Goal: Task Accomplishment & Management: Manage account settings

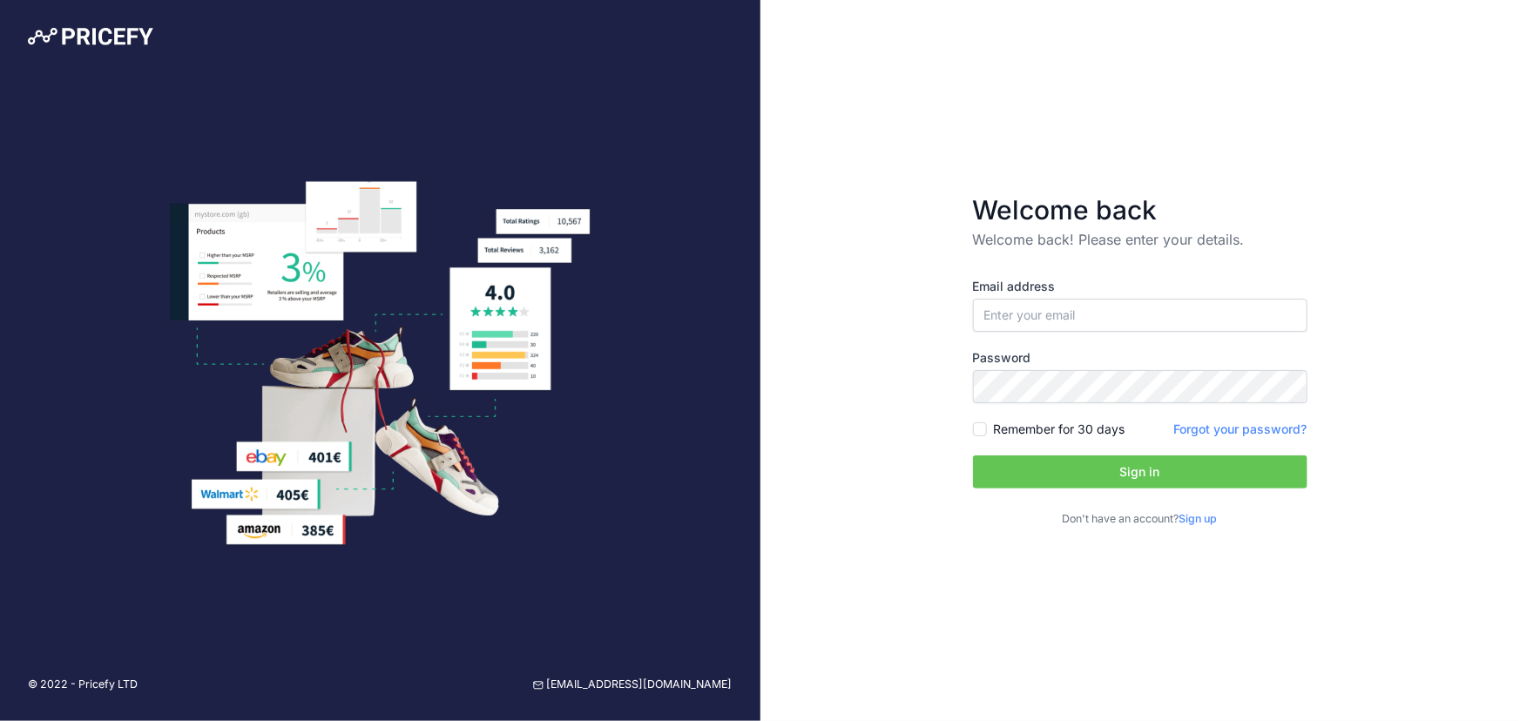
click at [1103, 290] on label "Email address" at bounding box center [1140, 286] width 334 height 17
click at [1091, 303] on input "email" at bounding box center [1140, 315] width 334 height 33
type input "[EMAIL_ADDRESS][DOMAIN_NAME]"
click at [1212, 305] on input "[EMAIL_ADDRESS][DOMAIN_NAME]" at bounding box center [1140, 315] width 334 height 33
click at [1288, 342] on div "Email address jsiscar+francia@efectoled.com Password Remember for 30 days Sign …" at bounding box center [1140, 402] width 334 height 249
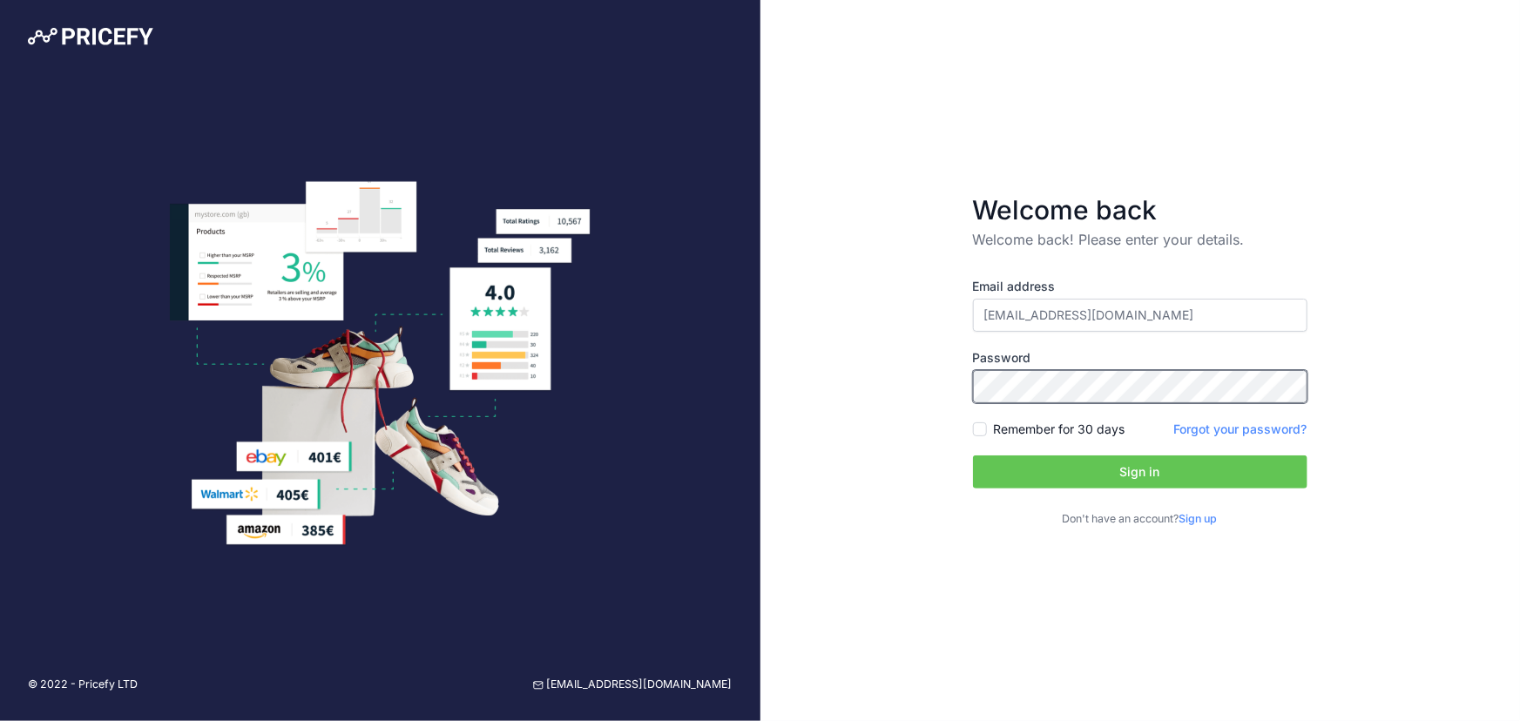
click at [851, 348] on div "Welcome back Welcome back! Please enter your details. Email address jsiscar+fra…" at bounding box center [1140, 360] width 760 height 721
click at [1002, 476] on button "Sign in" at bounding box center [1140, 472] width 334 height 33
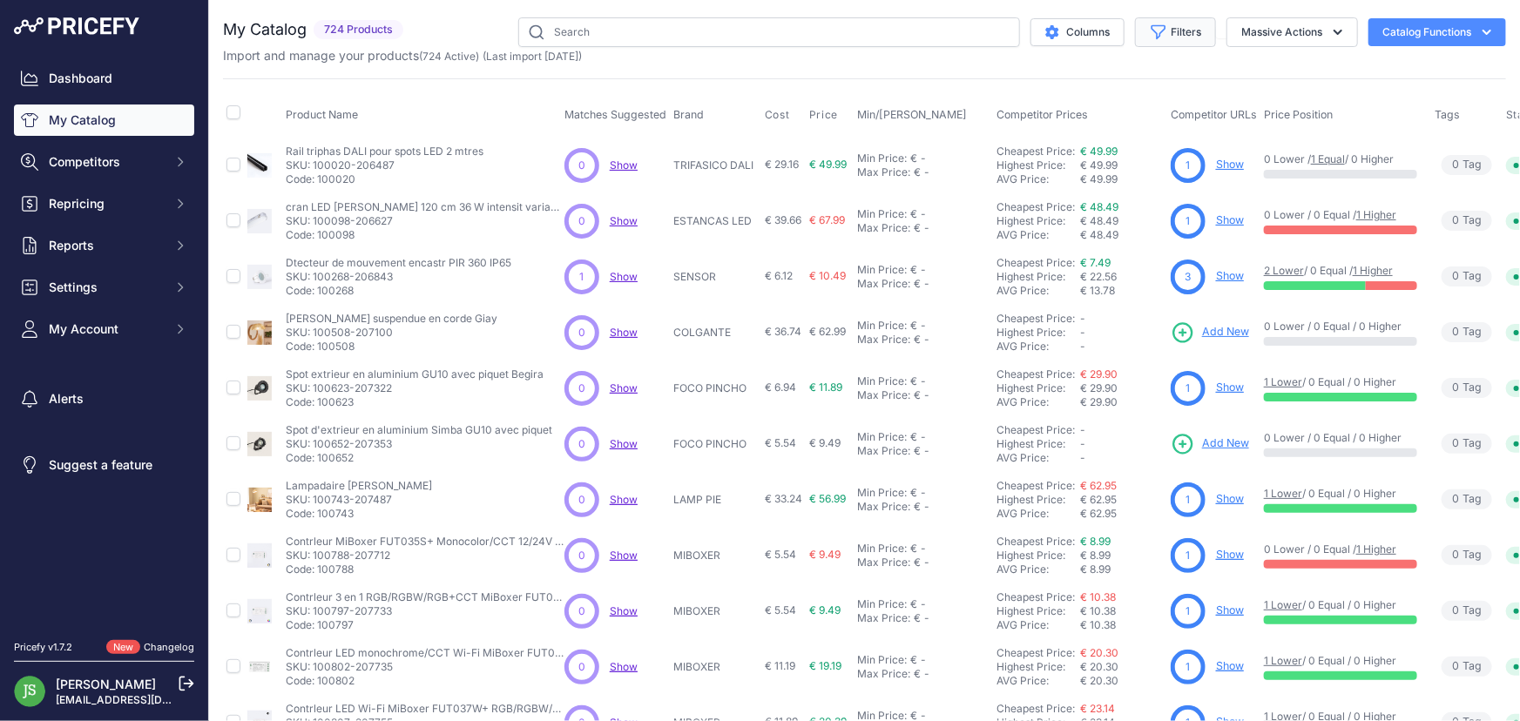
click at [1176, 24] on button "Filters" at bounding box center [1175, 32] width 81 height 30
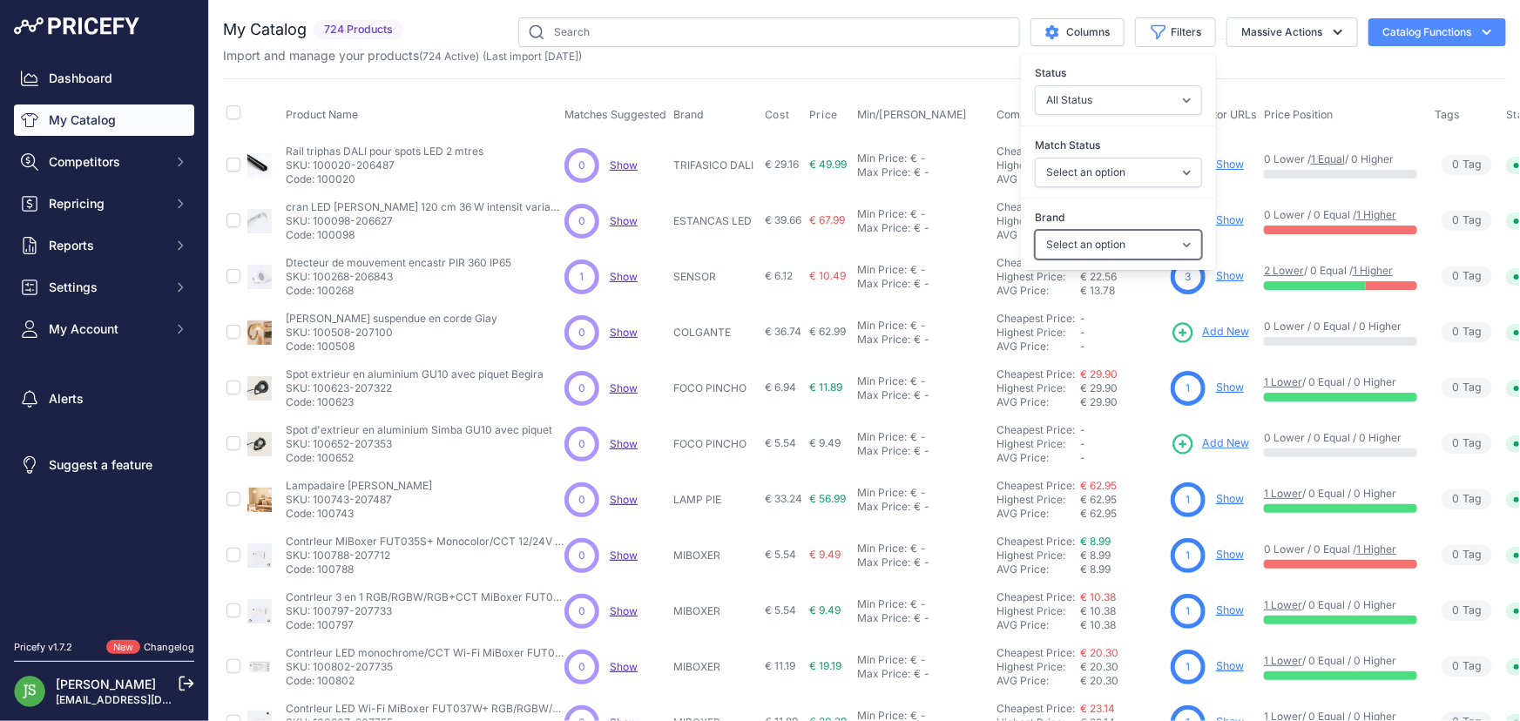
click at [1083, 238] on select "Select an option 120x30 120X60 3M 60X30 60X60 ACCESORIO PANEL AERO ALIMENTACION…" at bounding box center [1118, 245] width 167 height 30
select select "UFO"
click at [1035, 230] on select "Select an option 120x30 120X60 3M 60X30 60X60 ACCESORIO PANEL AERO ALIMENTACION…" at bounding box center [1118, 245] width 167 height 30
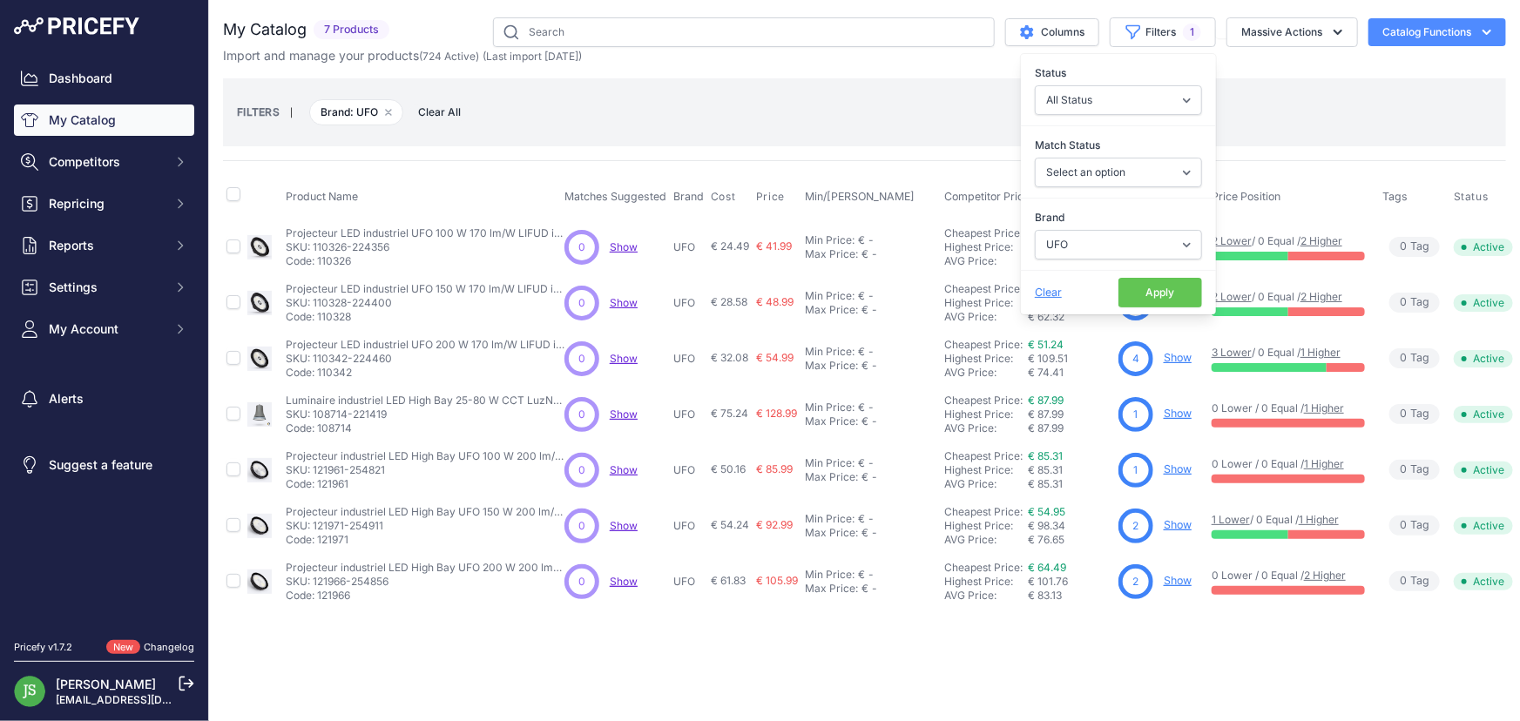
click at [932, 679] on div "Close You are not connected to the internet." at bounding box center [864, 360] width 1311 height 721
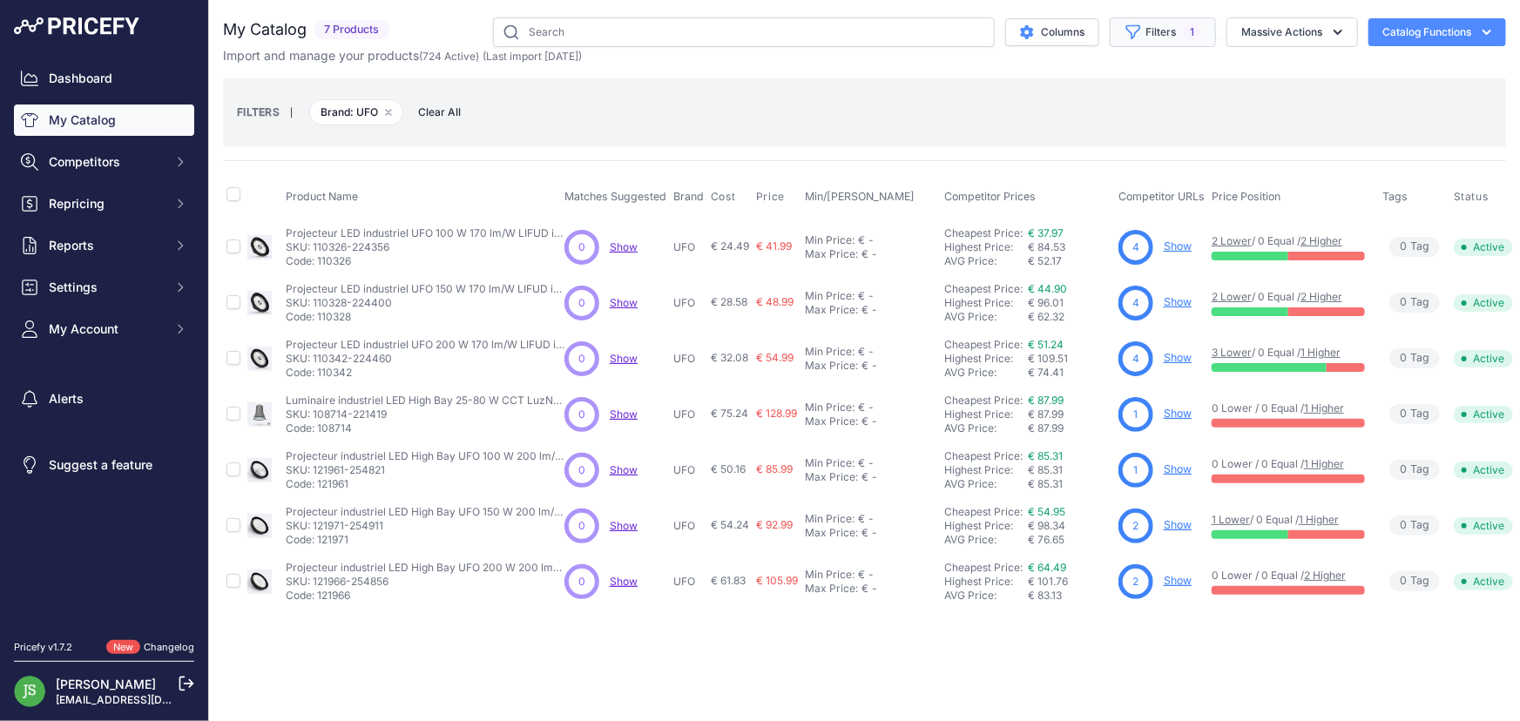
click at [1179, 29] on button "Filters 1" at bounding box center [1163, 32] width 106 height 30
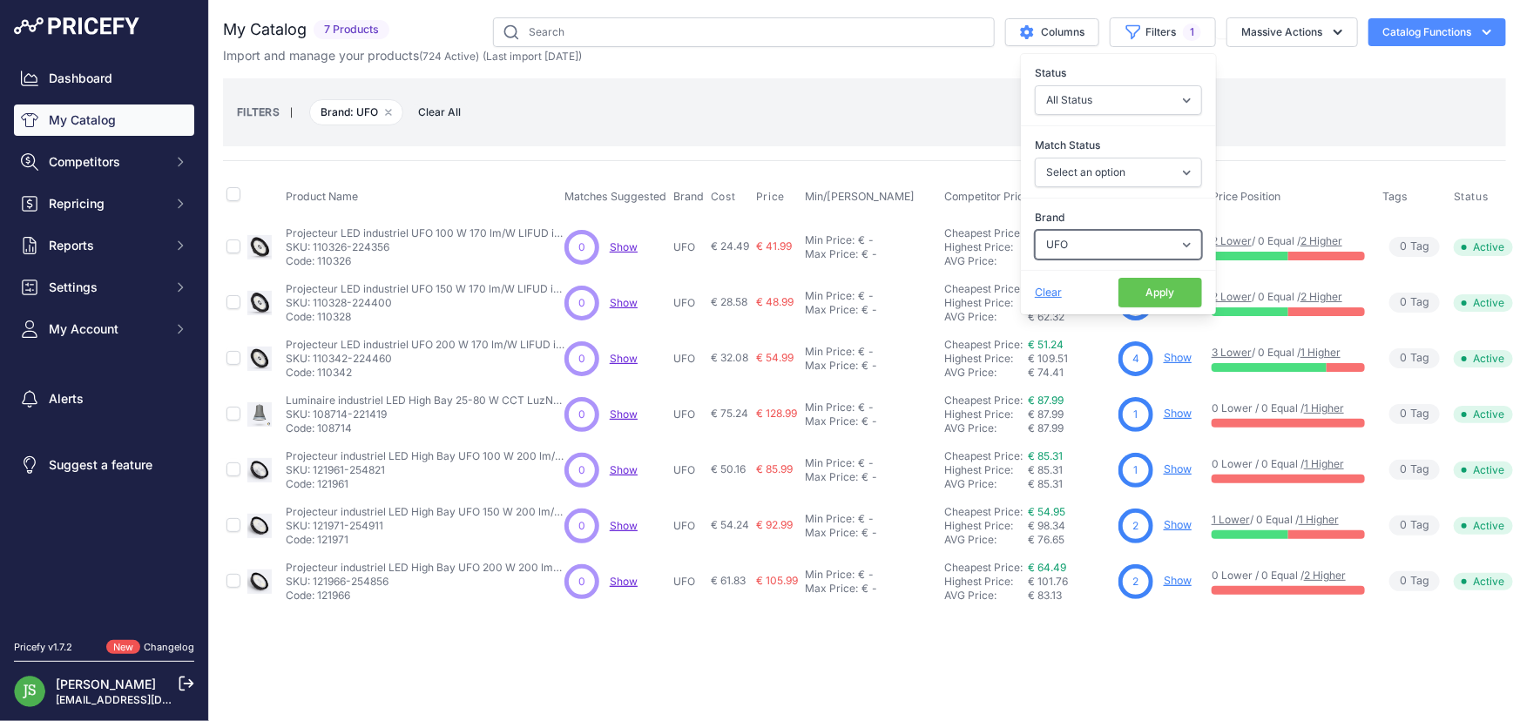
click at [1098, 241] on select "Select an option 120x30 120X60 3M 60X30 60X60 ACCESORIO PANEL AERO ALIMENTACION…" at bounding box center [1118, 245] width 167 height 30
select select "UFO SOLID"
click at [1035, 230] on select "Select an option 120x30 120X60 3M 60X30 60X60 ACCESORIO PANEL AERO ALIMENTACION…" at bounding box center [1118, 245] width 167 height 30
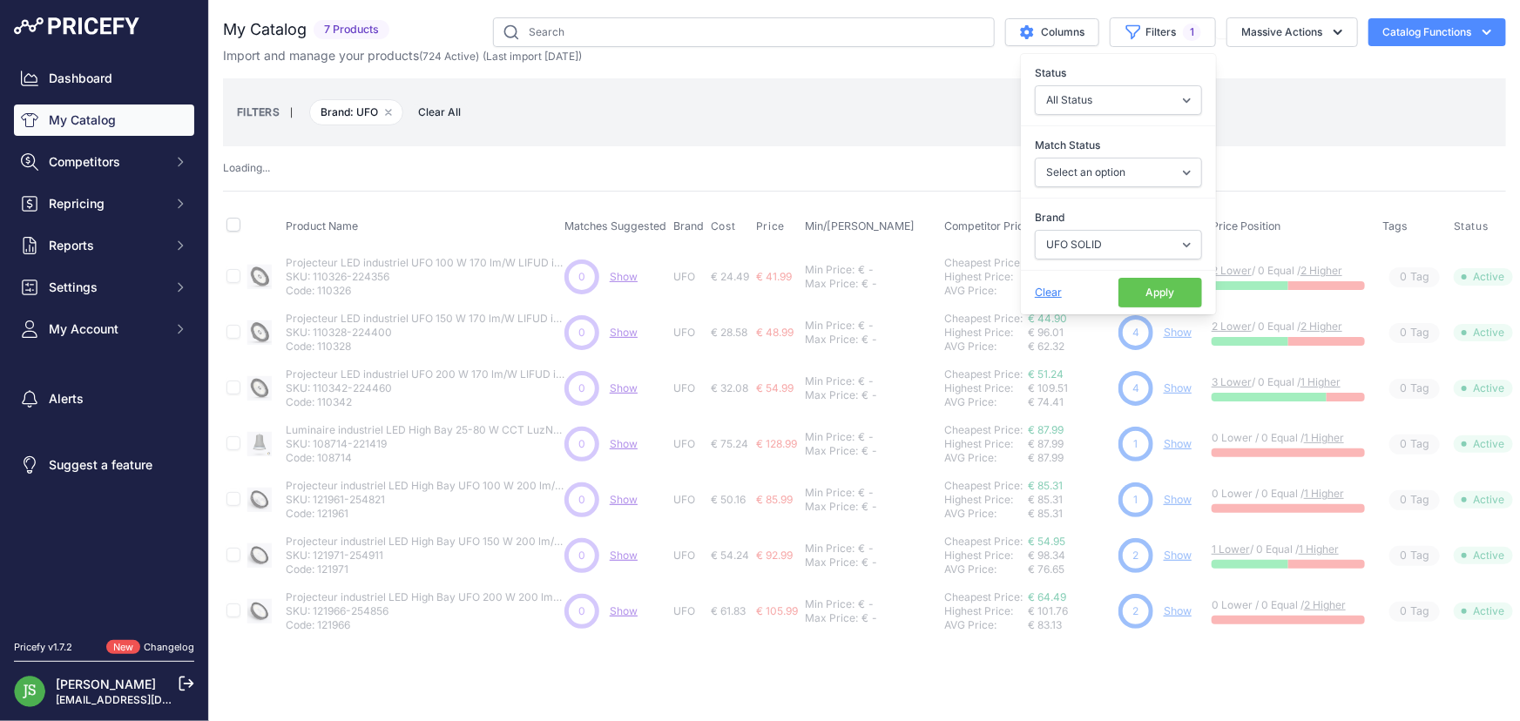
drag, startPoint x: 1177, startPoint y: 296, endPoint x: 1158, endPoint y: 272, distance: 30.5
click at [1176, 294] on button "Apply" at bounding box center [1160, 293] width 84 height 30
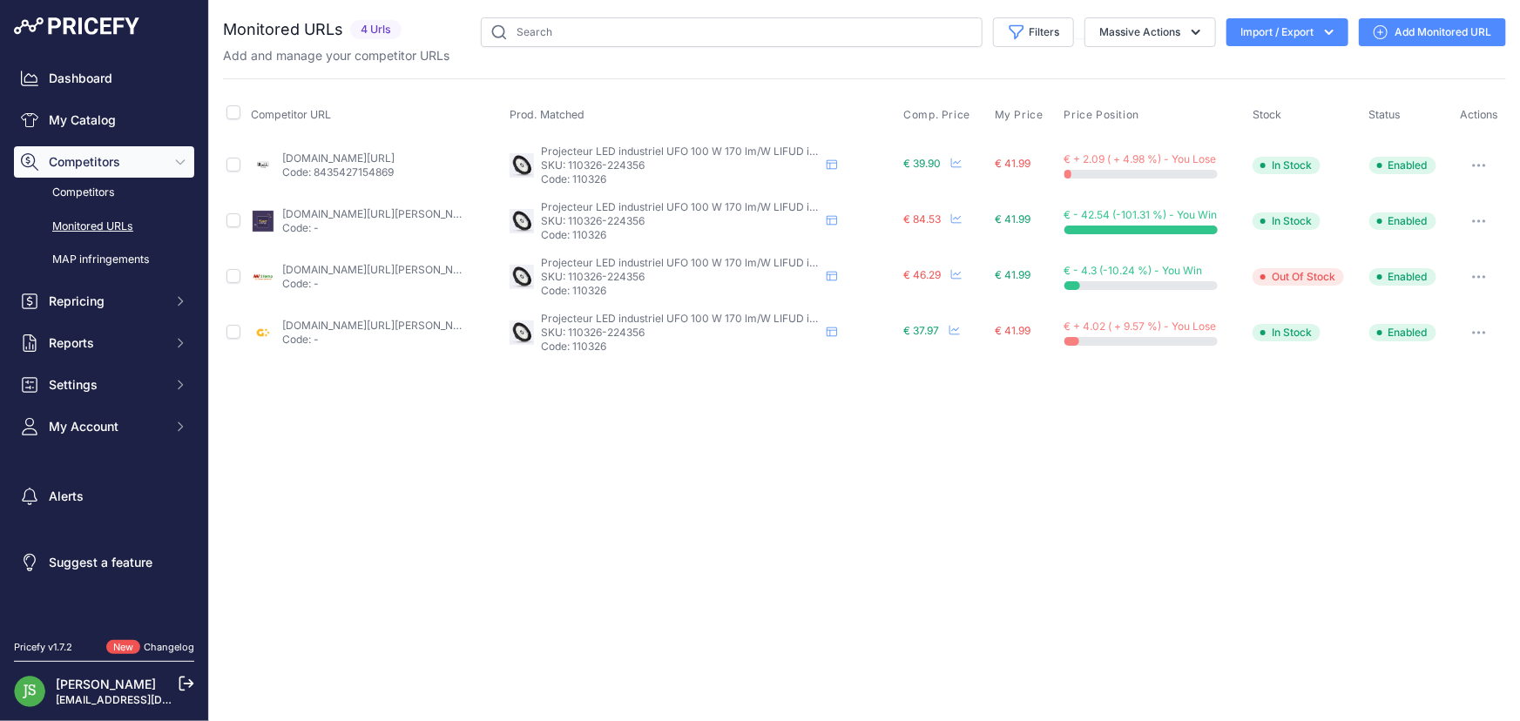
click at [1428, 28] on link "Add Monitored URL" at bounding box center [1432, 32] width 147 height 28
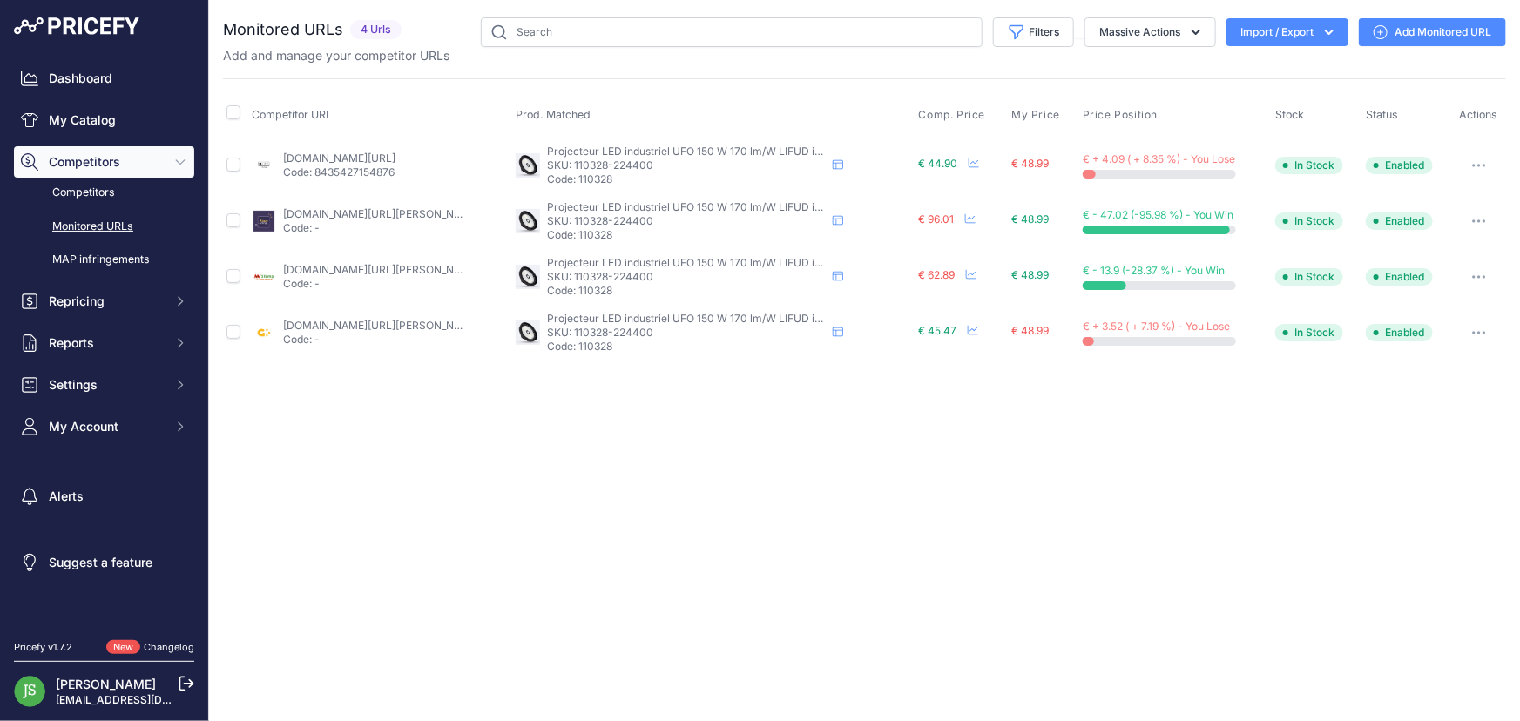
click at [1463, 30] on link "Add Monitored URL" at bounding box center [1432, 32] width 147 height 28
drag, startPoint x: 1420, startPoint y: 32, endPoint x: 1405, endPoint y: 33, distance: 14.8
click at [1420, 32] on link "Add Monitored URL" at bounding box center [1432, 32] width 147 height 28
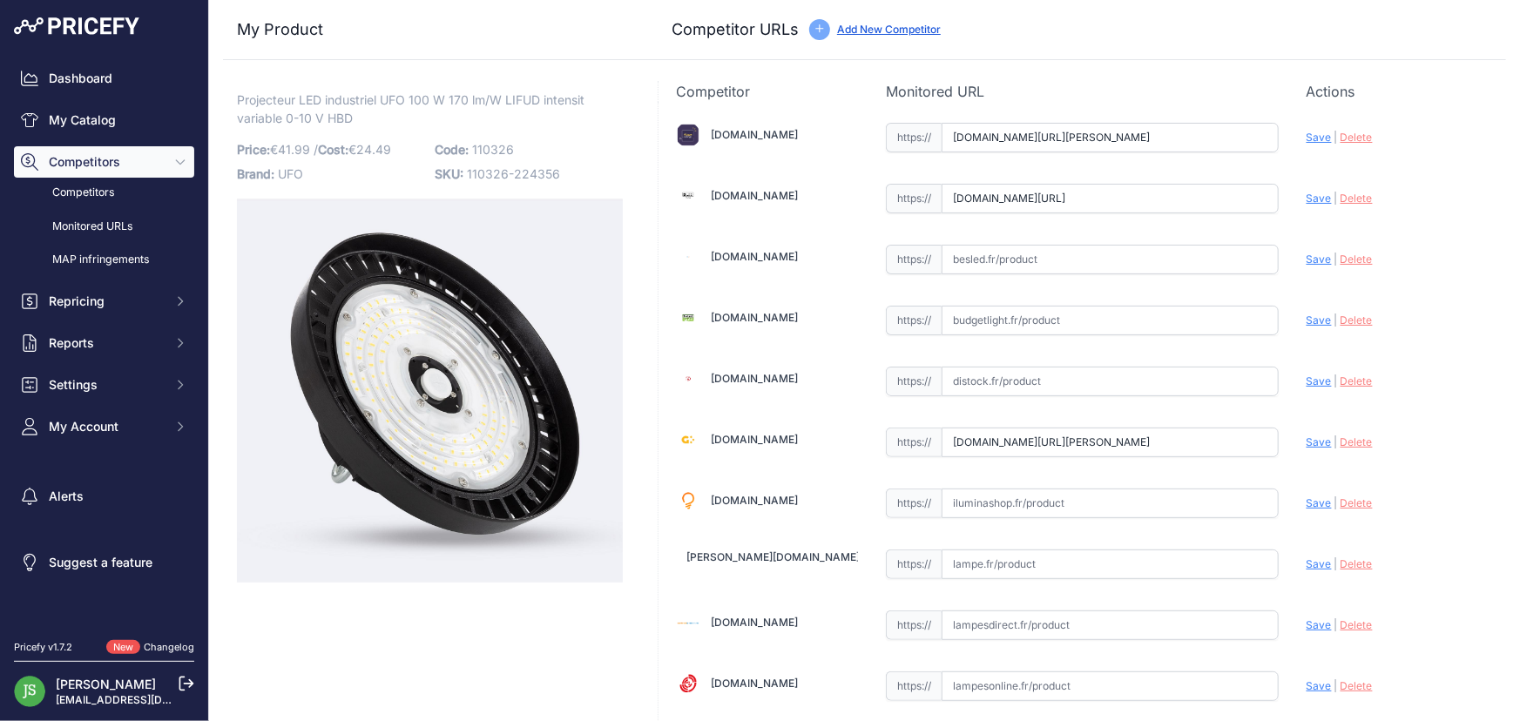
click at [1046, 245] on input "text" at bounding box center [1110, 260] width 337 height 30
paste input "https://www.besled.fr/led-ufo-high-bay-premium-rinzu-prem-100w-high-lumen-150-l…"
click at [1320, 259] on span "Save" at bounding box center [1319, 259] width 25 height 13
type input "https://www.besled.fr/led-ufo-high-bay-premium-rinzu-prem-100w-high-lumen-150-l…"
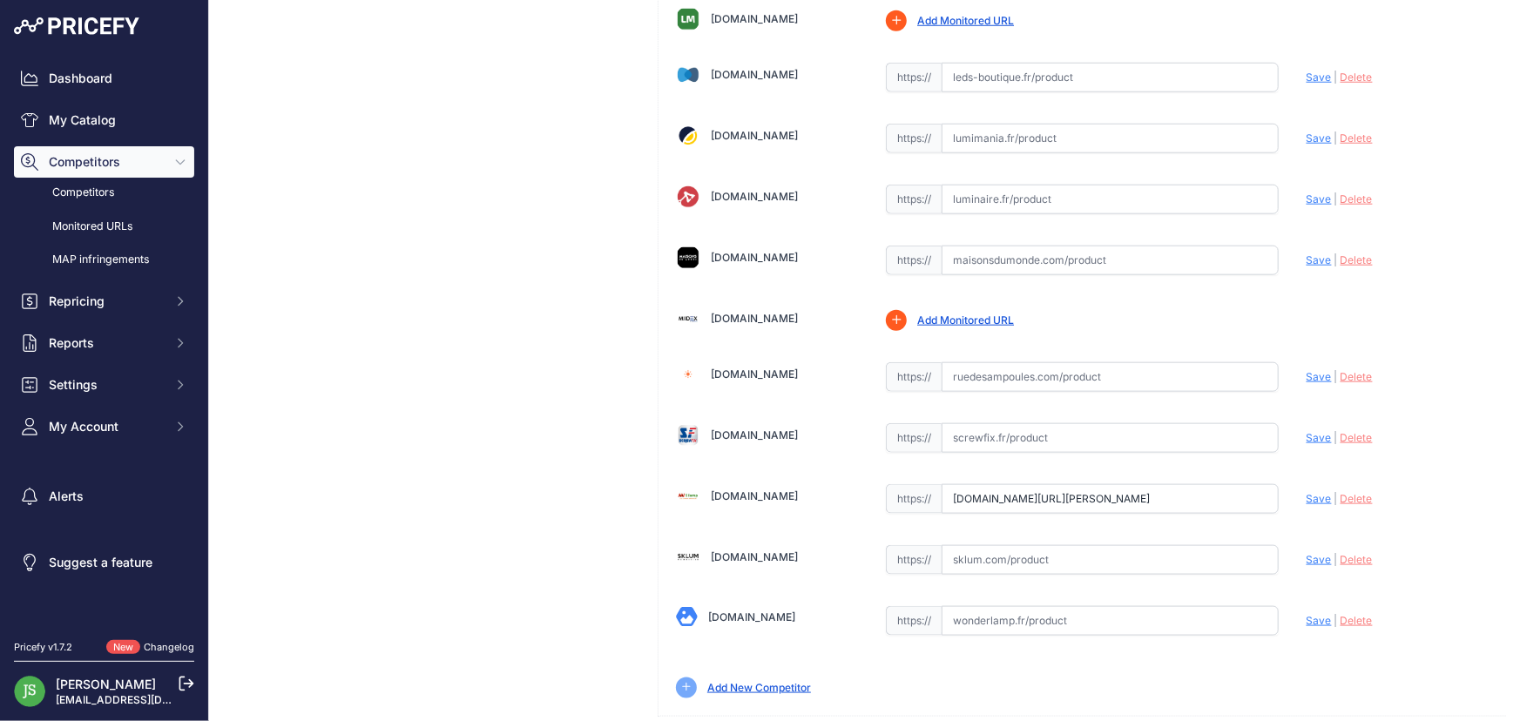
scroll to position [827, 0]
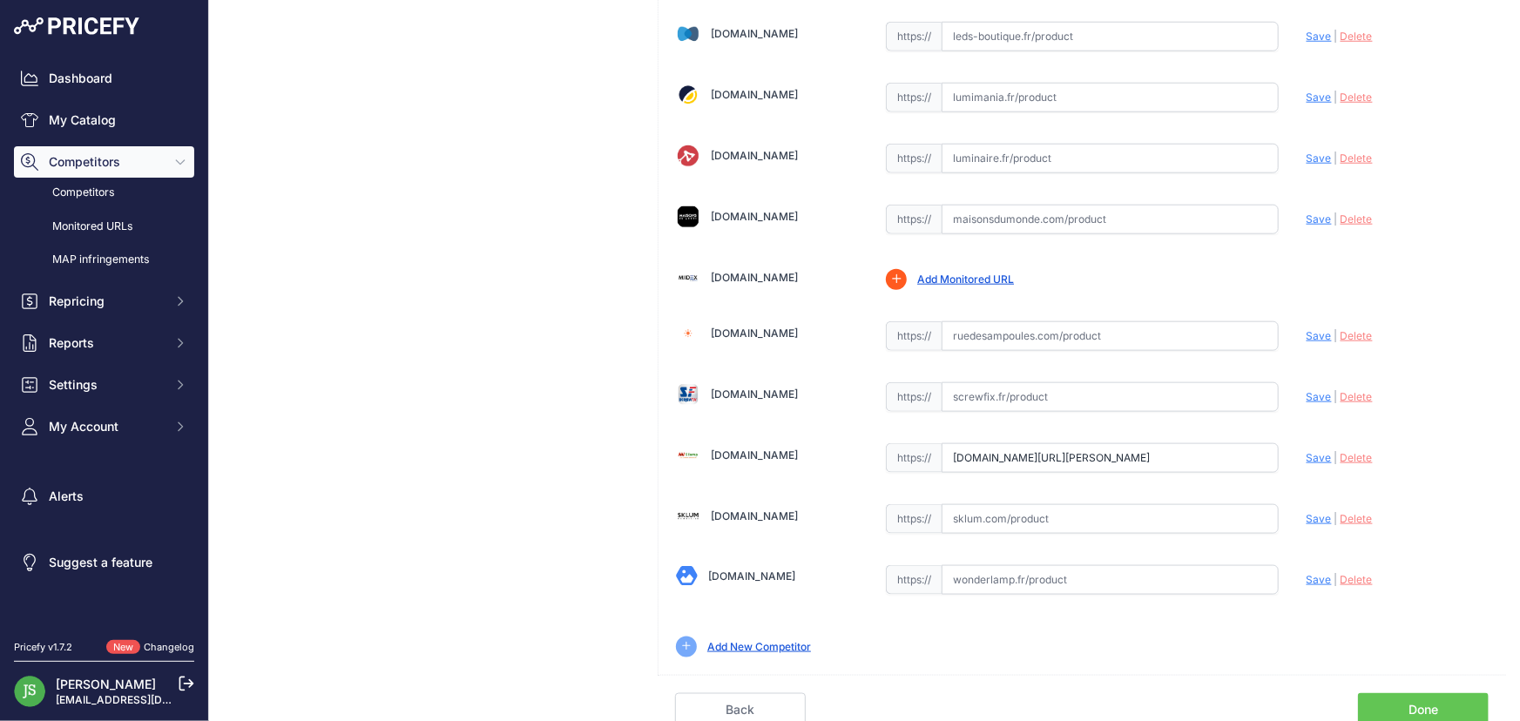
drag, startPoint x: 1447, startPoint y: 693, endPoint x: 1405, endPoint y: 496, distance: 202.1
click at [1447, 693] on link "Done" at bounding box center [1423, 709] width 131 height 33
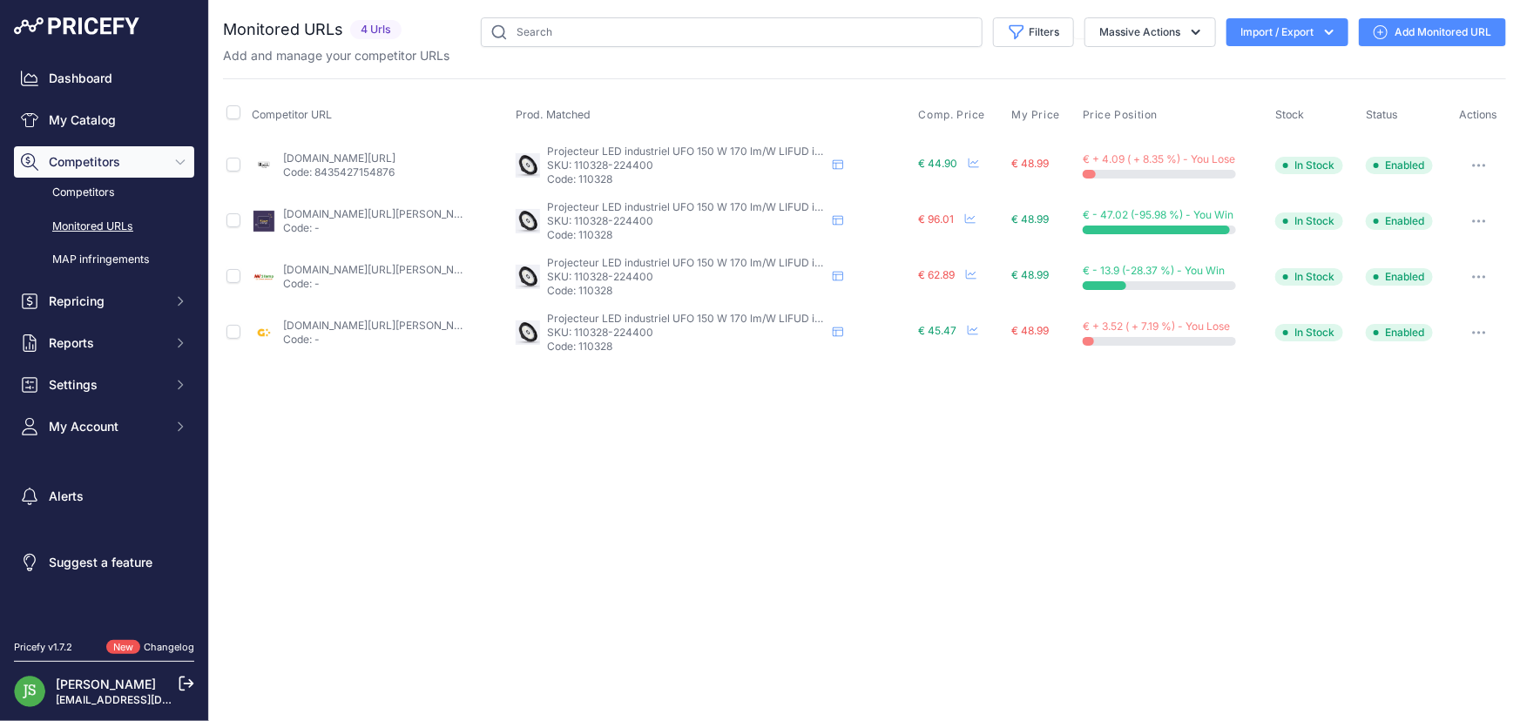
click at [1409, 24] on link "Add Monitored URL" at bounding box center [1432, 32] width 147 height 28
click at [1435, 31] on link "Add Monitored URL" at bounding box center [1432, 32] width 147 height 28
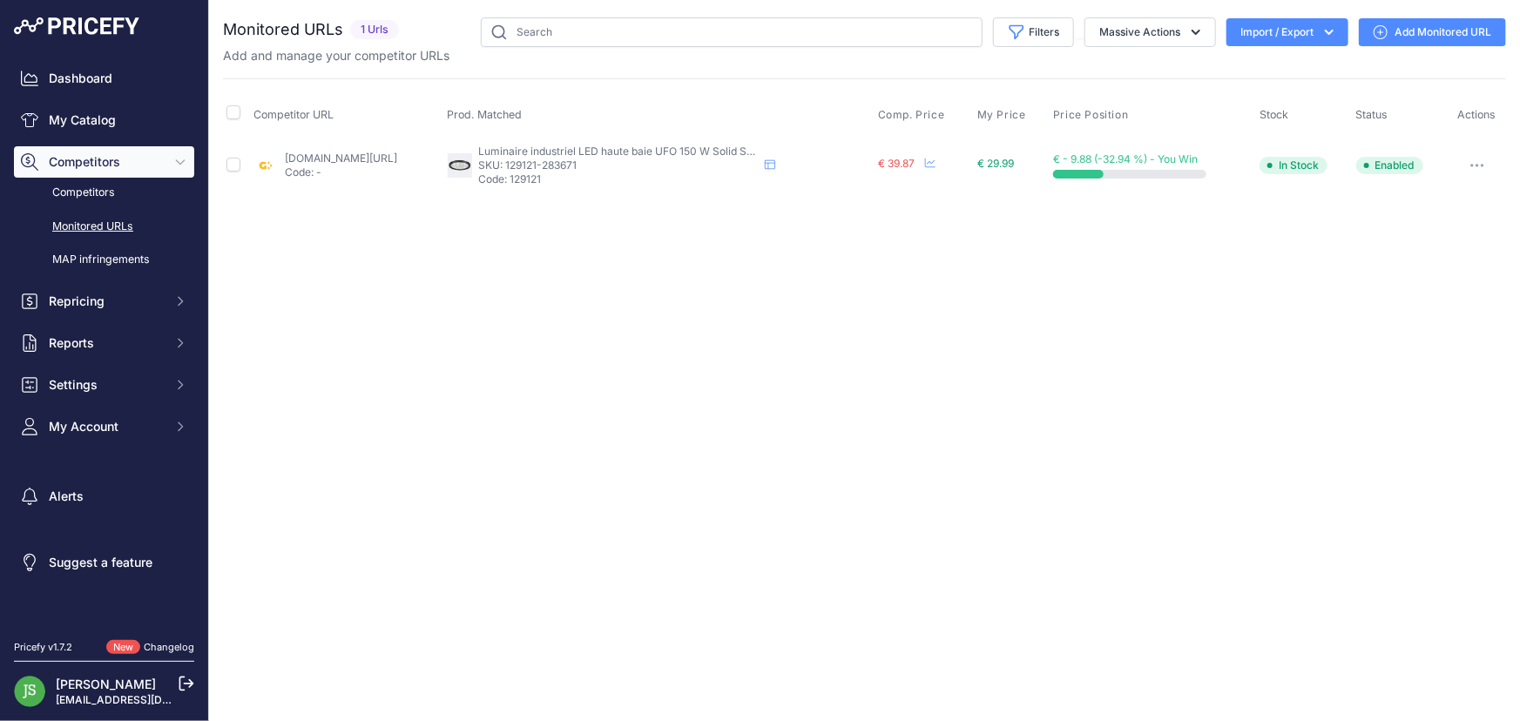
click at [1418, 27] on link "Add Monitored URL" at bounding box center [1432, 32] width 147 height 28
click at [1392, 28] on link "Add Monitored URL" at bounding box center [1432, 32] width 147 height 28
click at [1400, 18] on link "Add Monitored URL" at bounding box center [1432, 32] width 147 height 28
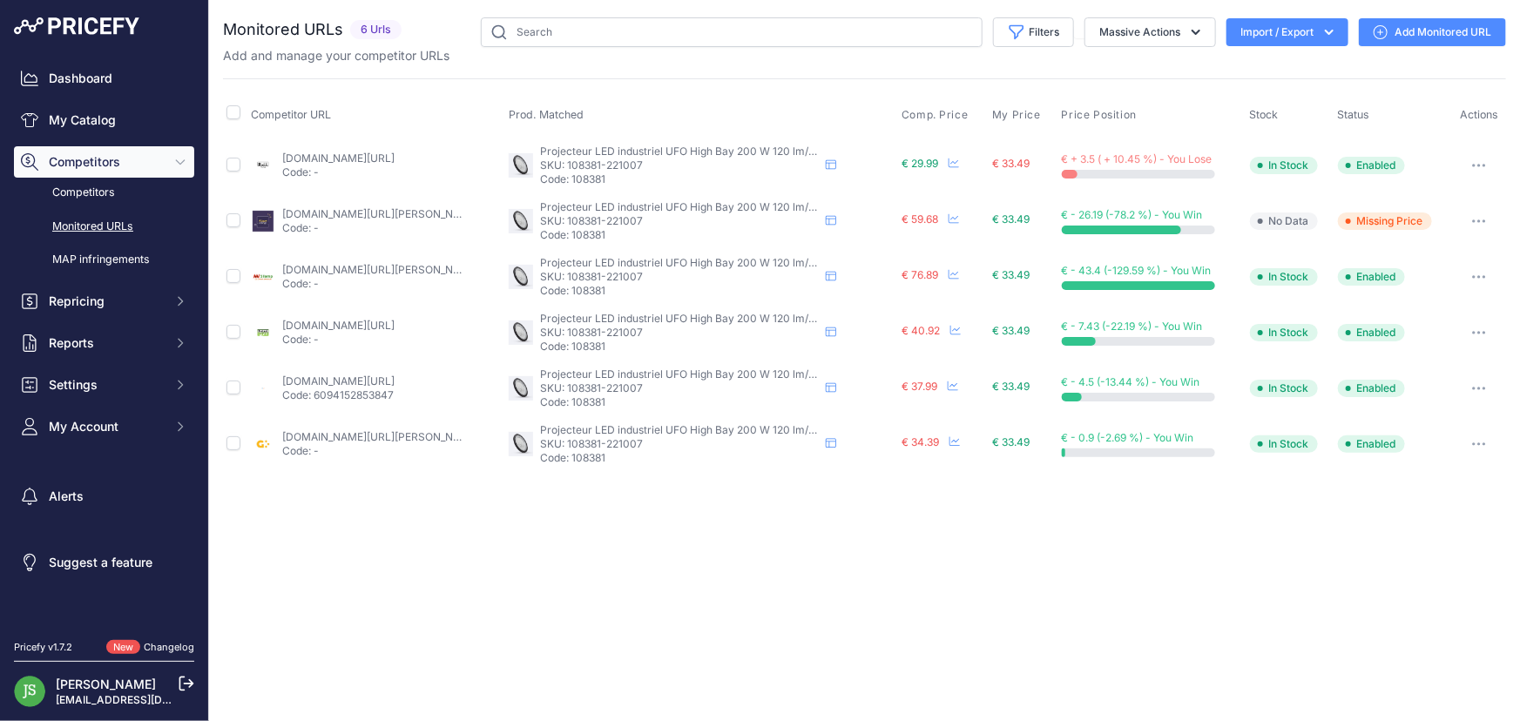
drag, startPoint x: 339, startPoint y: 382, endPoint x: 354, endPoint y: 366, distance: 21.6
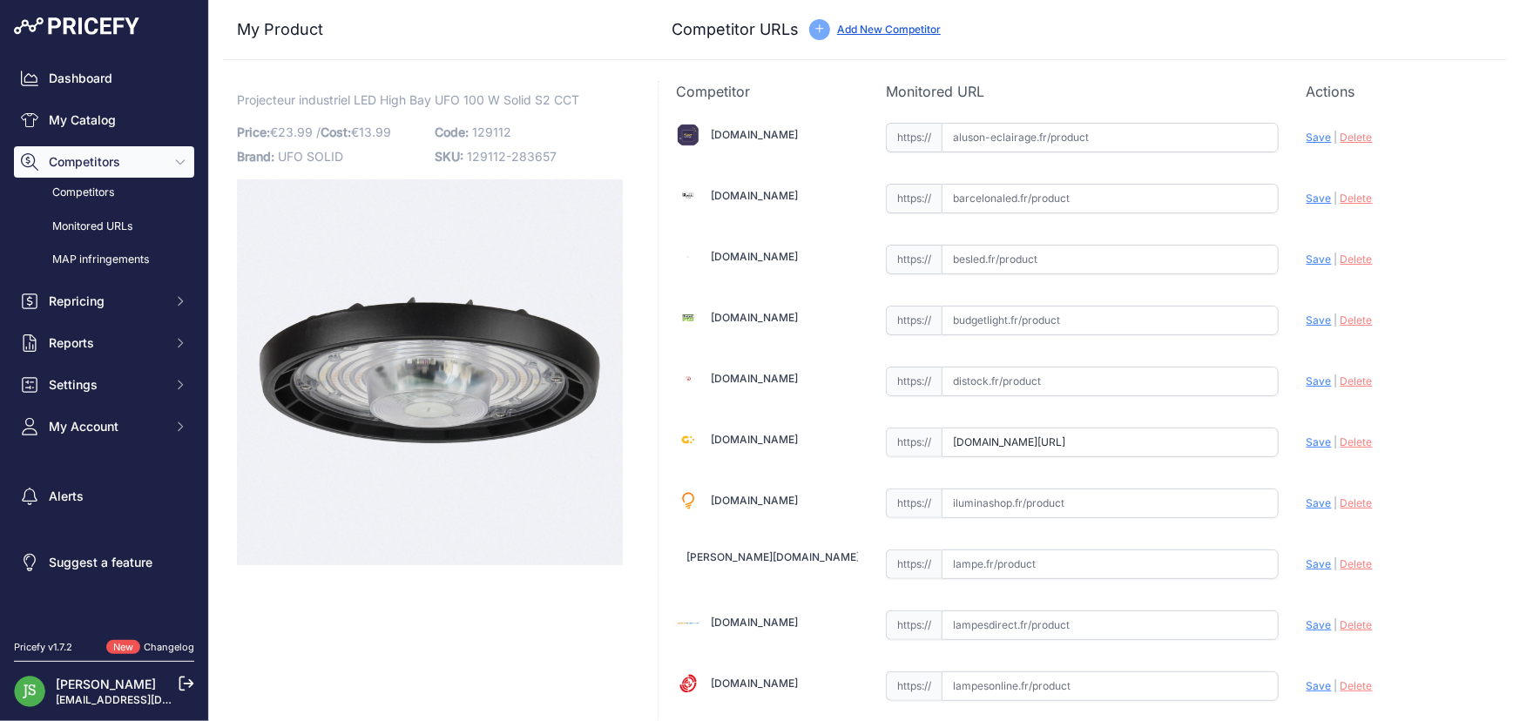
click at [1134, 255] on input "text" at bounding box center [1110, 260] width 337 height 30
paste input "[URL][DOMAIN_NAME]"
click at [1307, 253] on span "Save" at bounding box center [1319, 259] width 25 height 13
type input "[URL][DOMAIN_NAME]"
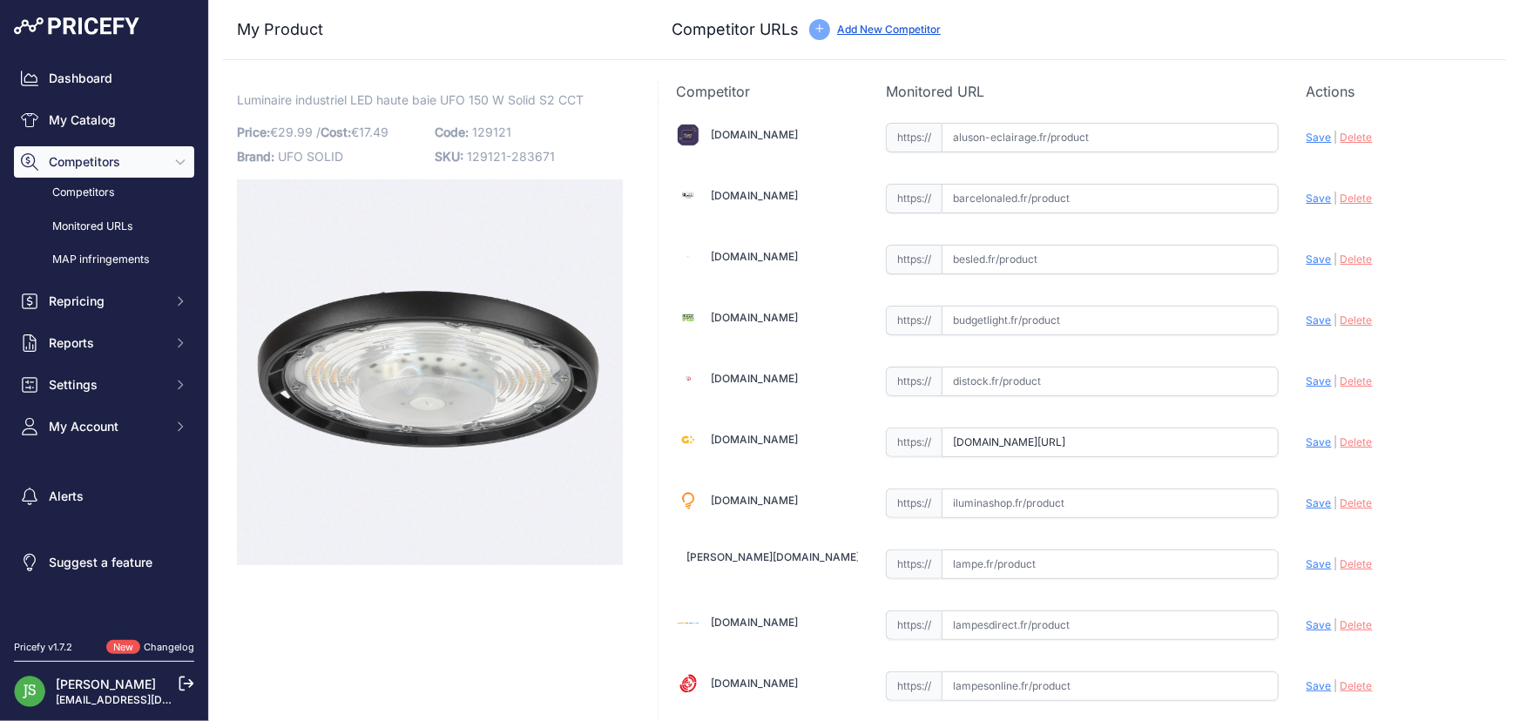
click at [1069, 267] on input "text" at bounding box center [1110, 260] width 337 height 30
paste input "https://www.besled.fr/led-ufo-high-bay-agiro-150w-eclairage-d-entrepot-etanche-…"
click at [1320, 260] on span "Save" at bounding box center [1319, 259] width 25 height 13
type input "https://www.besled.fr/led-ufo-high-bay-agiro-150w-eclairage-d-entrepot-etanche-…"
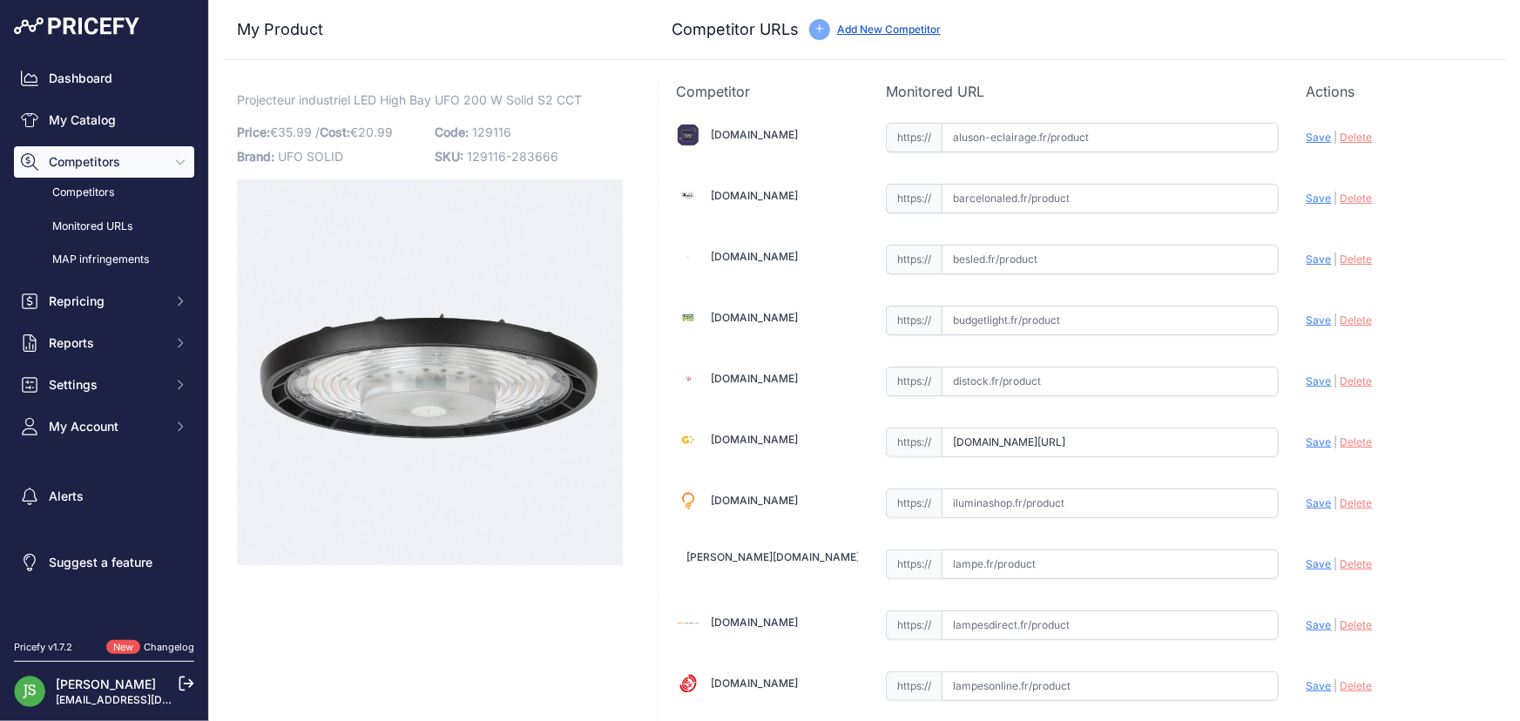
click at [976, 258] on input "text" at bounding box center [1110, 260] width 337 height 30
paste input "[URL][DOMAIN_NAME]"
click at [1315, 260] on span "Save" at bounding box center [1319, 259] width 25 height 13
type input "[URL][DOMAIN_NAME]"
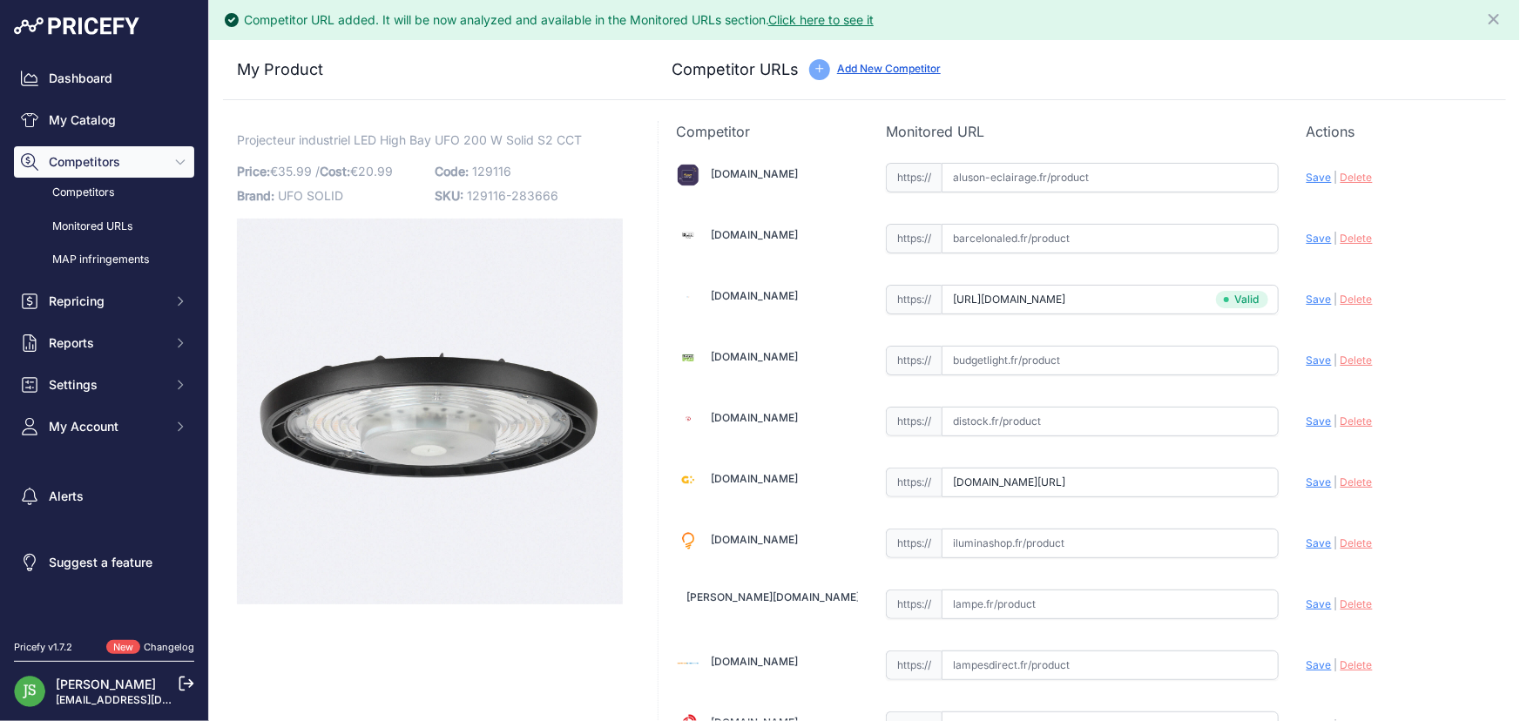
scroll to position [868, 0]
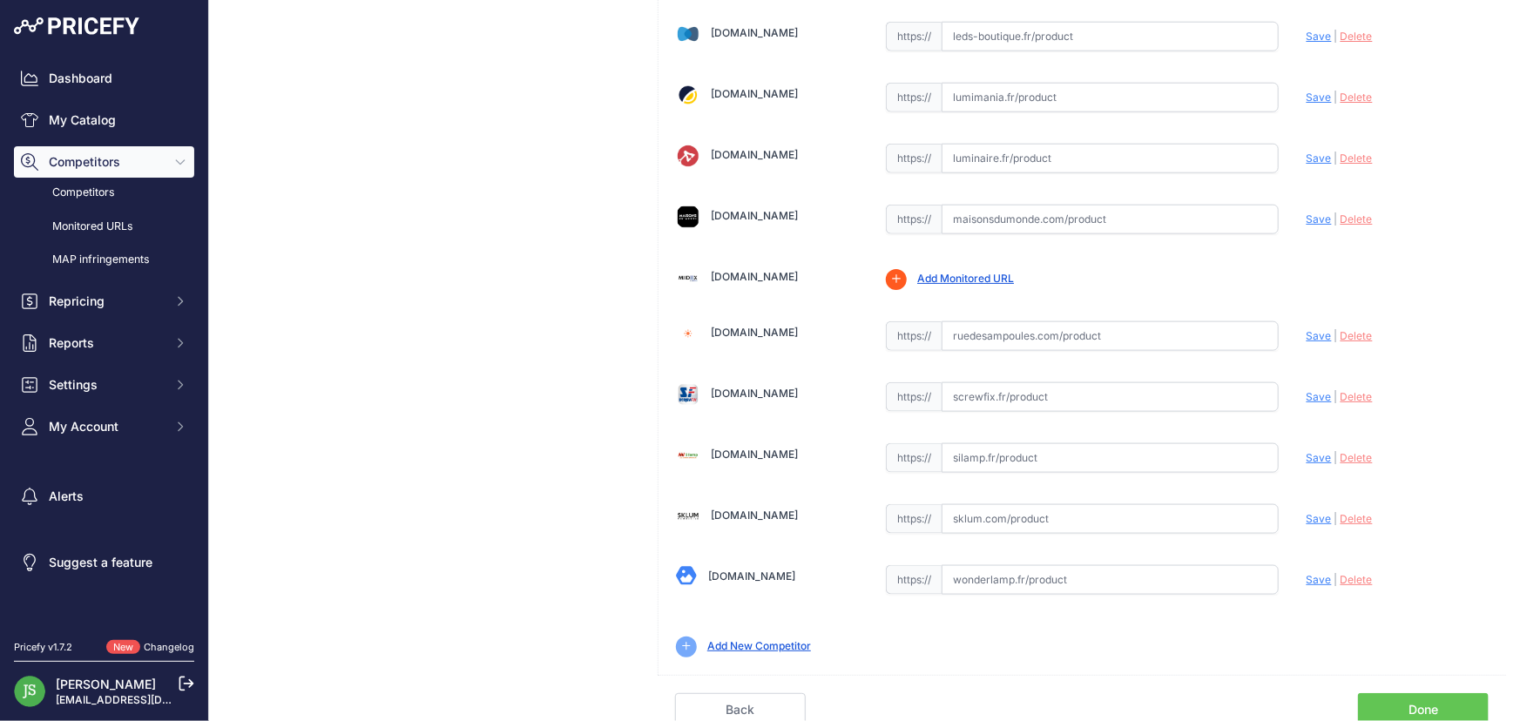
drag, startPoint x: 1411, startPoint y: 706, endPoint x: 1408, endPoint y: 686, distance: 19.5
click at [1411, 705] on link "Done" at bounding box center [1423, 709] width 131 height 33
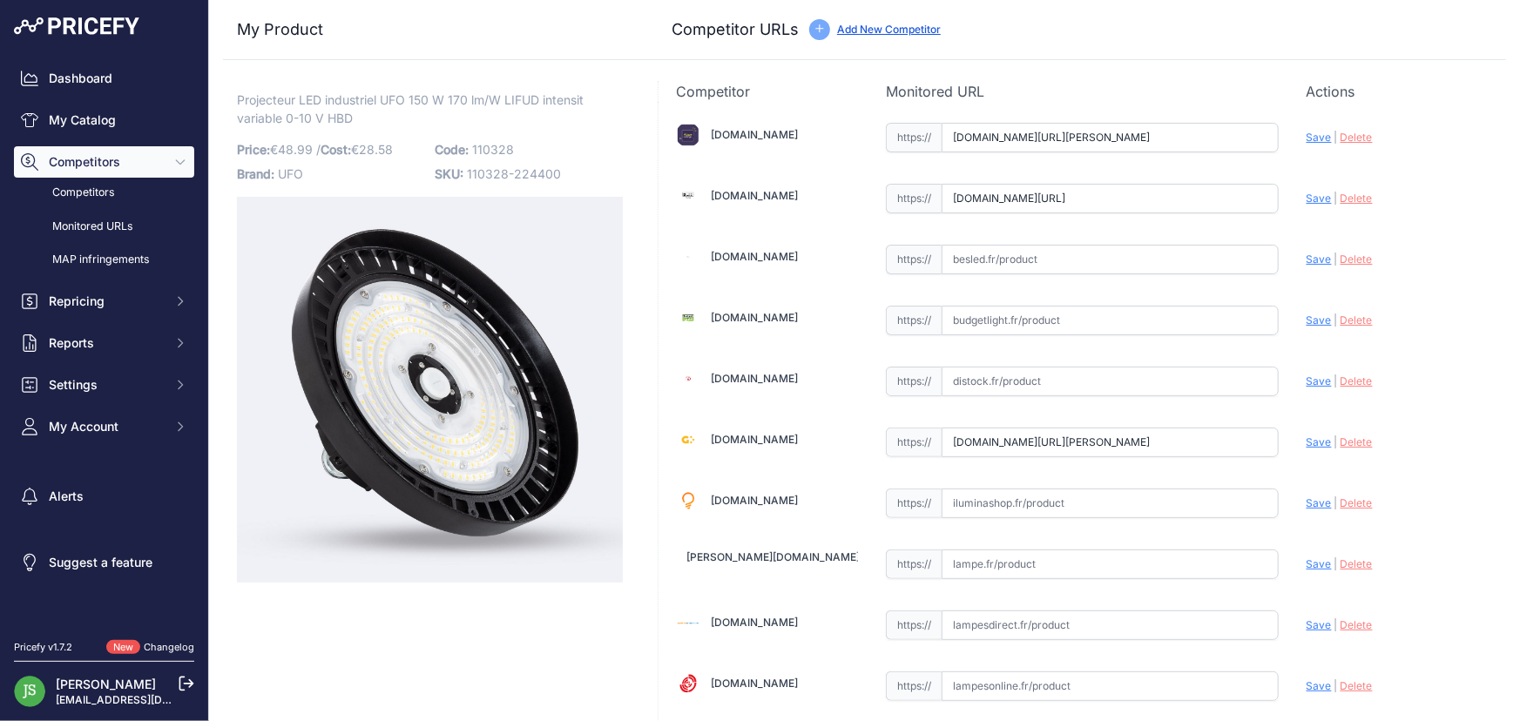
click at [1039, 246] on div "https:// Valid" at bounding box center [1082, 257] width 393 height 33
click at [1041, 253] on input "text" at bounding box center [1110, 260] width 337 height 30
paste input "https://www.besled.fr/led-ufo-high-bay-premium-rinzu-prem-150w-high-lumen-150-l…"
click at [1318, 259] on span "Save" at bounding box center [1319, 259] width 25 height 13
type input "https://www.besled.fr/led-ufo-high-bay-premium-rinzu-prem-150w-high-lumen-150-l…"
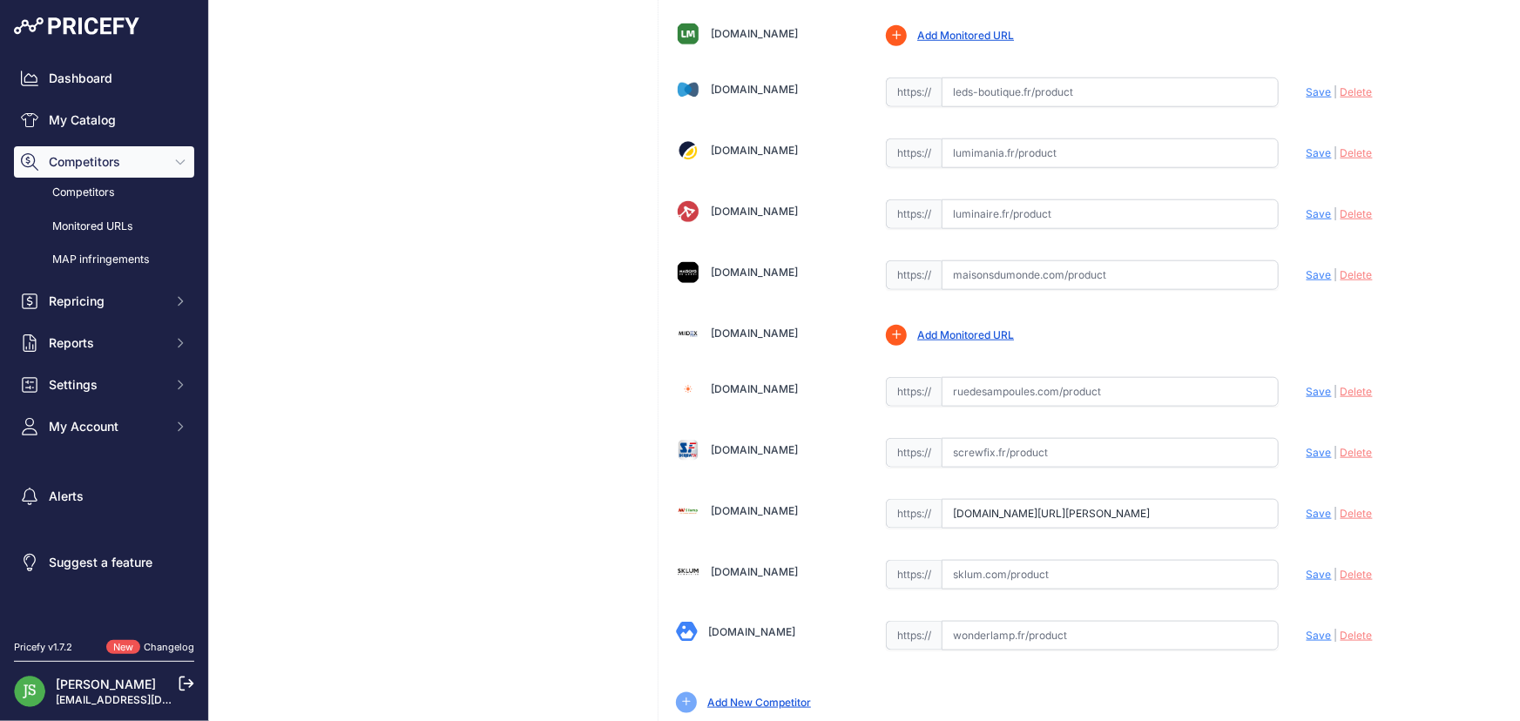
scroll to position [827, 0]
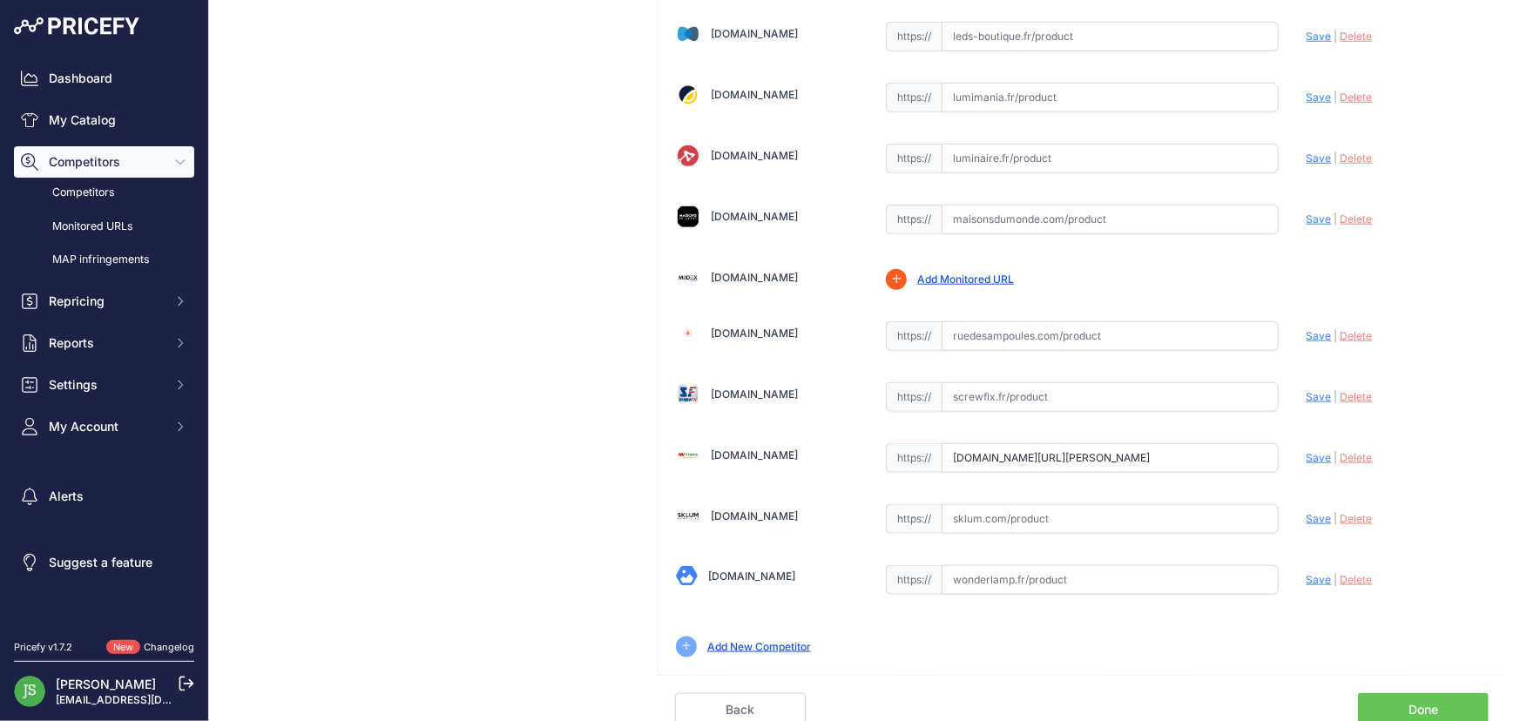
click at [1444, 693] on link "Done" at bounding box center [1423, 709] width 131 height 33
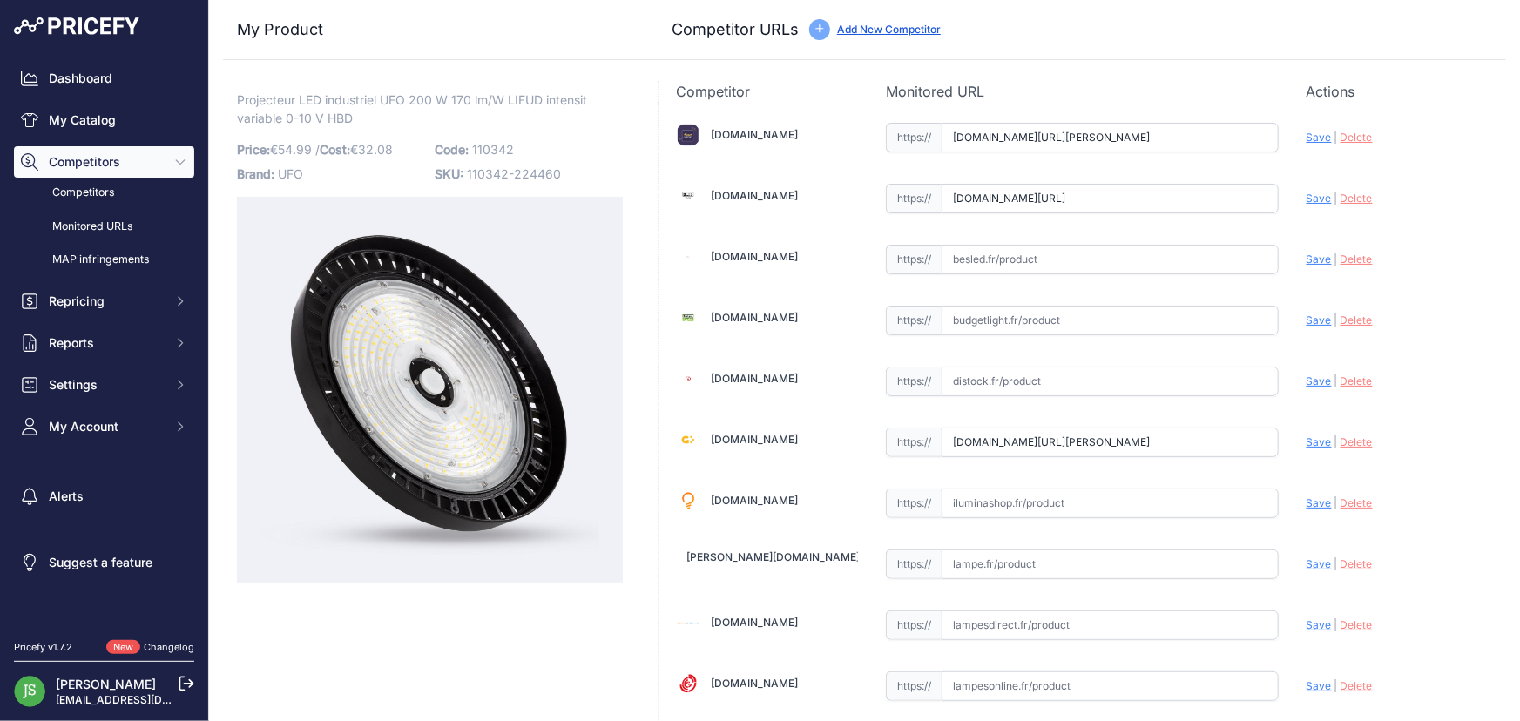
click at [1001, 259] on input "text" at bounding box center [1110, 260] width 337 height 30
paste input "[URL][DOMAIN_NAME]"
click at [1310, 261] on span "Save" at bounding box center [1319, 259] width 25 height 13
type input "https://www.besled.fr/led-ufo-high-bay-premium-rinzu-prem-200w-high-lumen-150-l…"
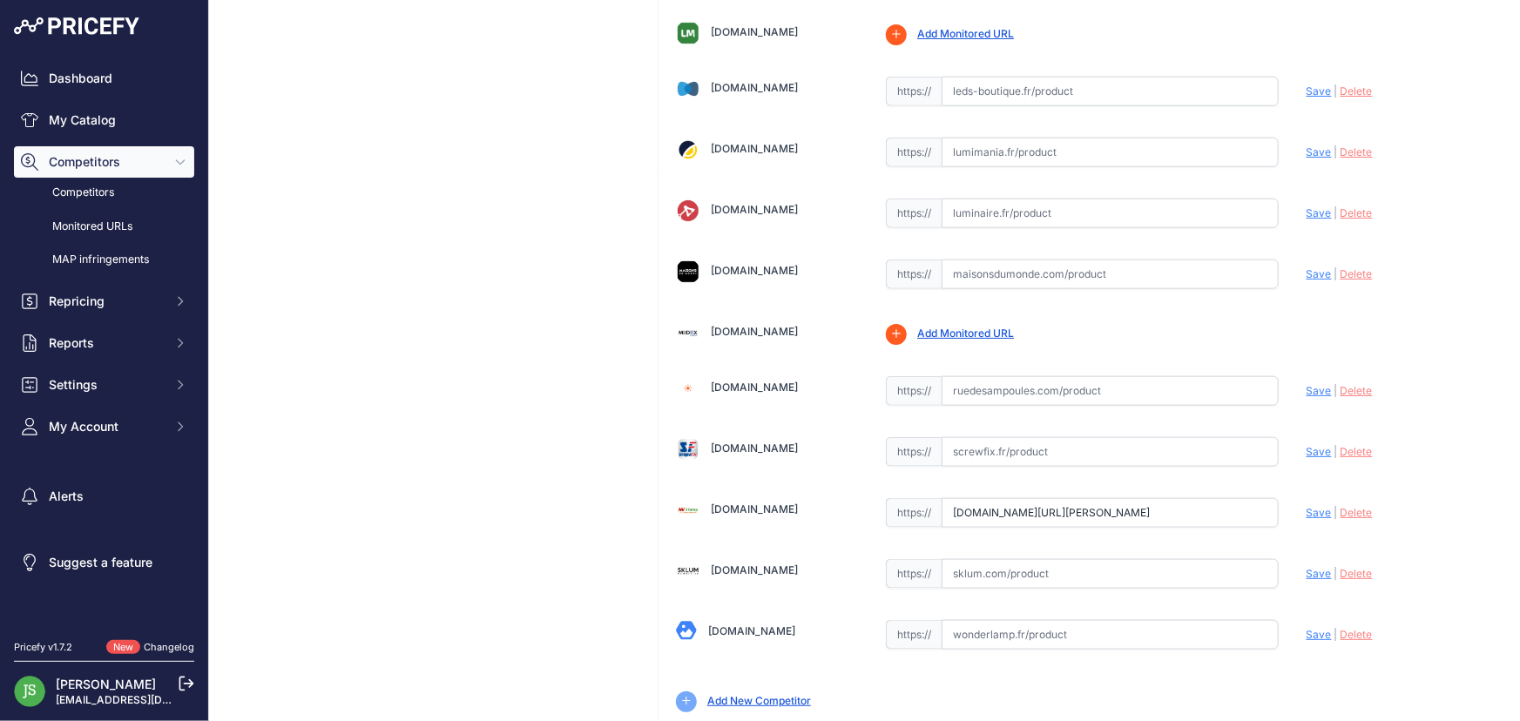
scroll to position [868, 0]
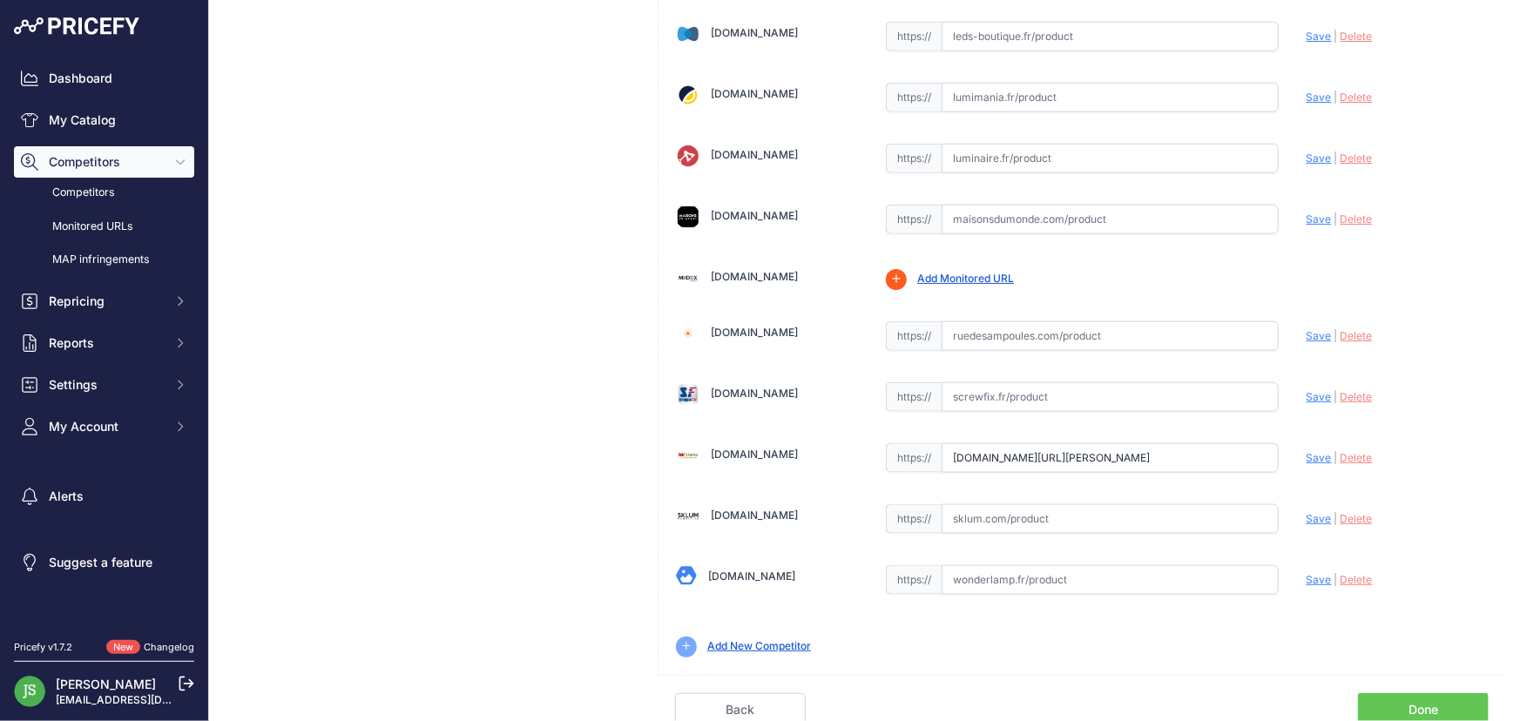
click at [1429, 695] on link "Done" at bounding box center [1423, 709] width 131 height 33
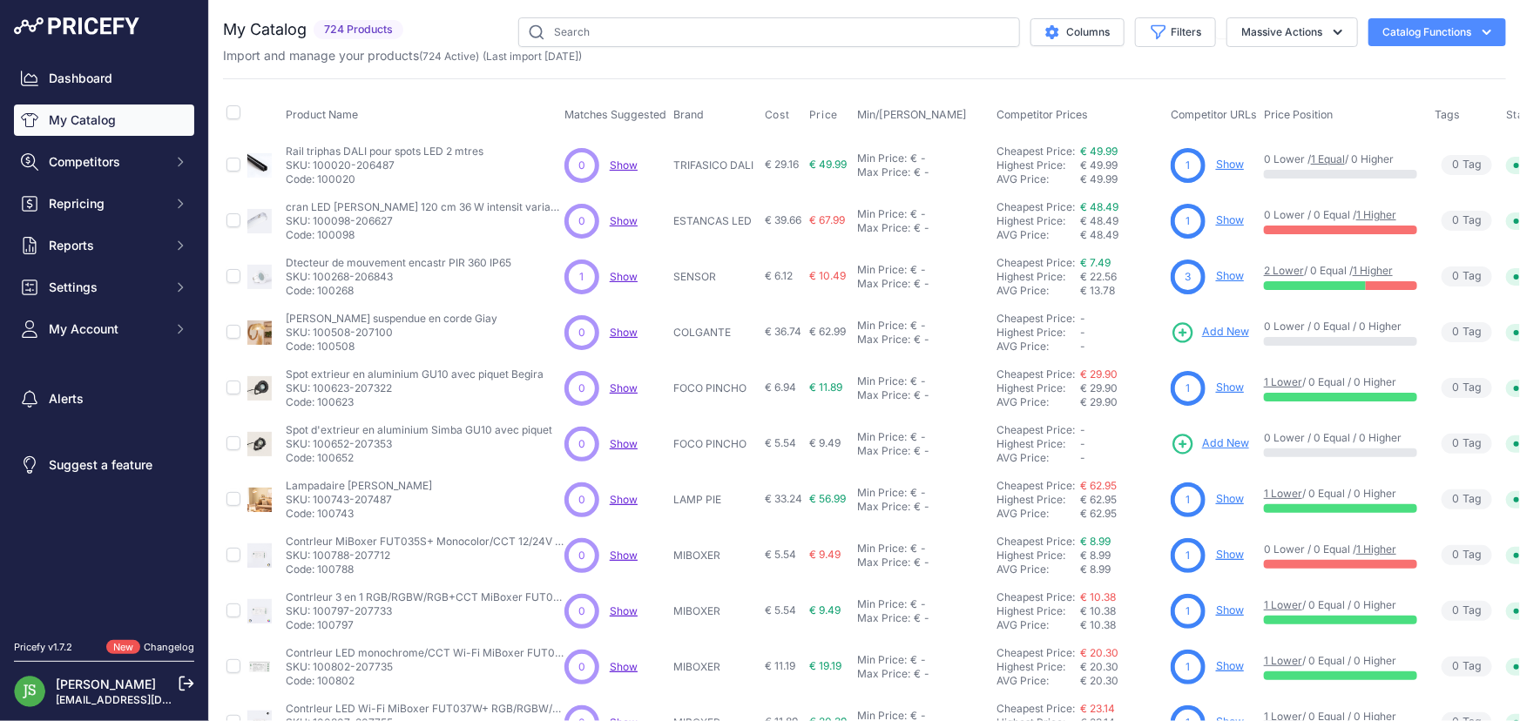
click at [83, 118] on link "My Catalog" at bounding box center [104, 120] width 180 height 31
click at [591, 27] on input "text" at bounding box center [769, 32] width 502 height 30
click at [597, 26] on input "text" at bounding box center [769, 32] width 502 height 30
click at [1282, 28] on button "Massive Actions" at bounding box center [1292, 32] width 132 height 30
click at [1161, 30] on button "Filters" at bounding box center [1175, 32] width 81 height 30
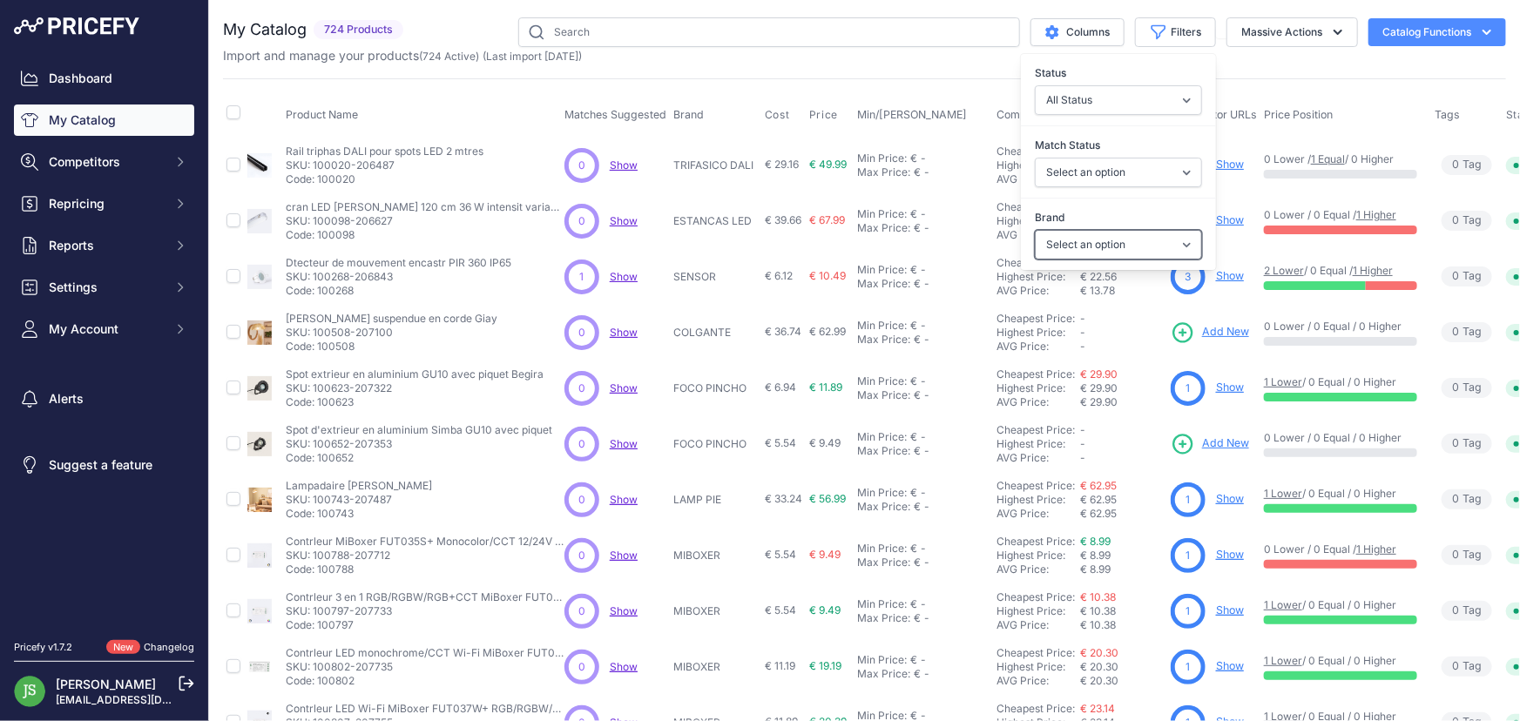
click at [1101, 240] on select "Select an option 120x30 120X60 3M 60X30 60X60 ACCESORIO PANEL AERO ALIMENTACION…" at bounding box center [1118, 245] width 167 height 30
click at [1095, 174] on select "Select an option Matched Unmatched" at bounding box center [1118, 173] width 167 height 30
click at [1099, 175] on select "Select an option Matched Unmatched" at bounding box center [1118, 173] width 167 height 30
click at [1117, 235] on select "Select an option 120x30 120X60 3M 60X30 60X60 ACCESORIO PANEL AERO ALIMENTACION…" at bounding box center [1118, 245] width 167 height 30
select select "UFO"
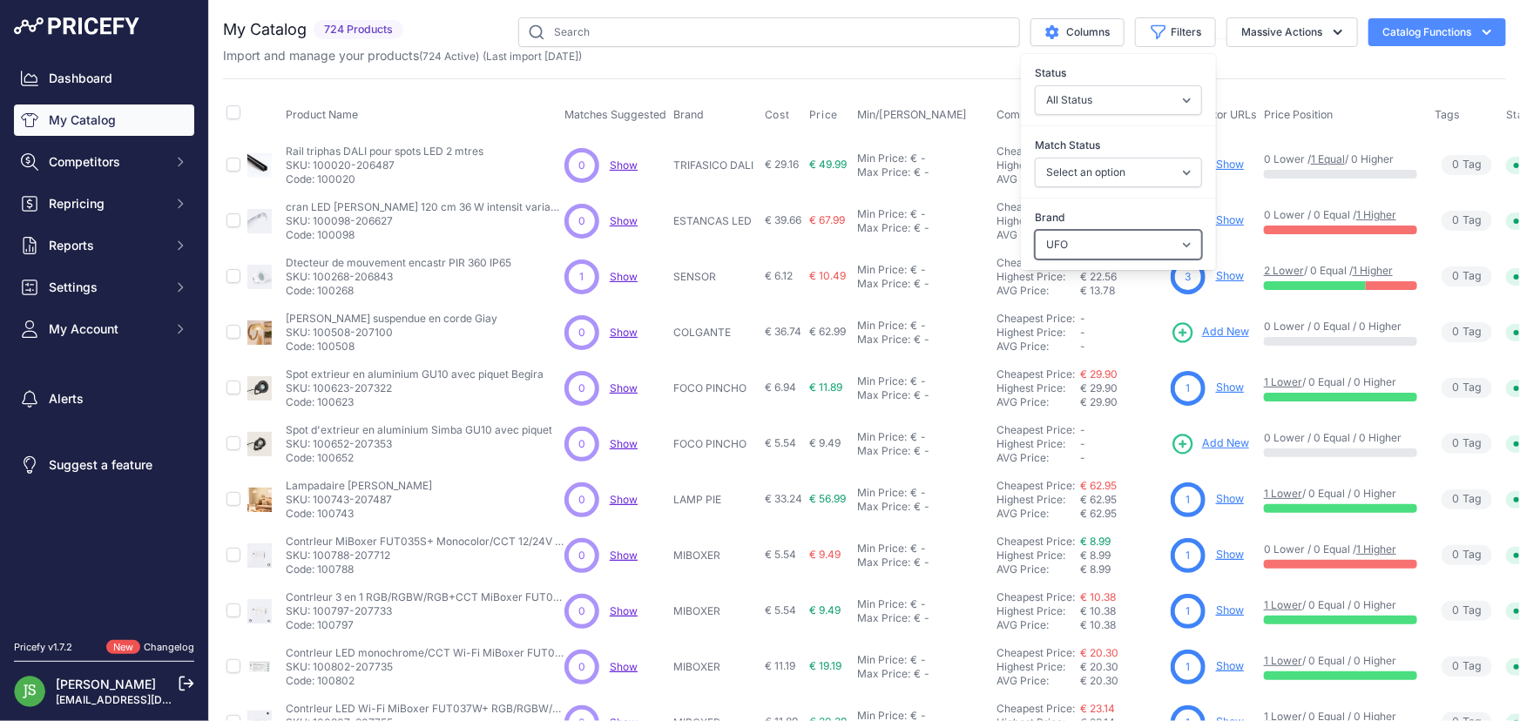
click at [1035, 230] on select "Select an option 120x30 120X60 3M 60X30 60X60 ACCESORIO PANEL AERO ALIMENTACION…" at bounding box center [1118, 245] width 167 height 30
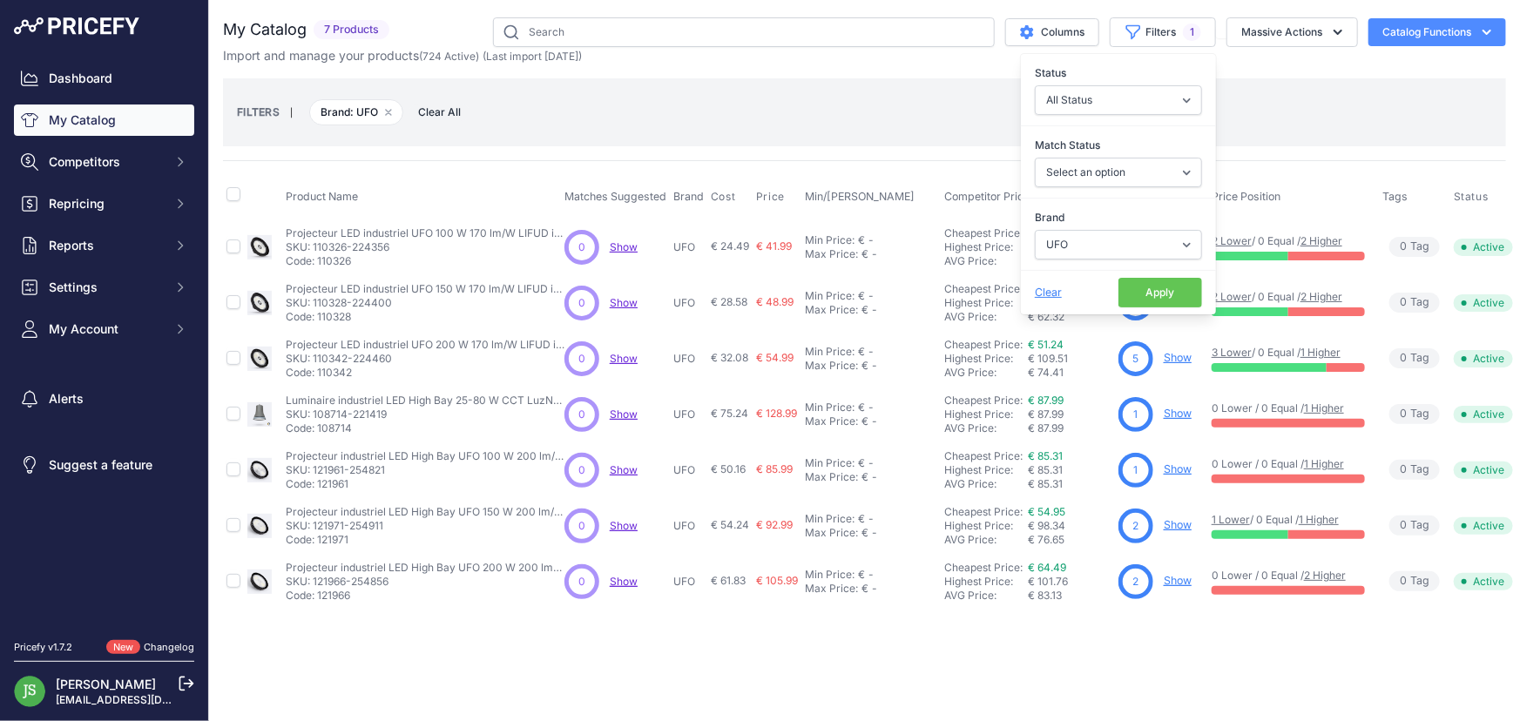
click at [828, 120] on div "FILTERS | Brand: UFO Remove filter option Clear All" at bounding box center [864, 112] width 1255 height 47
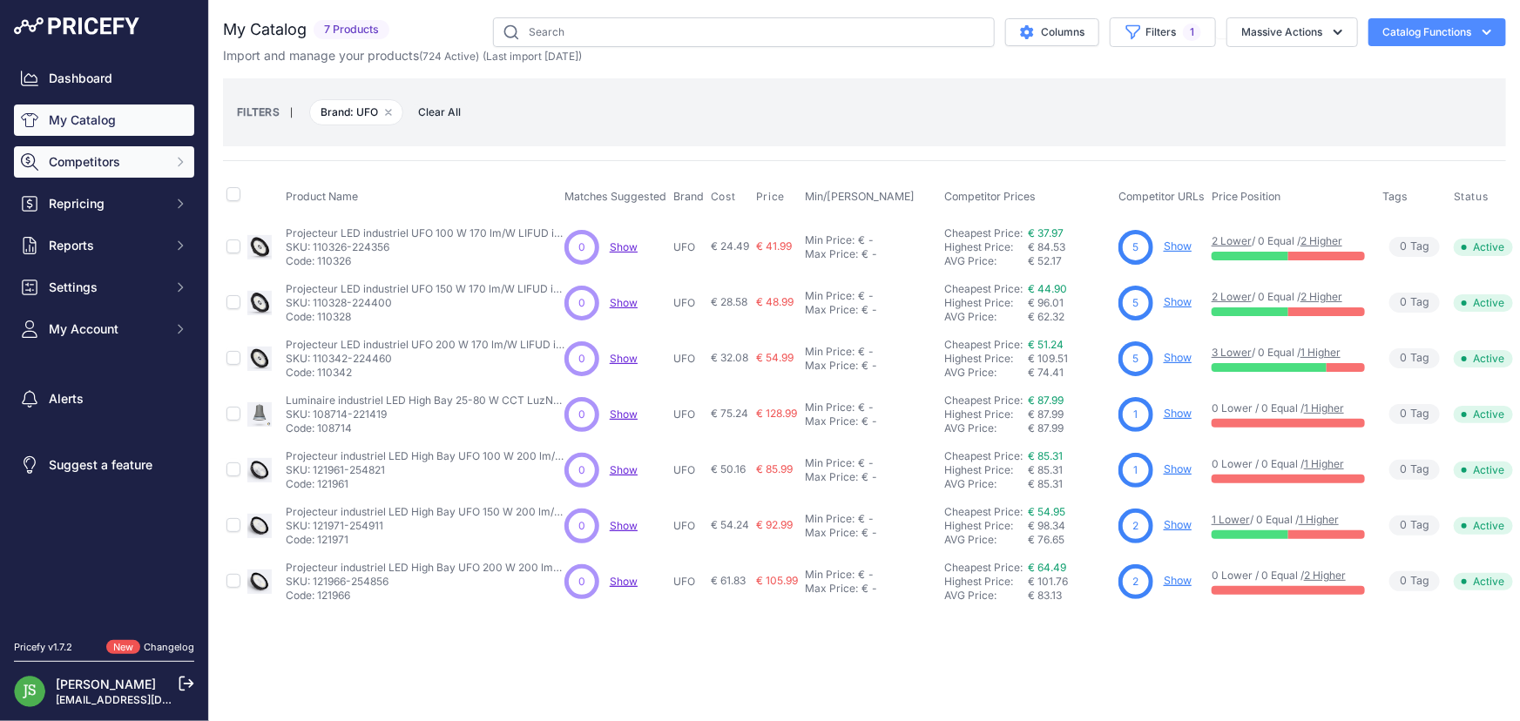
click at [104, 170] on span "Competitors" at bounding box center [106, 161] width 114 height 17
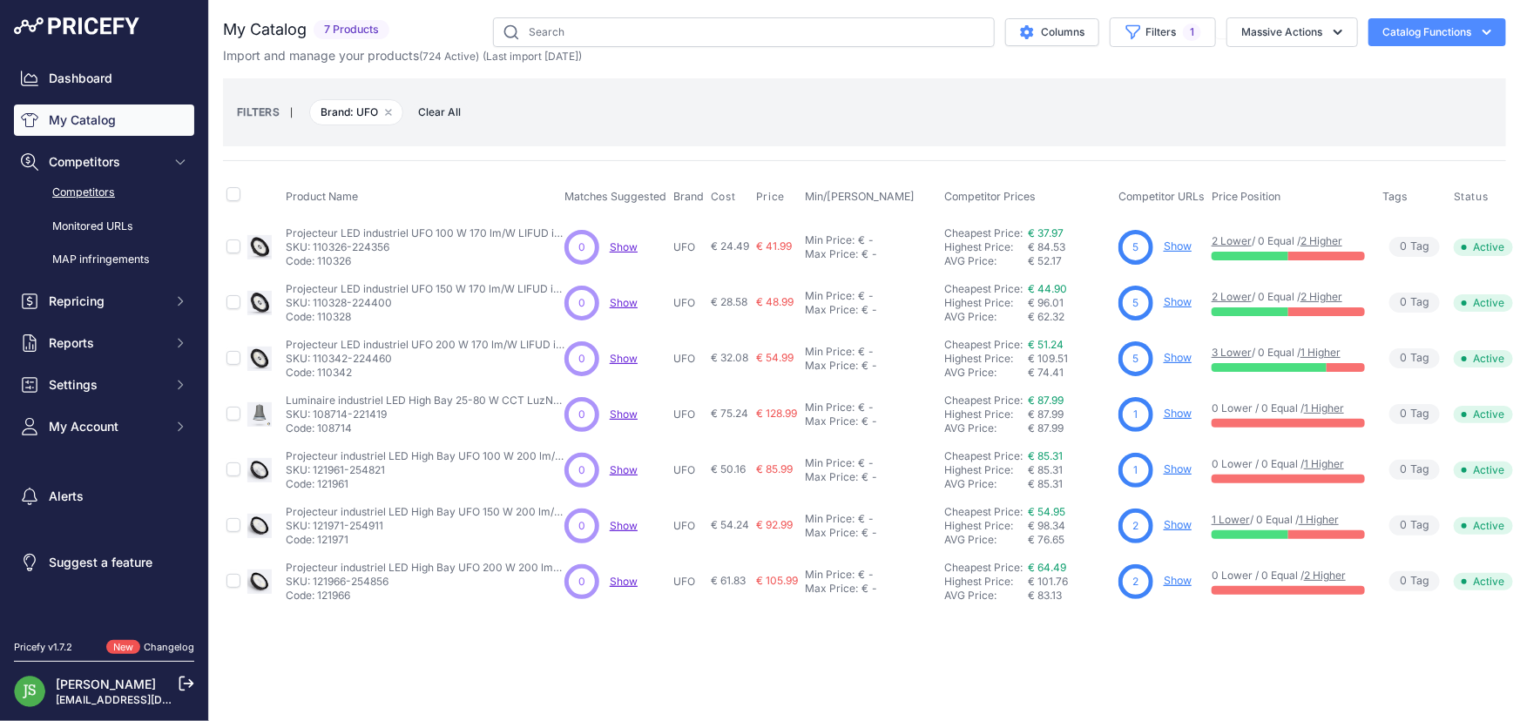
click at [102, 191] on link "Competitors" at bounding box center [104, 193] width 180 height 30
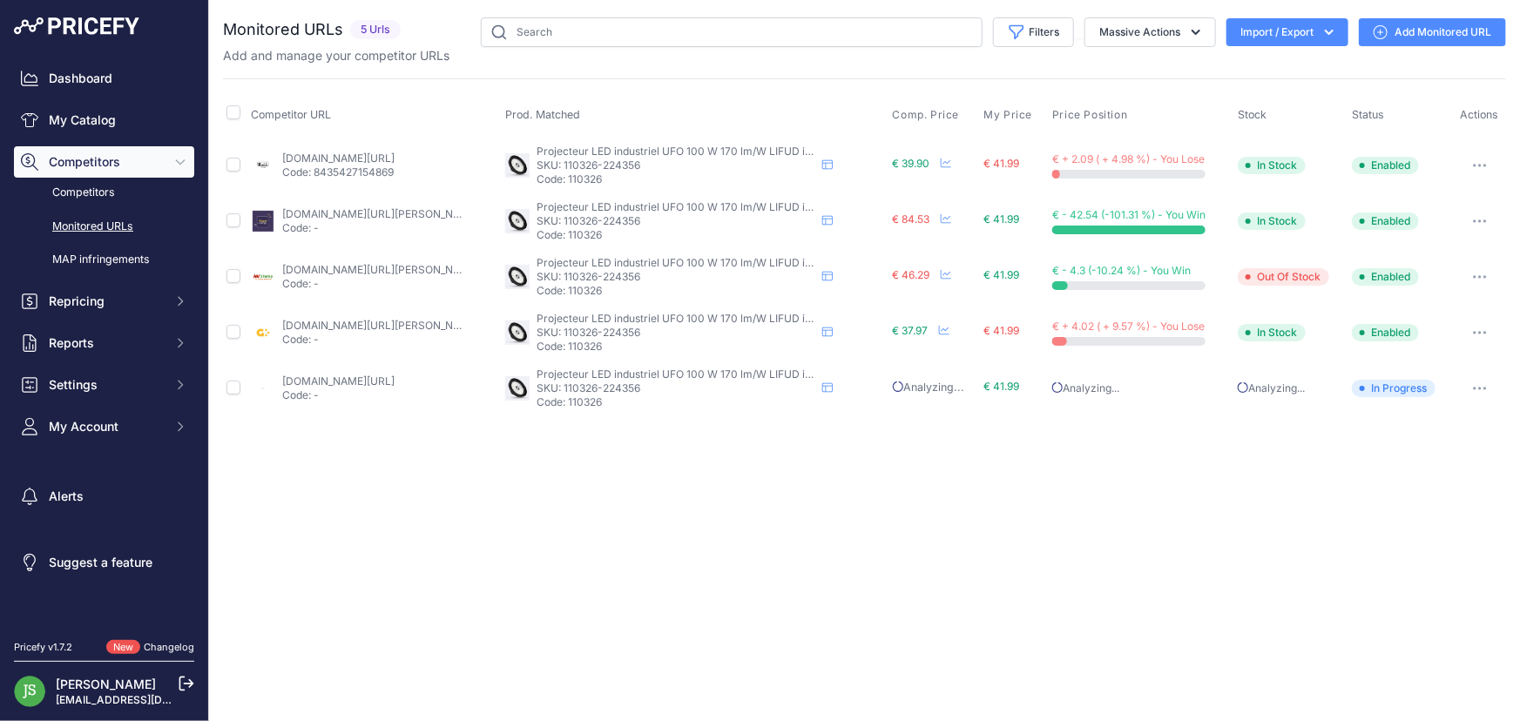
click at [1428, 25] on link "Add Monitored URL" at bounding box center [1432, 32] width 147 height 28
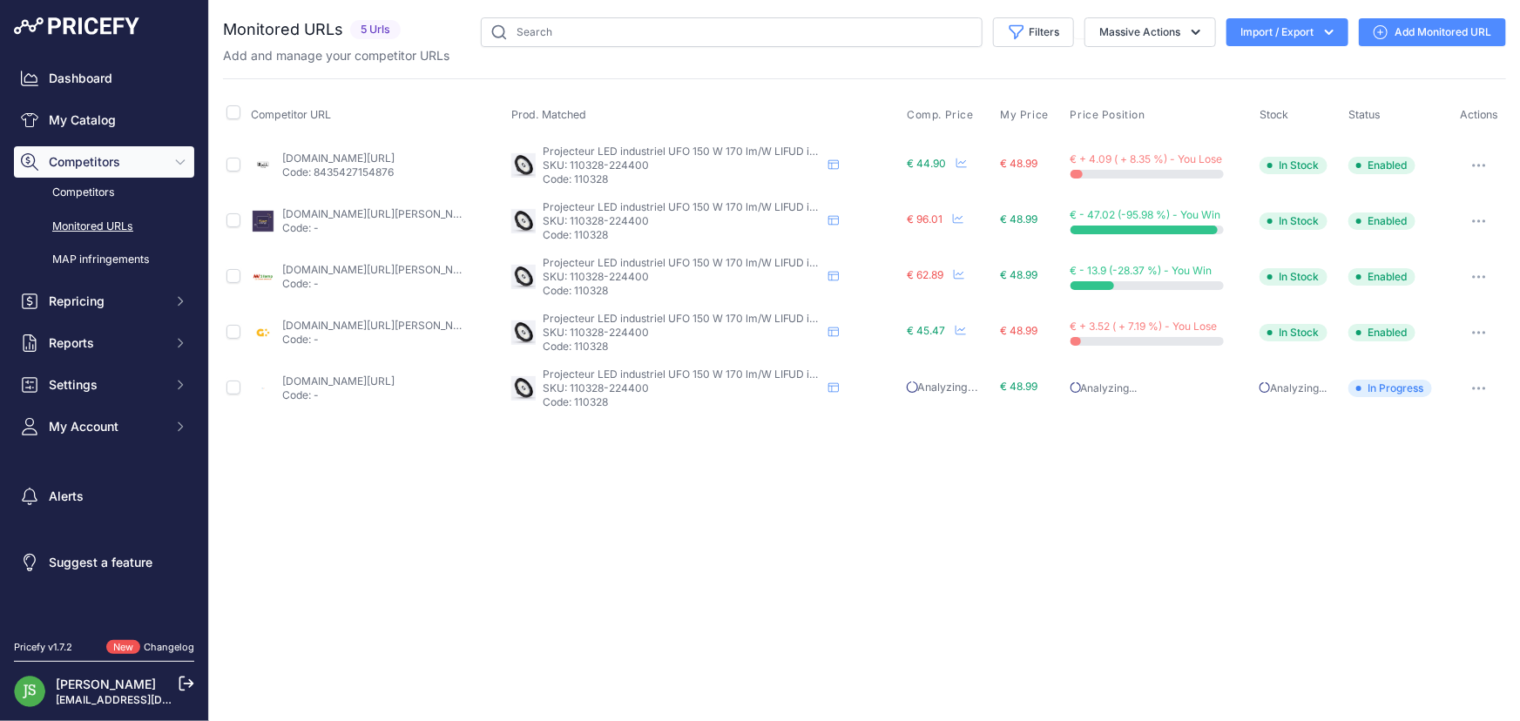
click at [1457, 33] on link "Add Monitored URL" at bounding box center [1432, 32] width 147 height 28
click at [1423, 26] on link "Add Monitored URL" at bounding box center [1432, 32] width 147 height 28
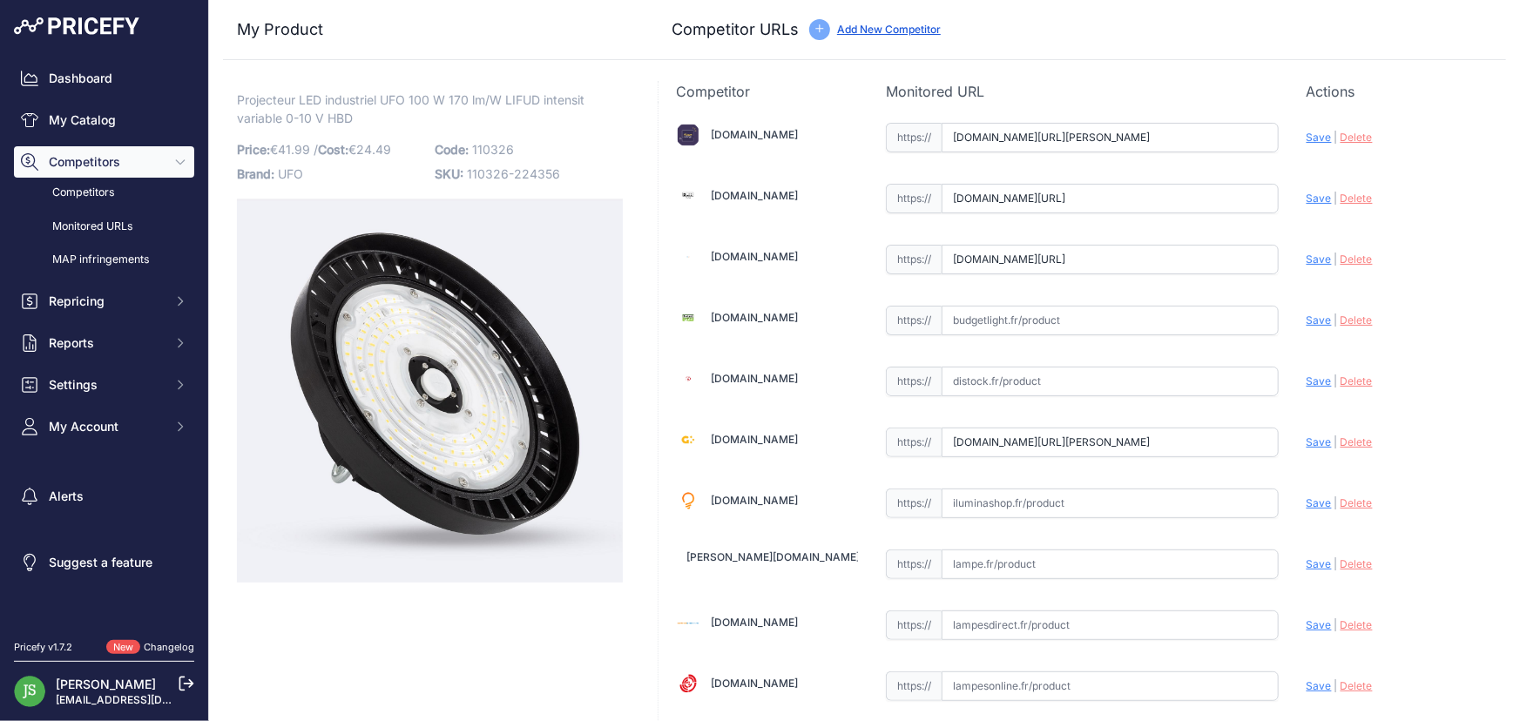
click at [1130, 312] on input "text" at bounding box center [1110, 321] width 337 height 30
paste input "https://www.budgetlight.fr/highbay-led-eco-v2-0-100w-16000lm-90d-840-ip65-1-10v…"
click at [1307, 322] on span "Save" at bounding box center [1319, 320] width 25 height 13
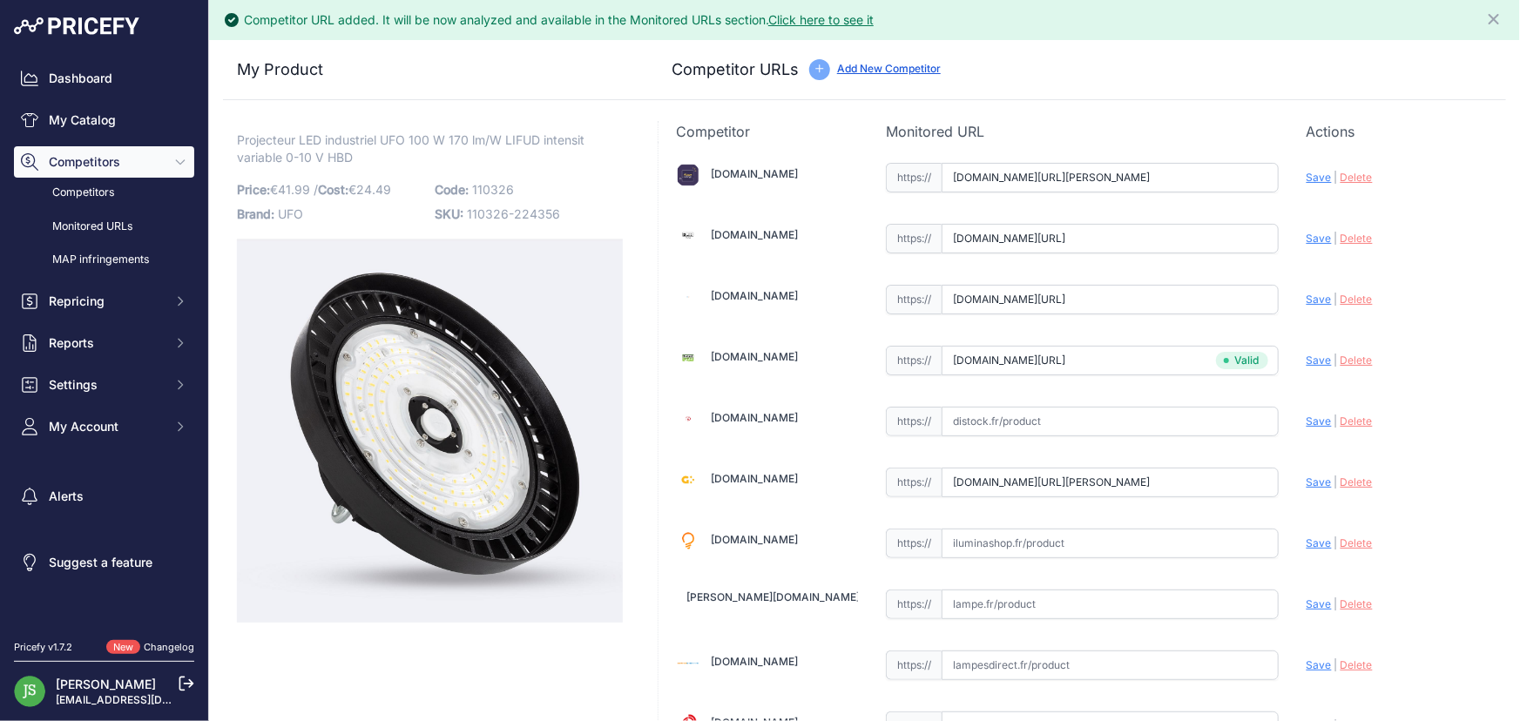
type input "https://www.budgetlight.fr/highbay-led-eco-v2-0-100w-16000lm-90d-840-ip65-1-10v…"
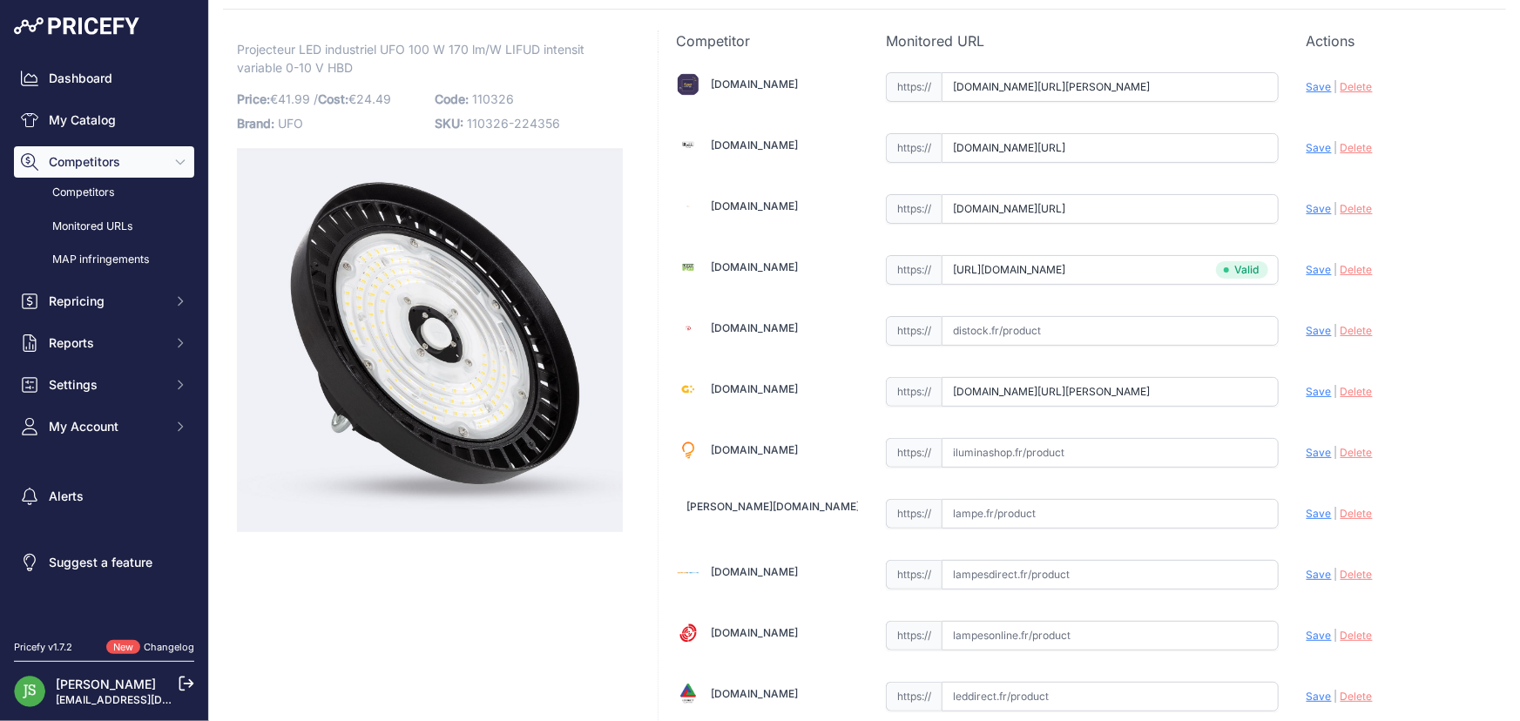
scroll to position [78, 0]
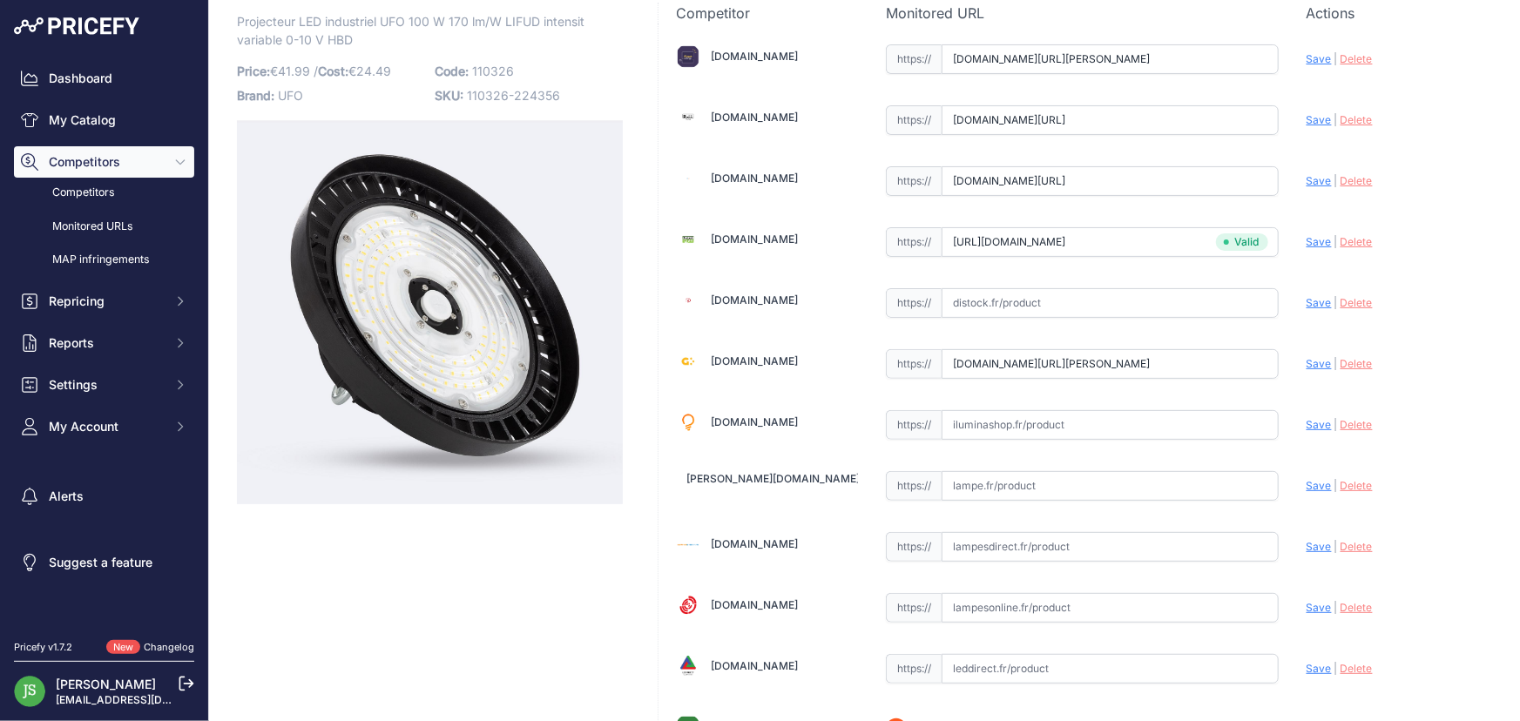
click at [1016, 412] on input "text" at bounding box center [1110, 425] width 337 height 30
paste input "https://iluminashop.fr/produit/cloche-led-ufo-100w-dimmable-0-10v/"
click at [1307, 418] on span "Save" at bounding box center [1319, 424] width 25 height 13
type input "https://iluminashop.fr/produit/cloche-led-ufo-100w-dimmable-0-10v/?prirule_jdsn…"
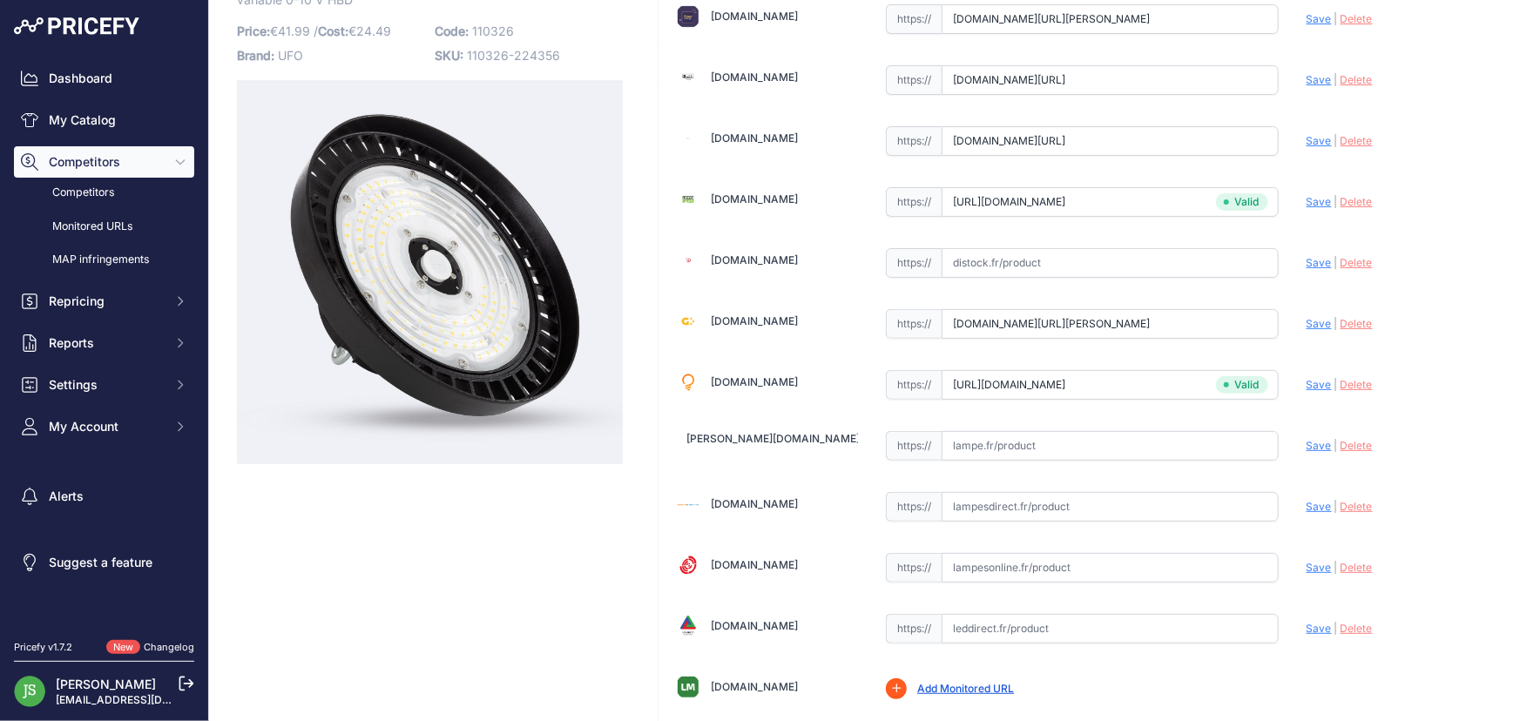
scroll to position [78, 0]
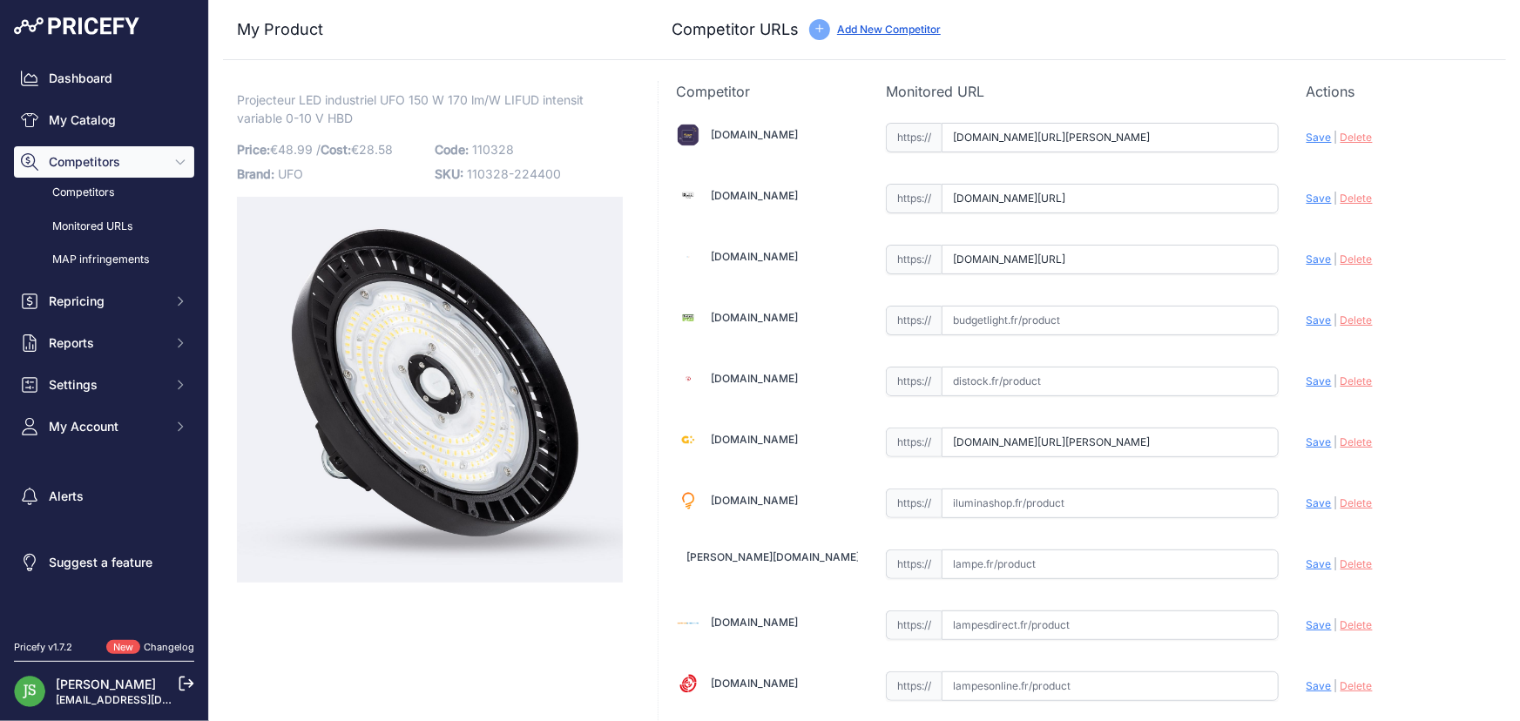
click at [1071, 502] on input "text" at bounding box center [1110, 504] width 337 height 30
paste input "[URL][DOMAIN_NAME]"
click at [1307, 497] on span "Save" at bounding box center [1319, 502] width 25 height 13
type input "https://iluminashop.fr/produit/cloche-led-ufo-150w-dimmable-0-10v/?prirule_jdsn…"
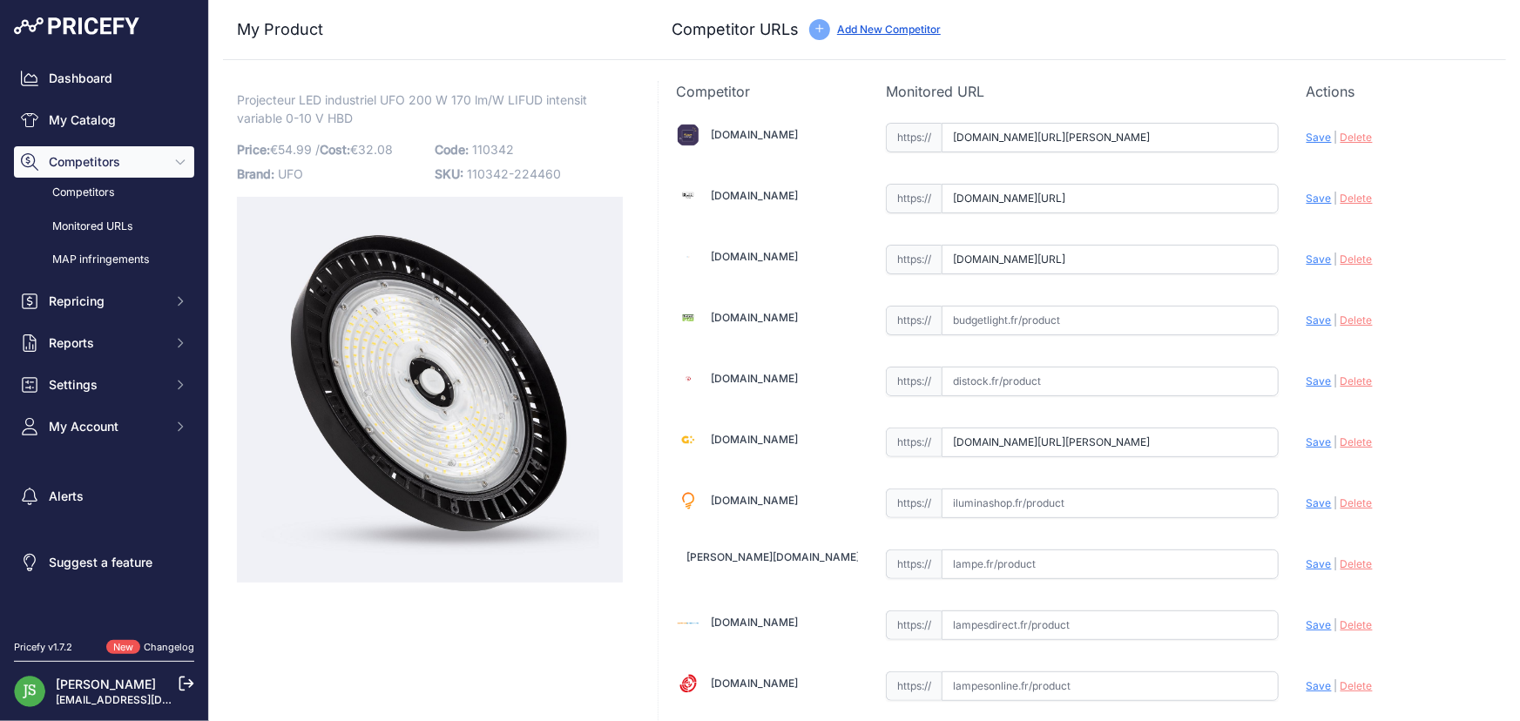
click at [1015, 326] on input "text" at bounding box center [1110, 321] width 337 height 30
paste input "[URL][DOMAIN_NAME]"
click at [1307, 323] on span "Save" at bounding box center [1319, 320] width 25 height 13
type input "https://www.budgetlight.fr/highbay-led-eco-v2-0-200w-32000lm-120d-840-ip65-1-10…"
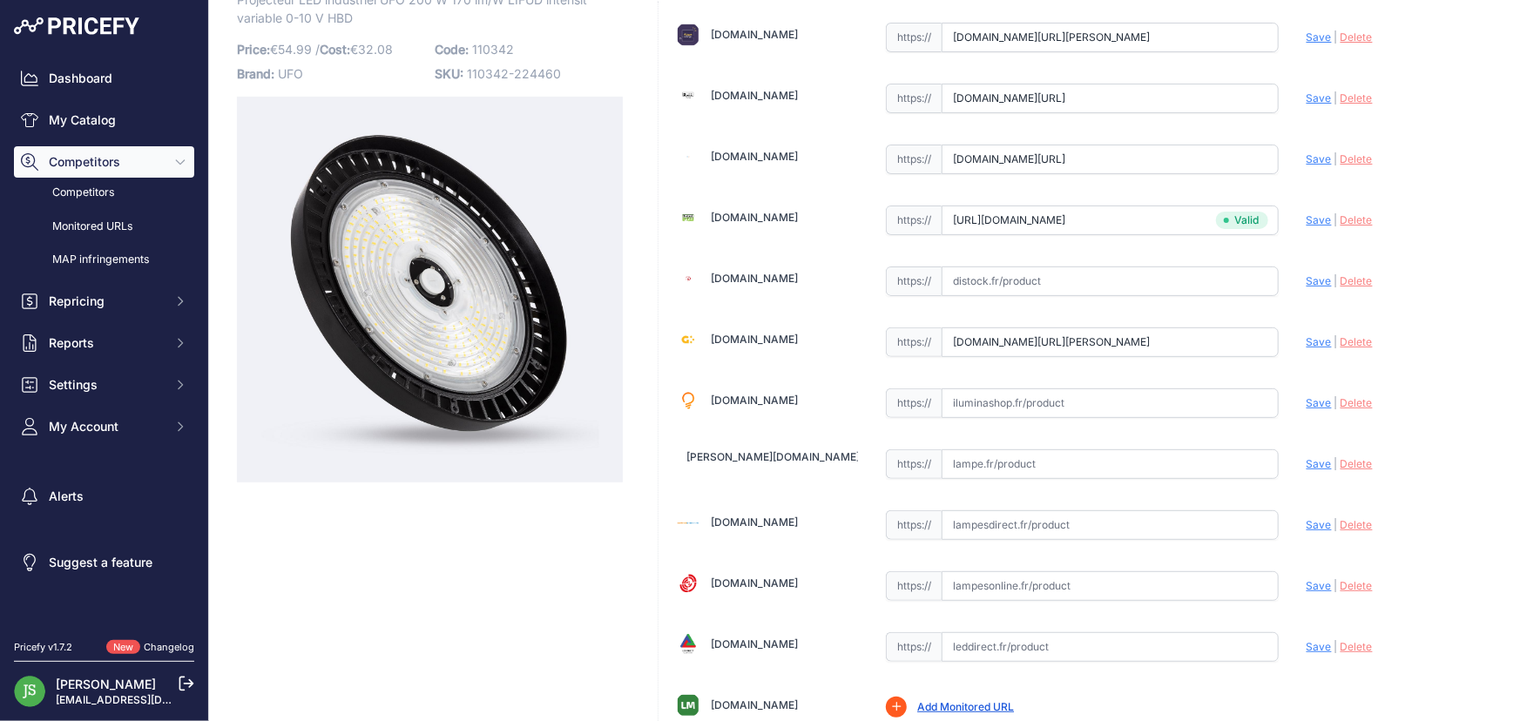
scroll to position [78, 0]
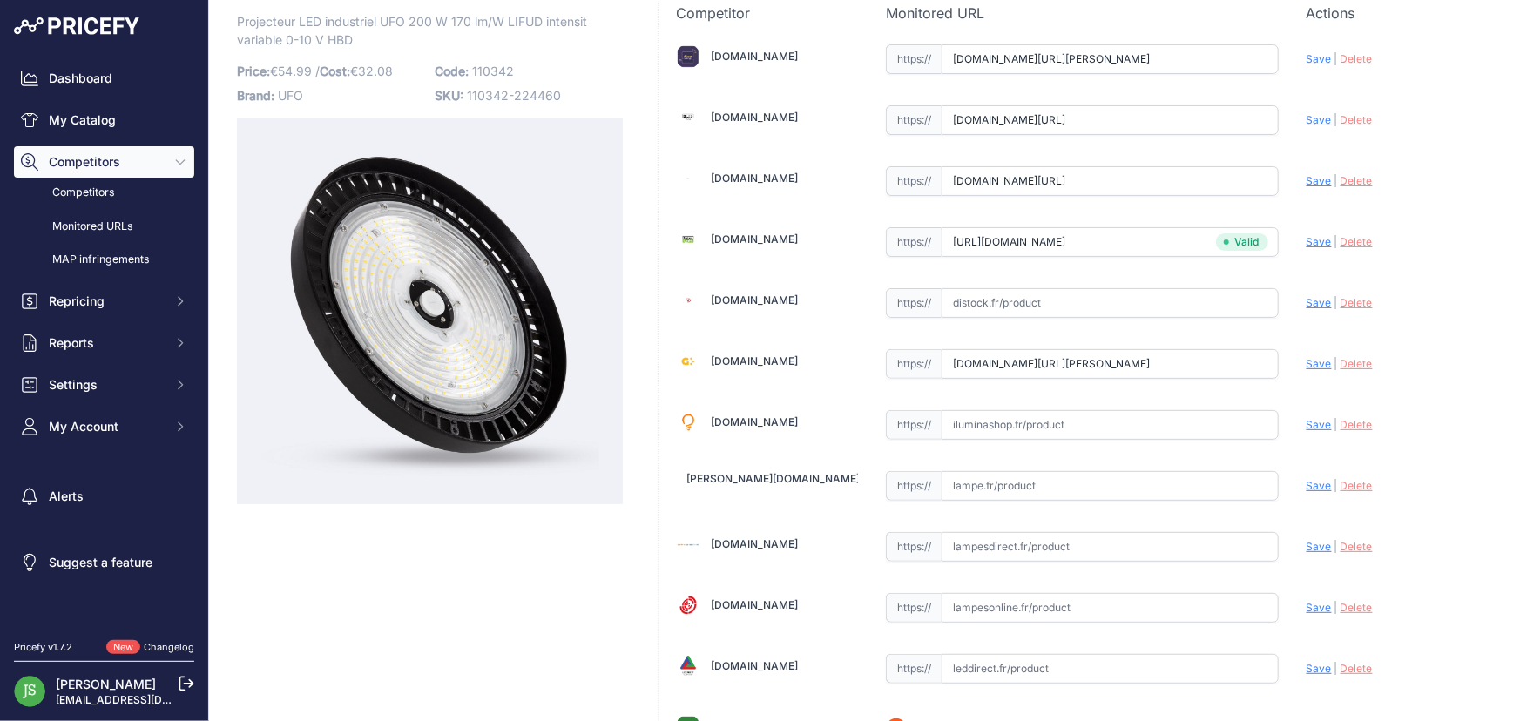
click at [1033, 431] on input "text" at bounding box center [1110, 425] width 337 height 30
paste input "https://iluminashop.fr/produit/cloche-led-ufo-200w-dimmable-0-10v/"
click at [1307, 423] on span "Save" at bounding box center [1319, 424] width 25 height 13
type input "https://iluminashop.fr/produit/cloche-led-ufo-200w-dimmable-0-10v/?prirule_jdsn…"
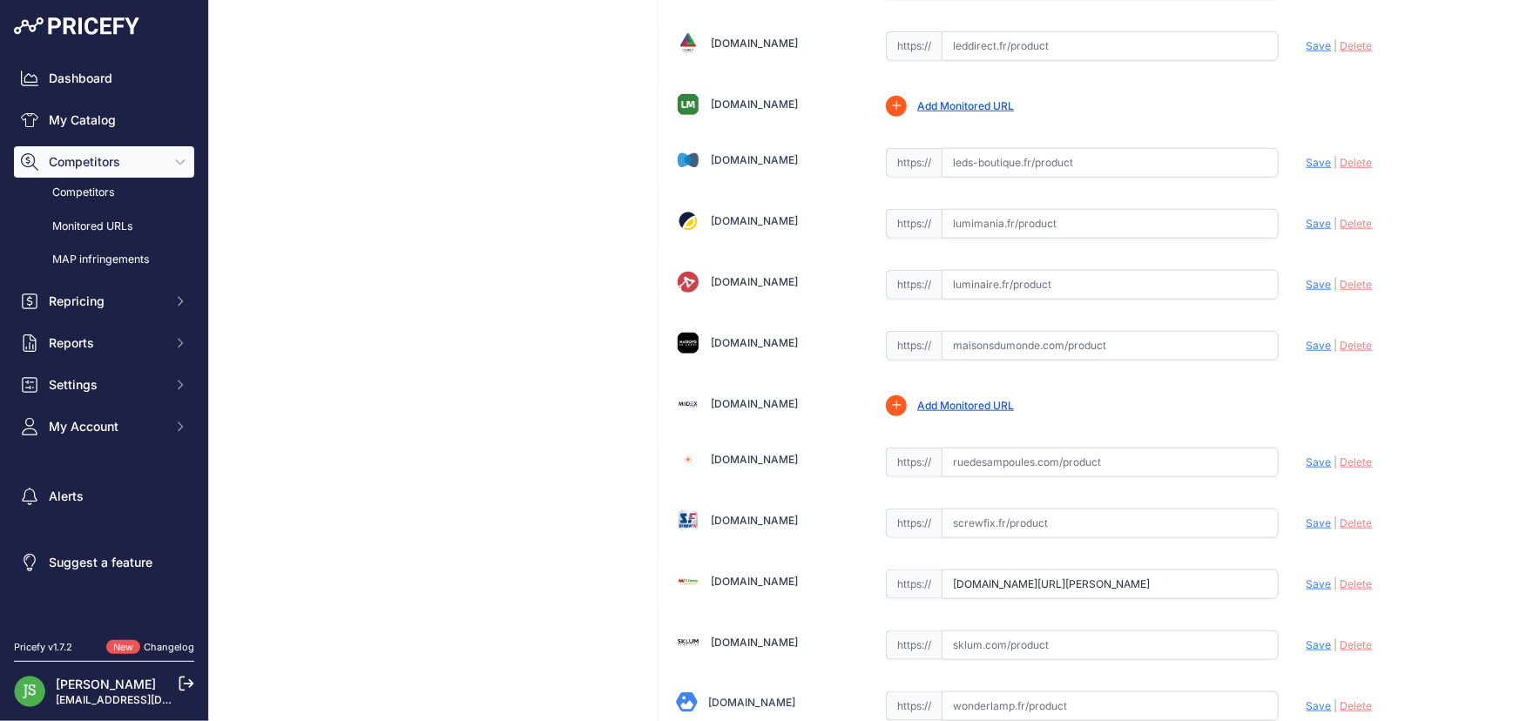
scroll to position [827, 0]
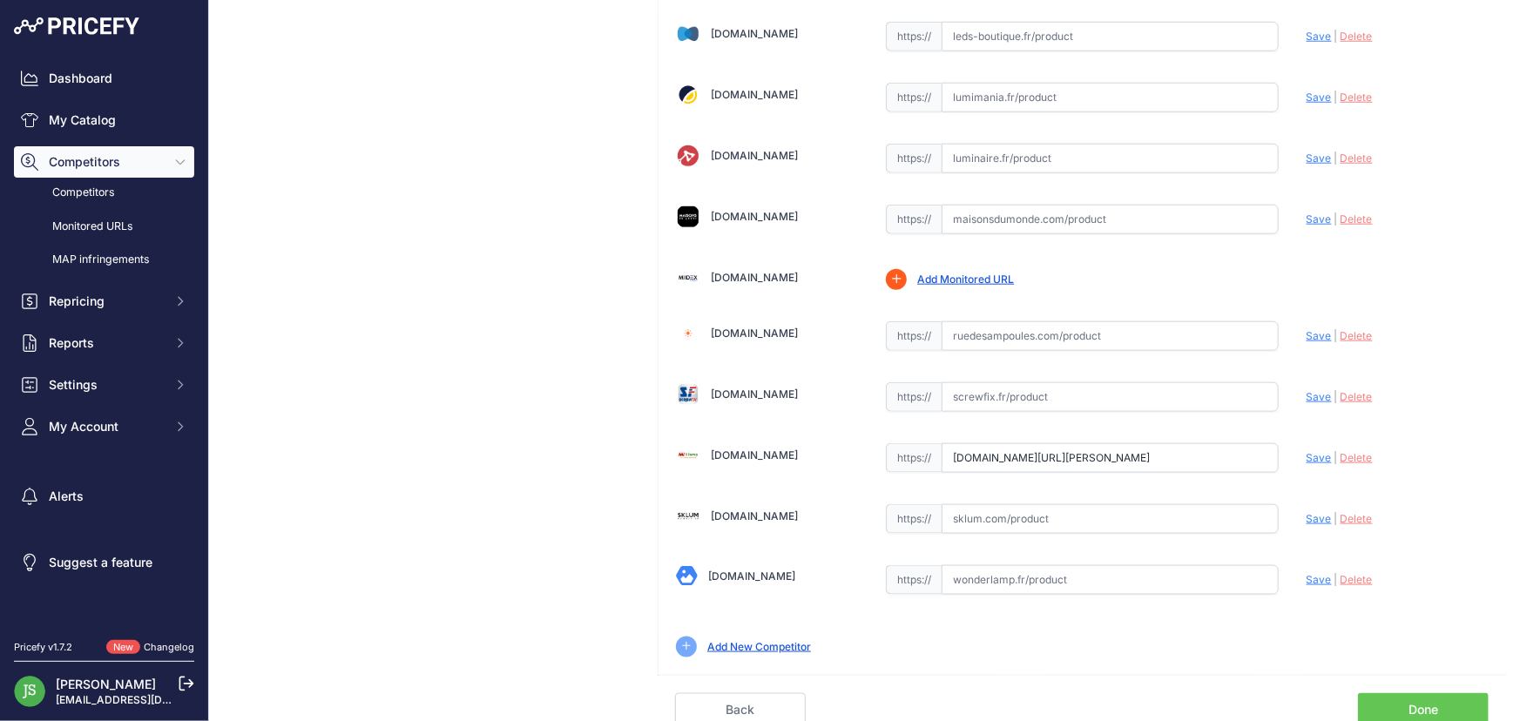
click at [1428, 697] on link "Done" at bounding box center [1423, 709] width 131 height 33
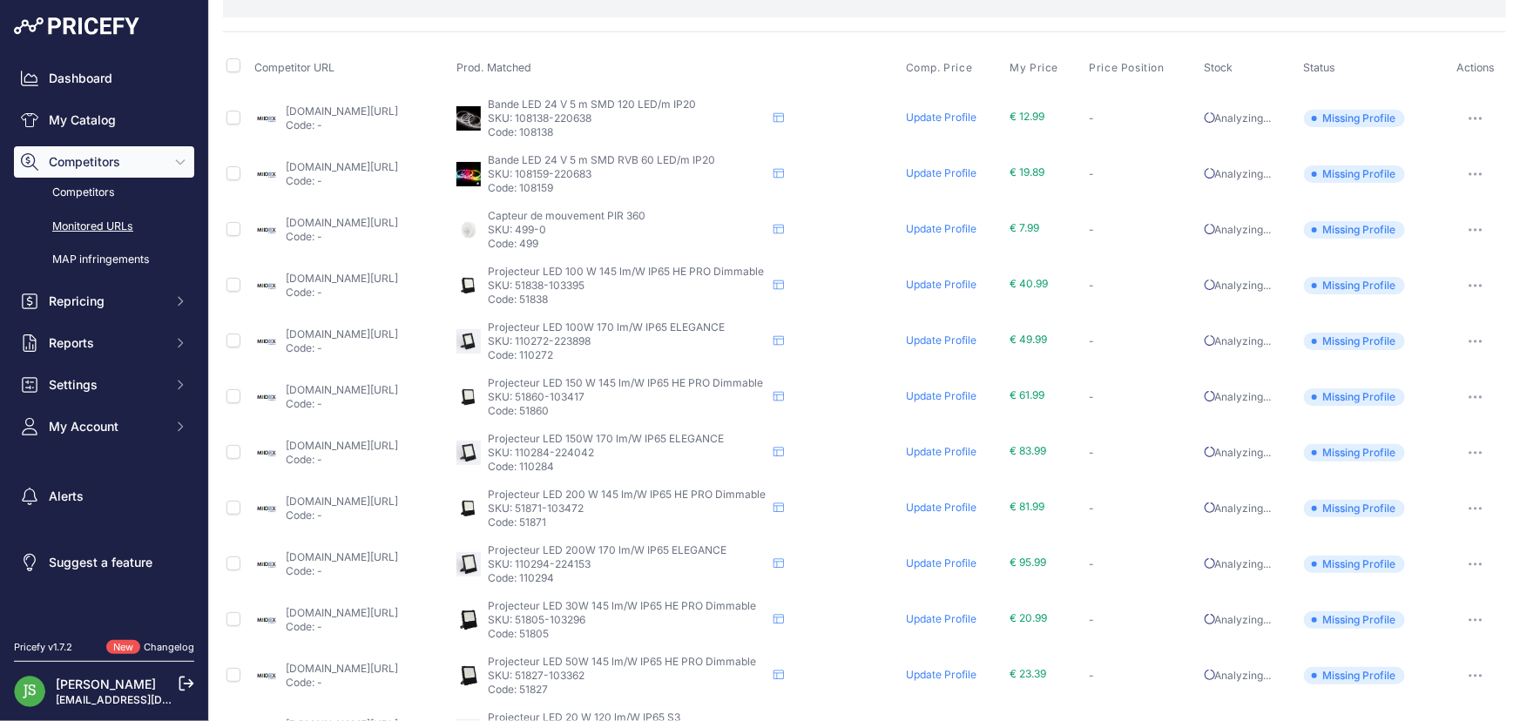
scroll to position [700, 0]
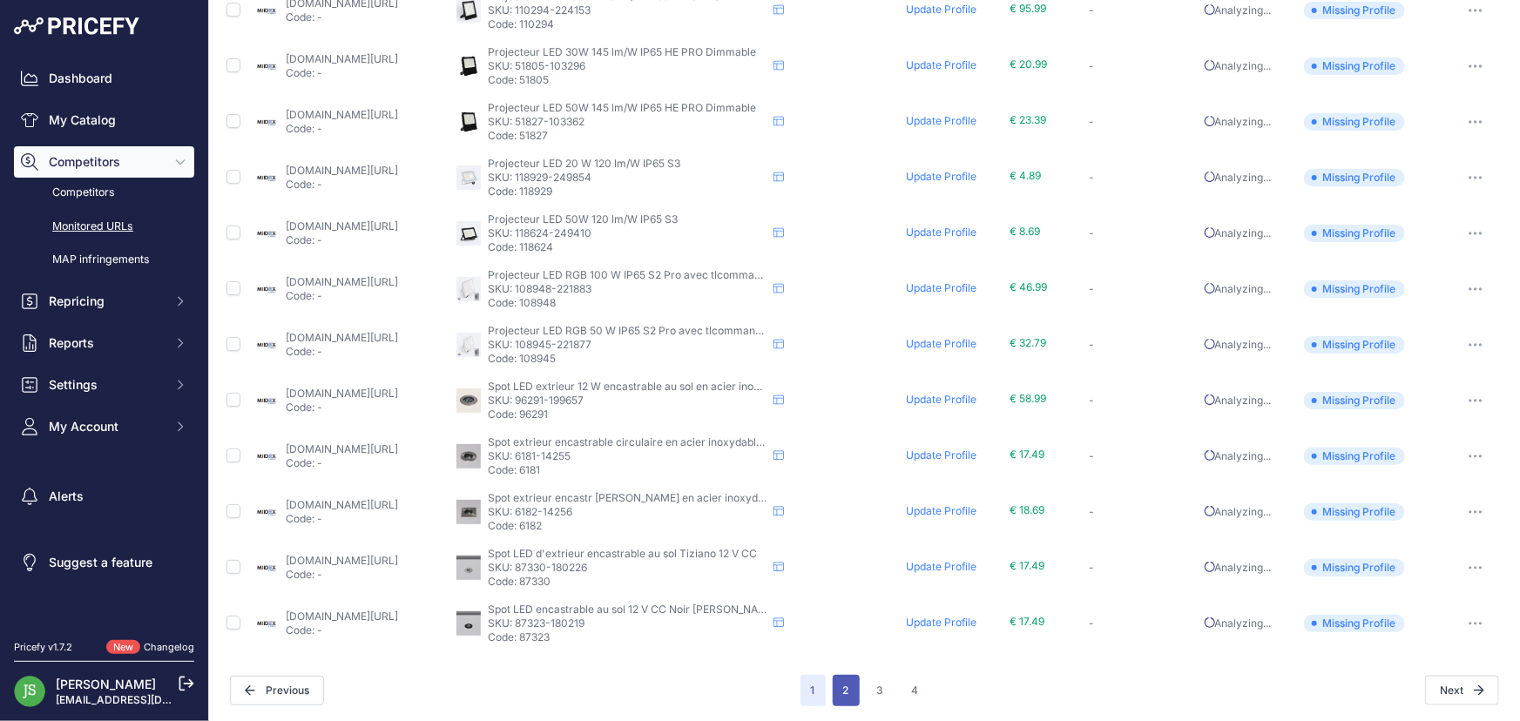
click at [844, 692] on button "2" at bounding box center [846, 690] width 27 height 31
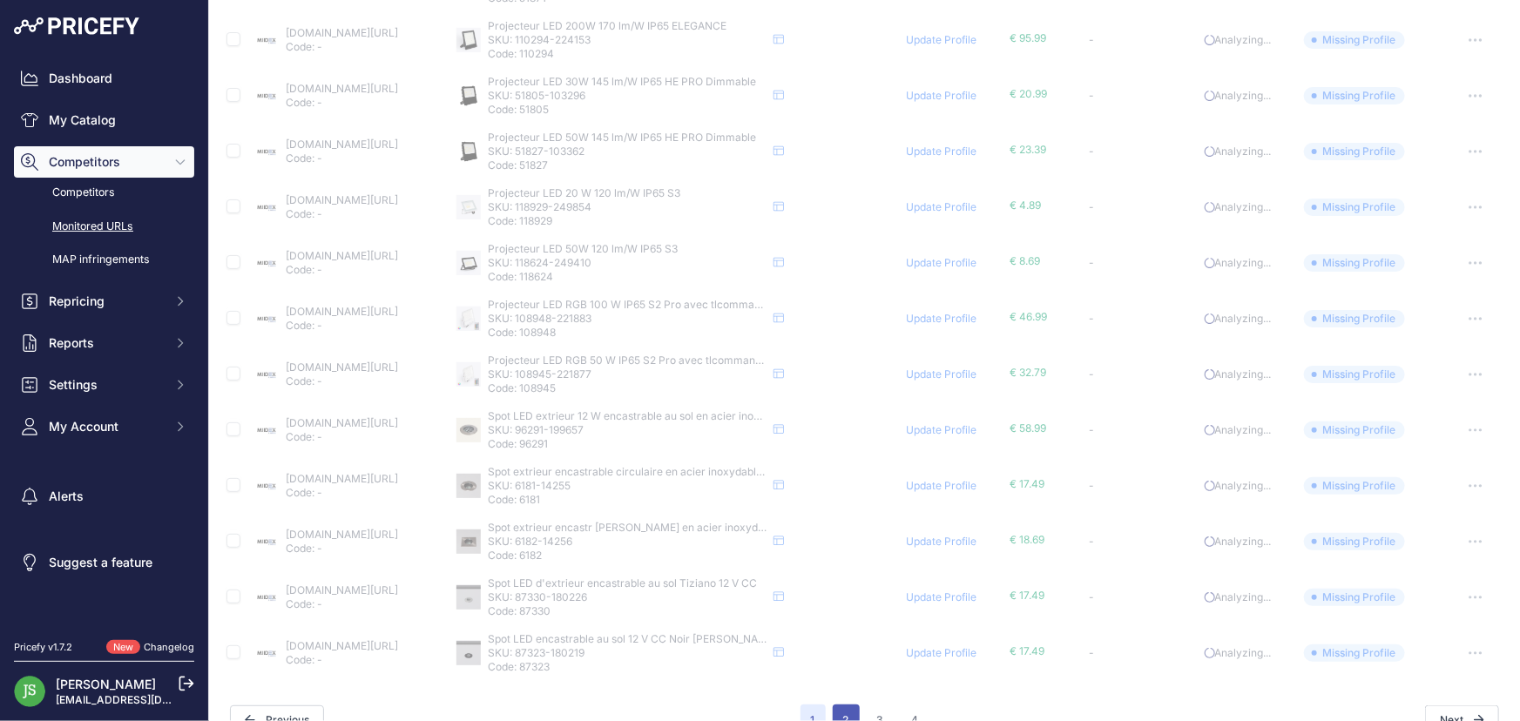
scroll to position [731, 0]
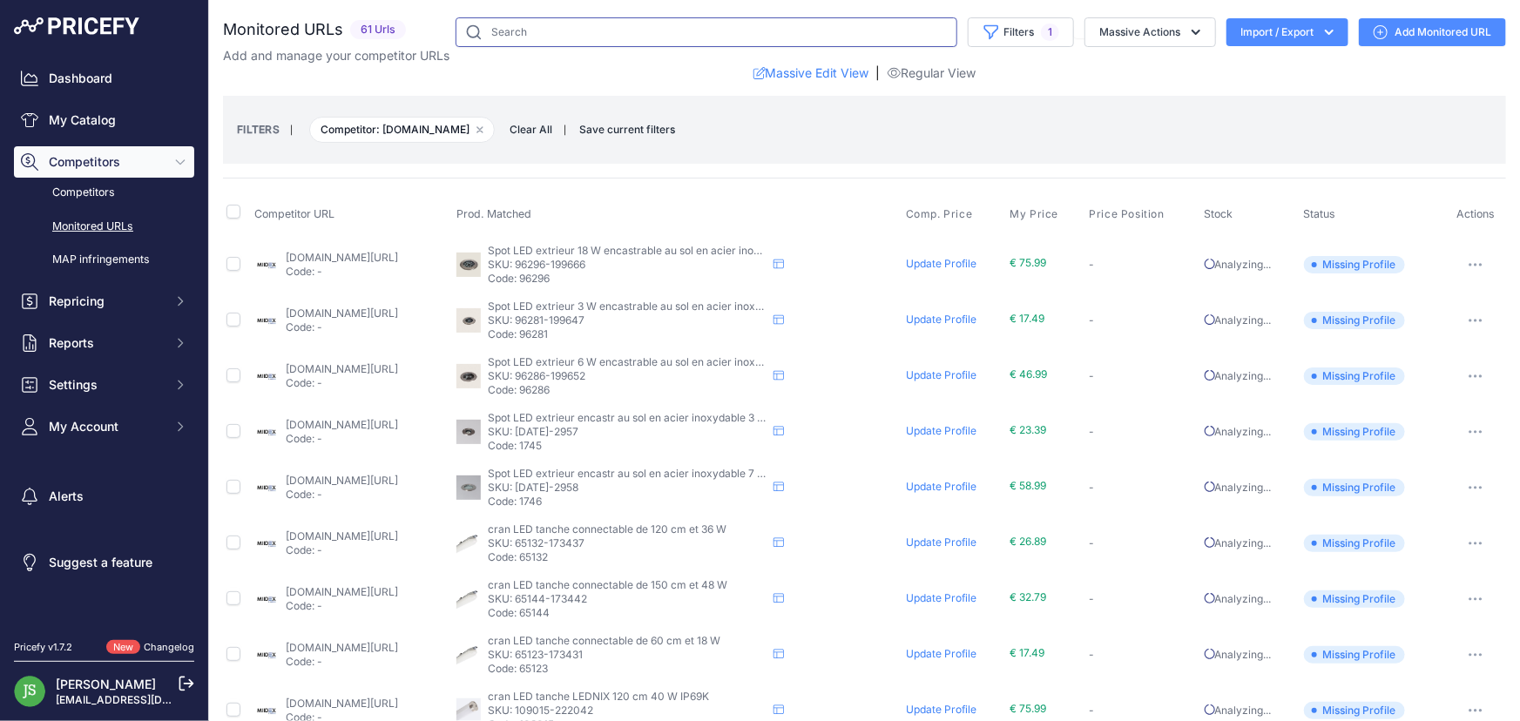
click at [550, 41] on input "text" at bounding box center [707, 32] width 502 height 30
type input "s3"
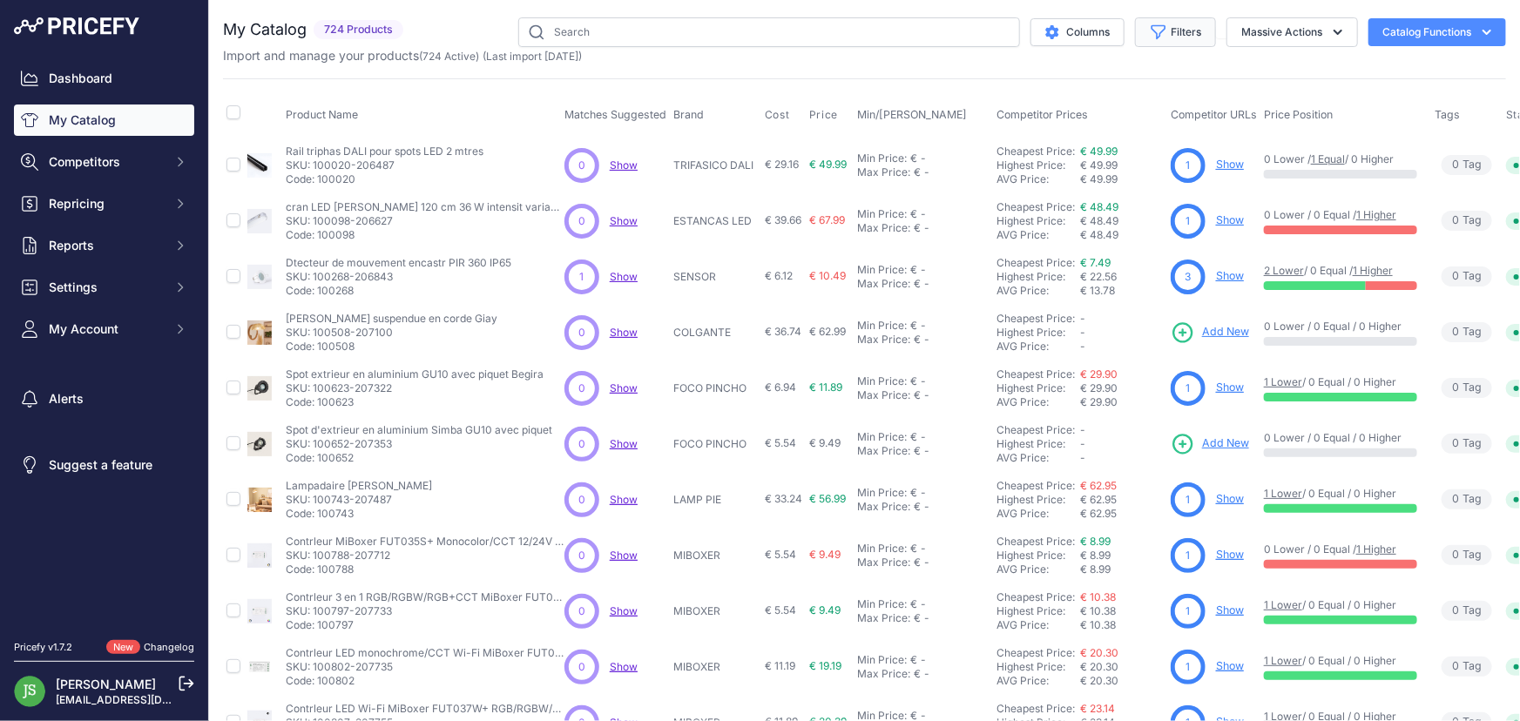
click at [1180, 32] on button "Filters" at bounding box center [1175, 32] width 81 height 30
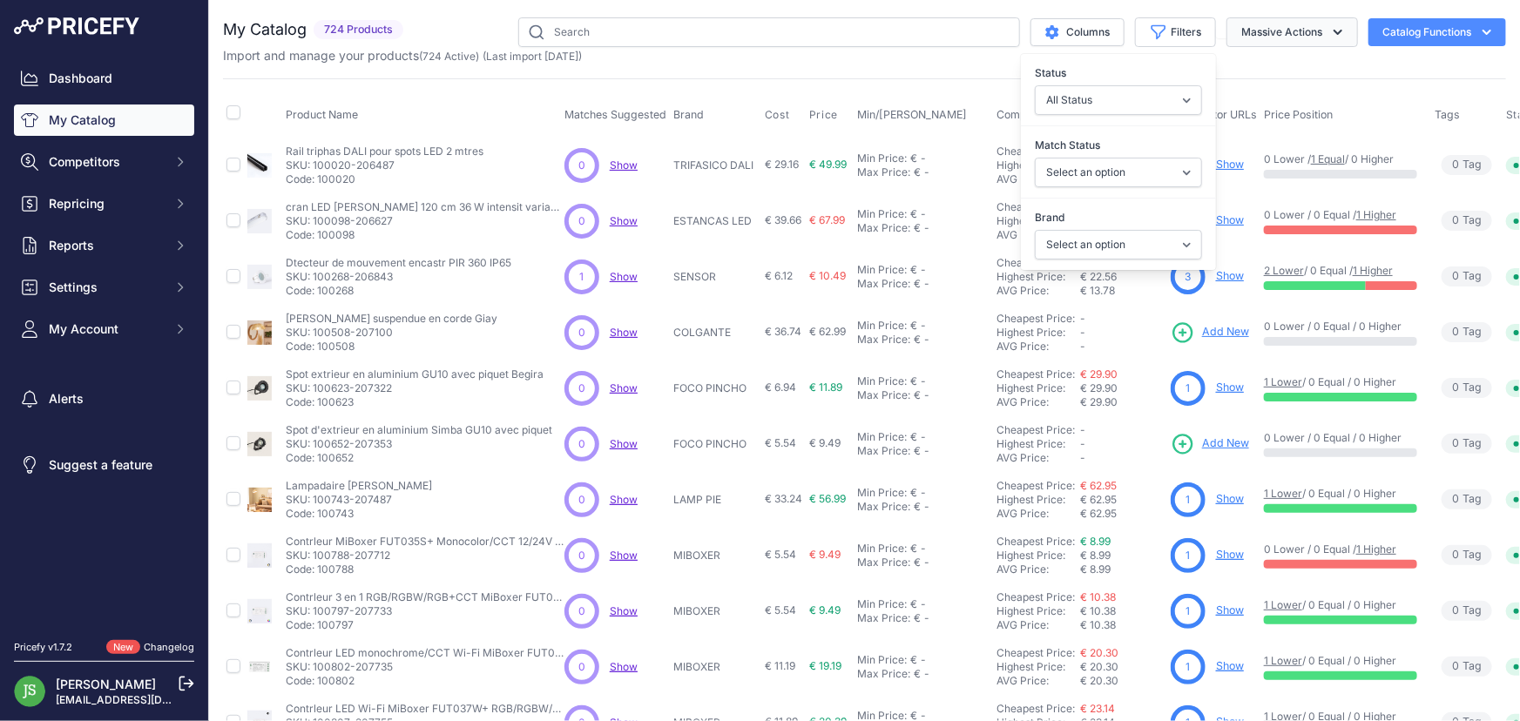
click at [1226, 25] on button "Massive Actions" at bounding box center [1292, 32] width 132 height 30
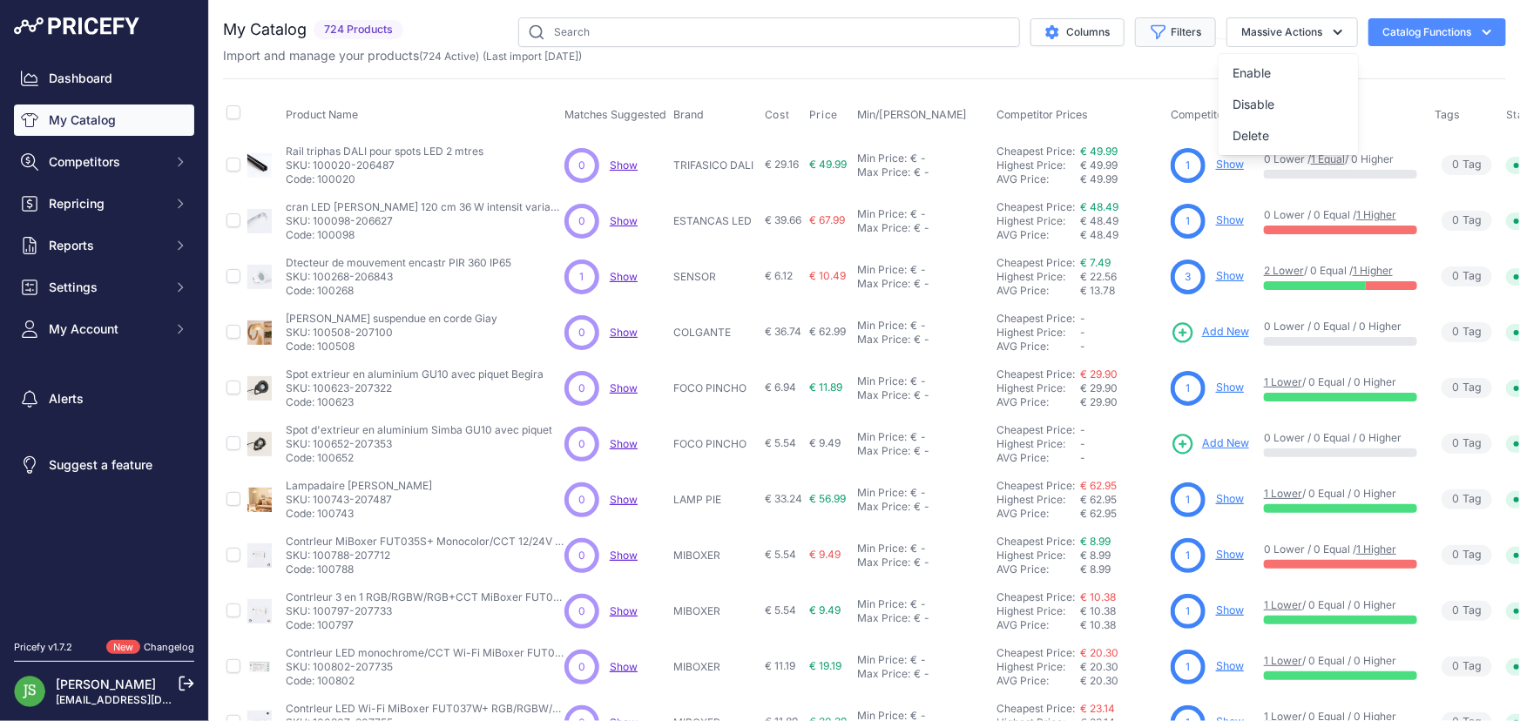
click at [1174, 29] on button "Filters" at bounding box center [1175, 32] width 81 height 30
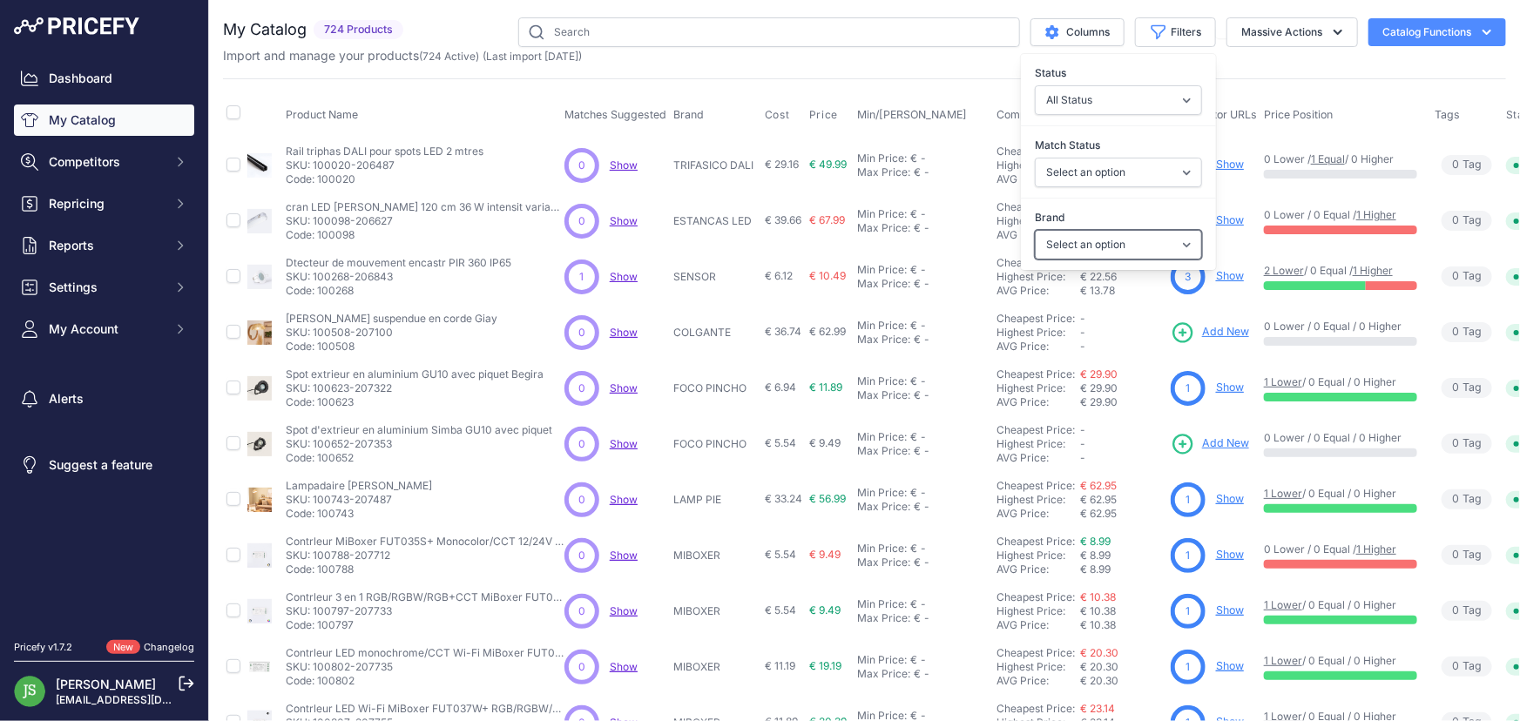
click at [1129, 250] on select "Select an option 120x30 120X60 3M 60X30 60X60 ACCESORIO PANEL AERO ALIMENTACION…" at bounding box center [1118, 245] width 167 height 30
select select "UFO"
click at [1035, 230] on select "Select an option 120x30 120X60 3M 60X30 60X60 ACCESORIO PANEL AERO ALIMENTACION…" at bounding box center [1118, 245] width 167 height 30
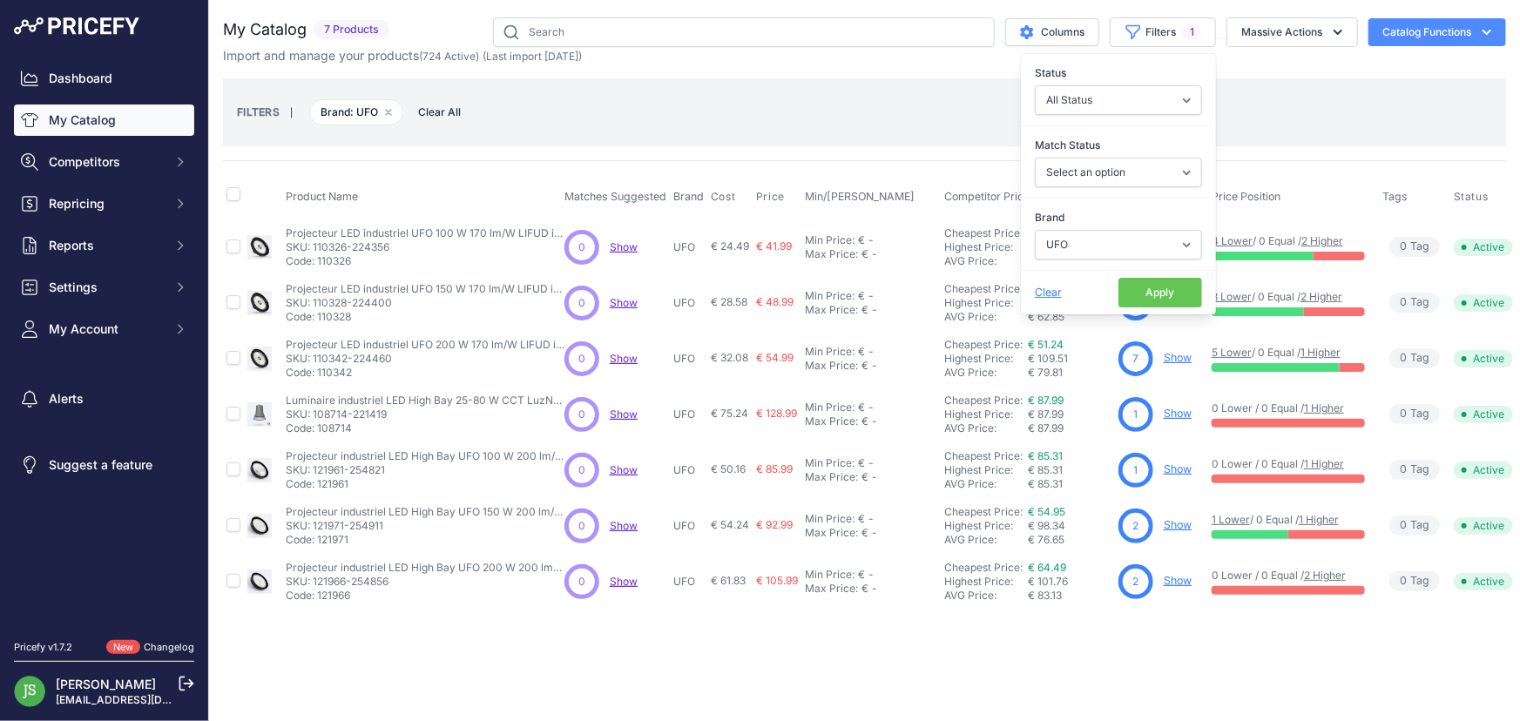
click at [867, 91] on div "FILTERS | Brand: UFO Remove filter option Clear All" at bounding box center [864, 112] width 1255 height 47
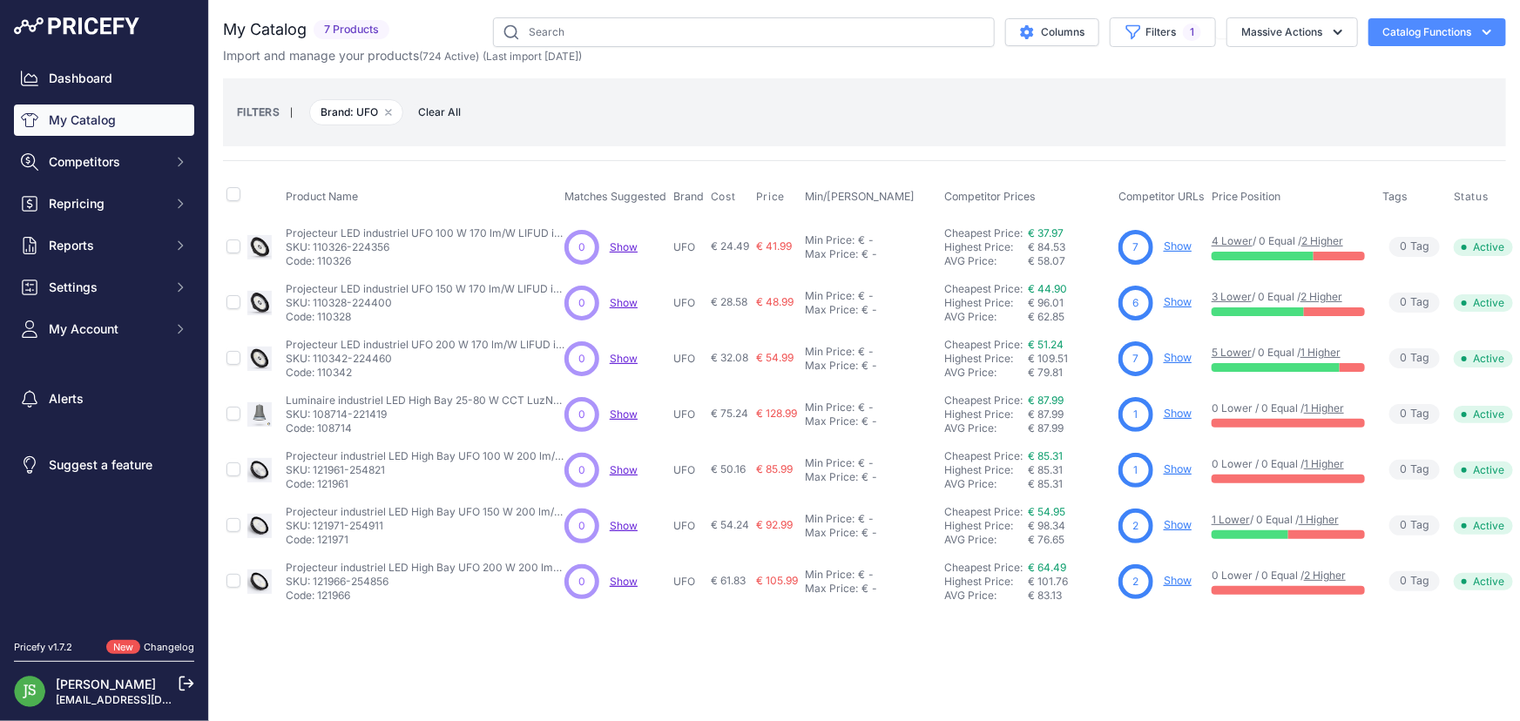
click at [397, 106] on span "Brand: UFO Remove filter option" at bounding box center [356, 112] width 94 height 26
drag, startPoint x: 388, startPoint y: 111, endPoint x: 940, endPoint y: 31, distance: 557.0
click at [389, 111] on icon "button" at bounding box center [388, 112] width 7 height 7
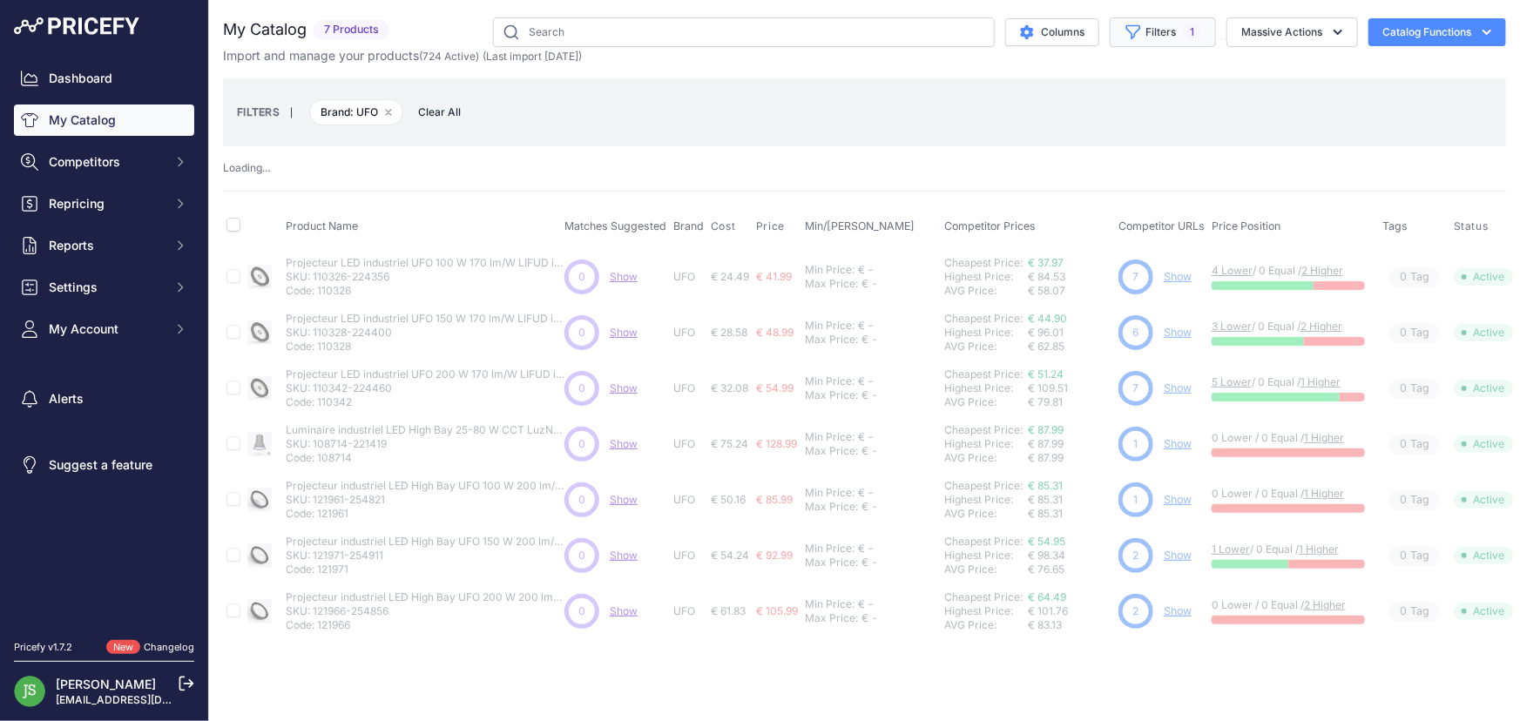
click at [1115, 32] on button "Filters 1" at bounding box center [1163, 32] width 106 height 30
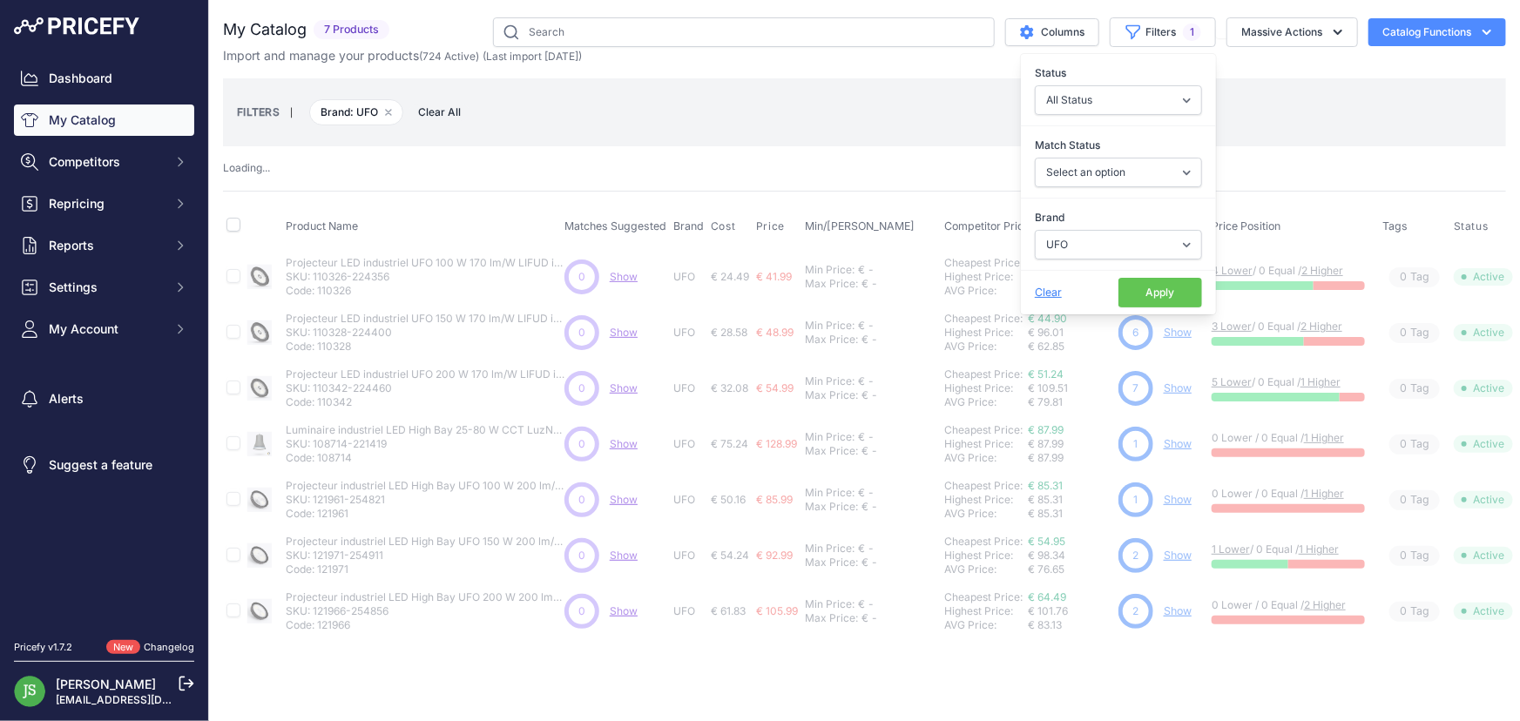
click at [1098, 260] on div "Brand Select an option 120x30 120X60 3M 60X30 60X60 ACCESORIO PANEL AERO ALIMEN…" at bounding box center [1118, 234] width 195 height 64
click at [1097, 252] on select "Select an option 120x30 120X60 3M 60X30 60X60 ACCESORIO PANEL AERO ALIMENTACION…" at bounding box center [1118, 245] width 167 height 30
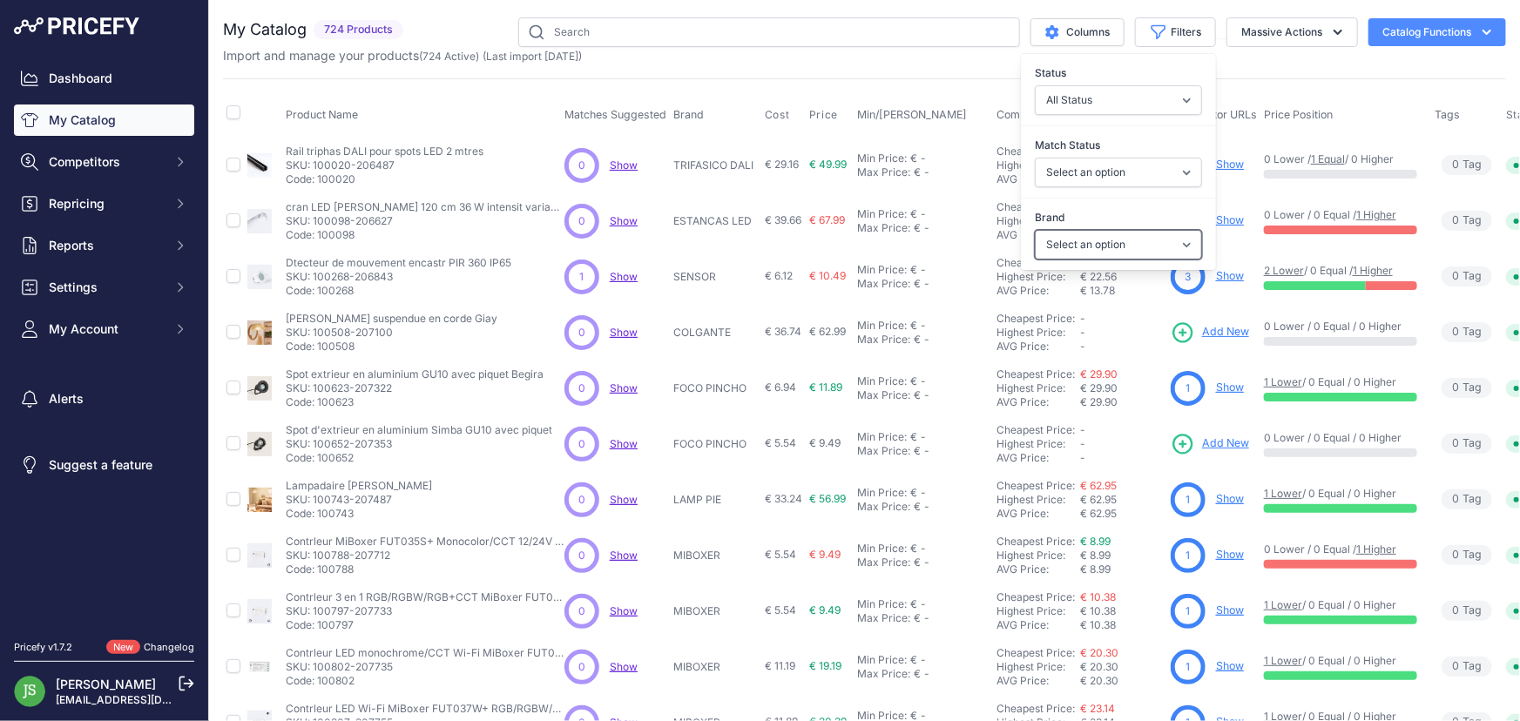
select select "60X60"
click at [1035, 230] on select "Select an option 120x30 120X60 3M 60X30 60X60 ACCESORIO PANEL AERO ALIMENTACION…" at bounding box center [1118, 245] width 167 height 30
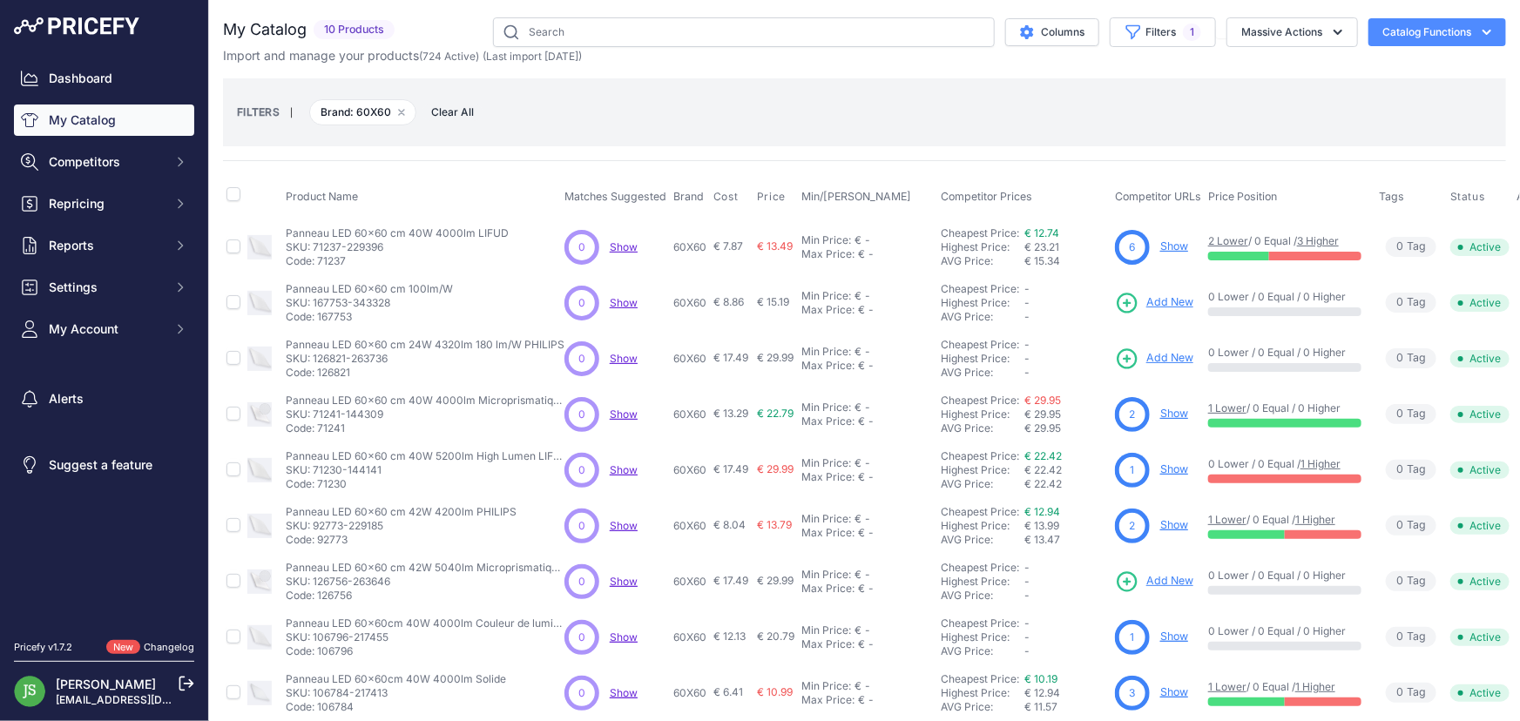
click at [1179, 243] on link "Show" at bounding box center [1174, 246] width 28 height 13
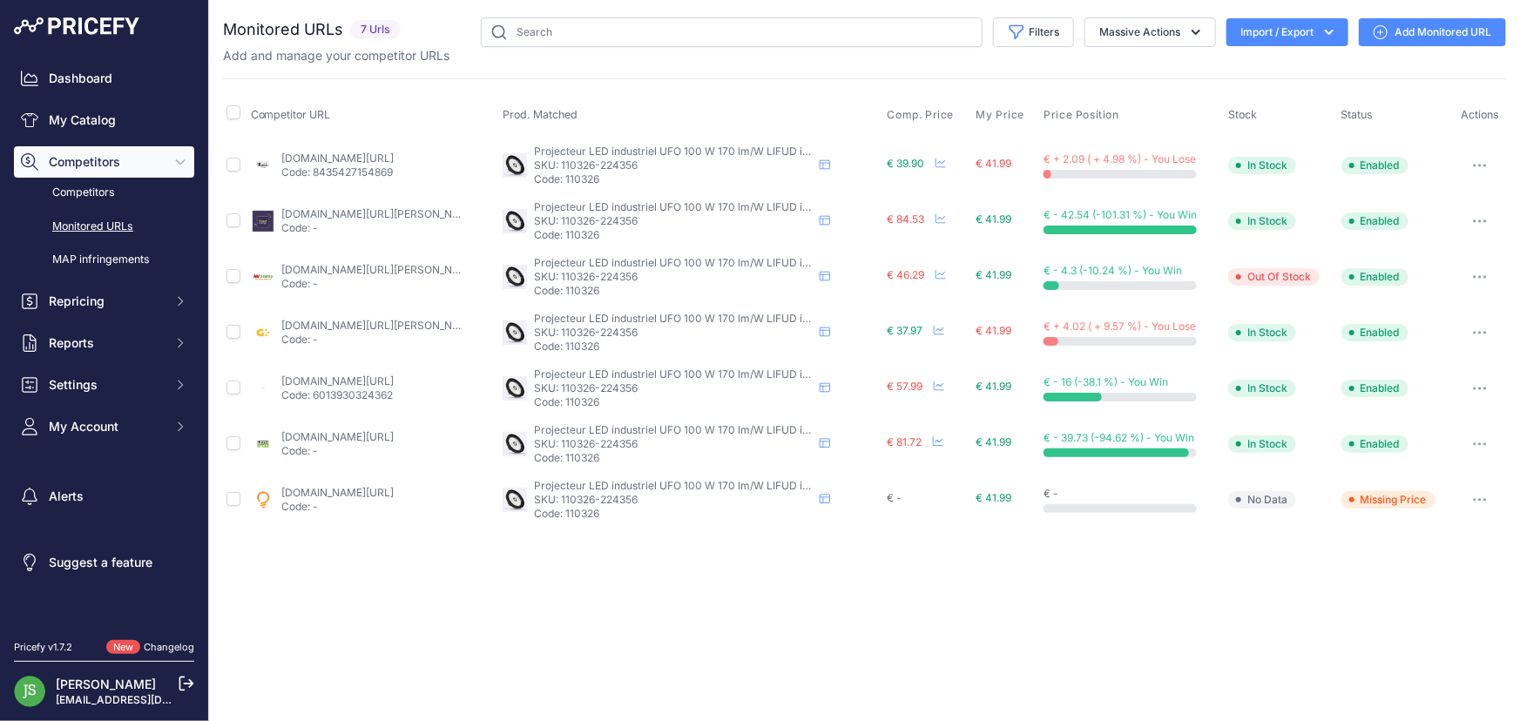
click at [1455, 36] on link "Add Monitored URL" at bounding box center [1432, 32] width 147 height 28
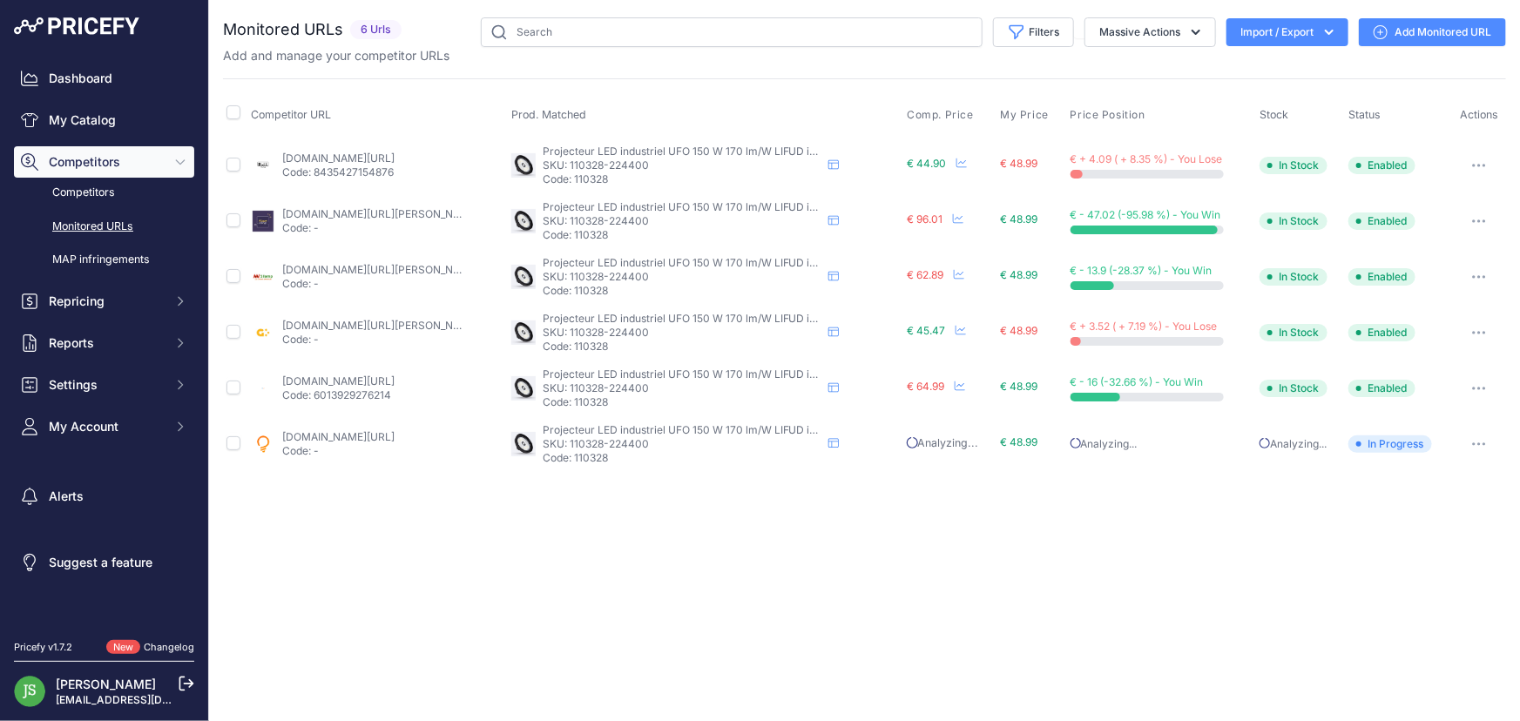
click at [1443, 36] on link "Add Monitored URL" at bounding box center [1432, 32] width 147 height 28
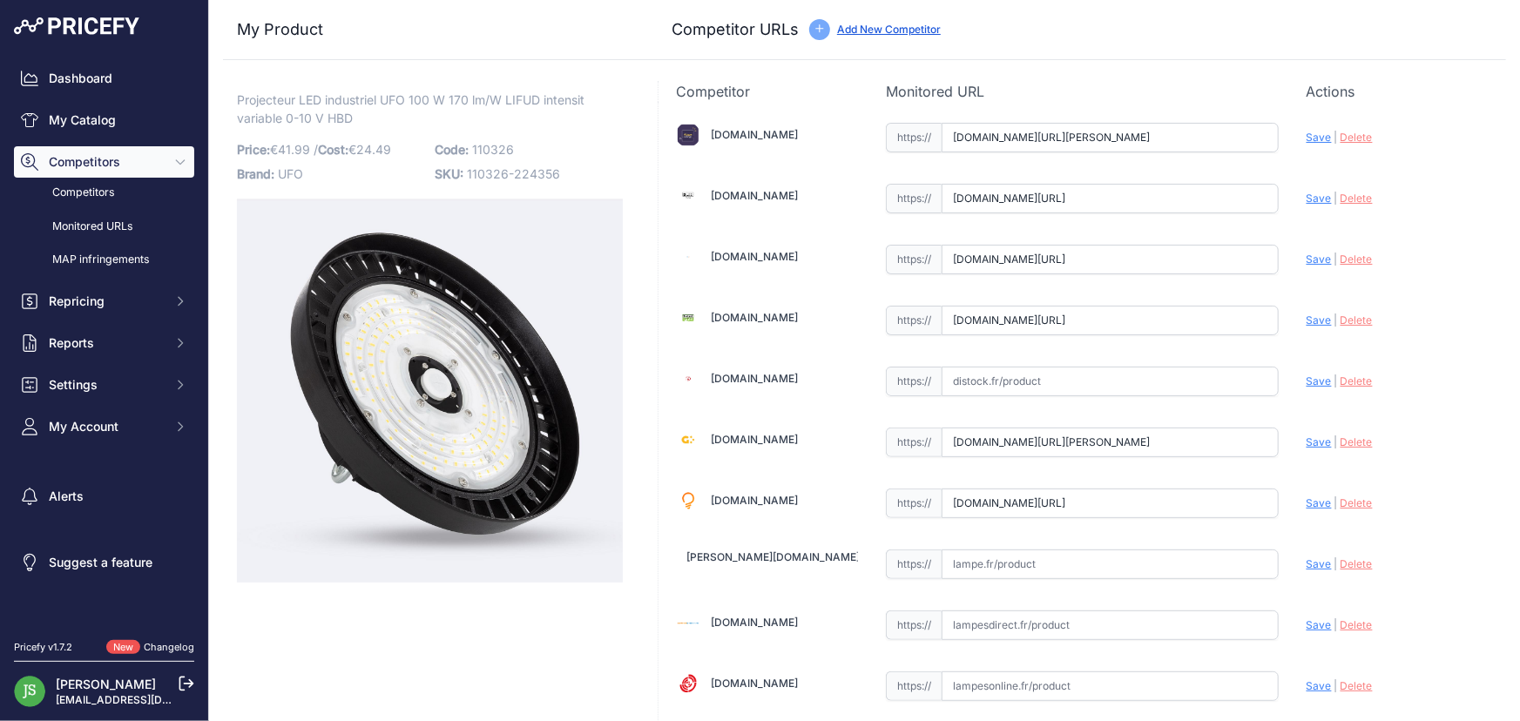
scroll to position [237, 0]
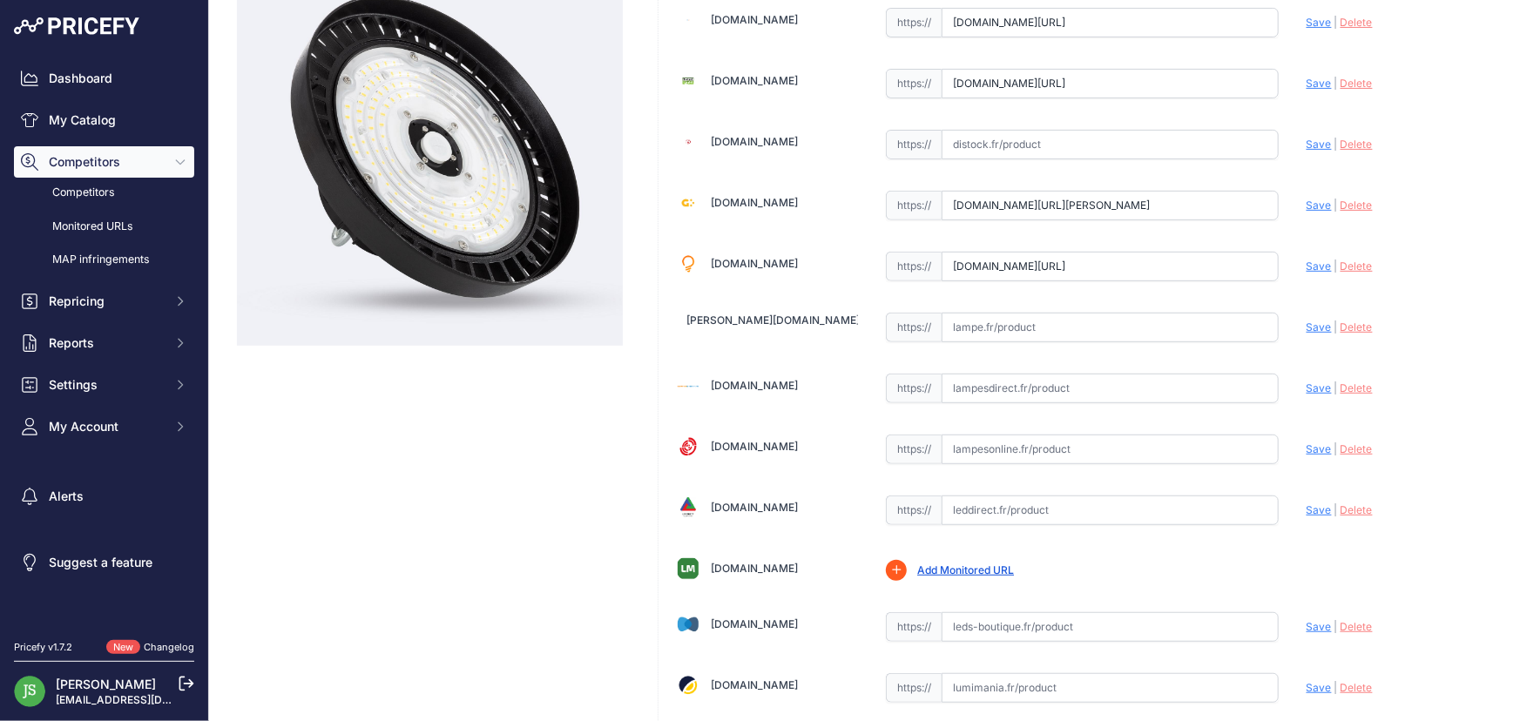
click at [989, 437] on input "text" at bounding box center [1110, 450] width 337 height 30
paste input "[URL][DOMAIN_NAME]"
click at [1307, 442] on span "Save" at bounding box center [1319, 448] width 25 height 13
type input "https://www.lampesonline.fr/high-bay-led-100w-puces-liteon-sosen-driver-120-18/…"
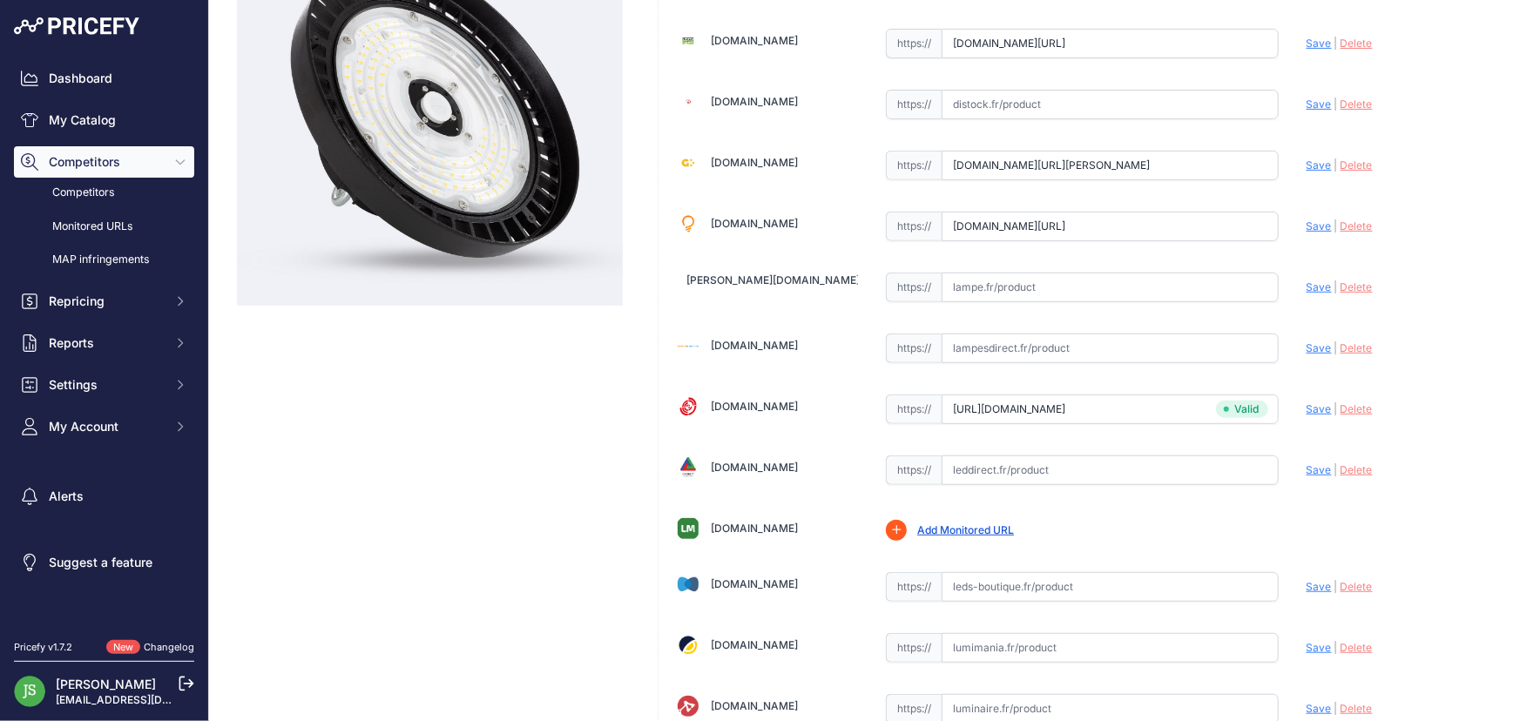
scroll to position [237, 0]
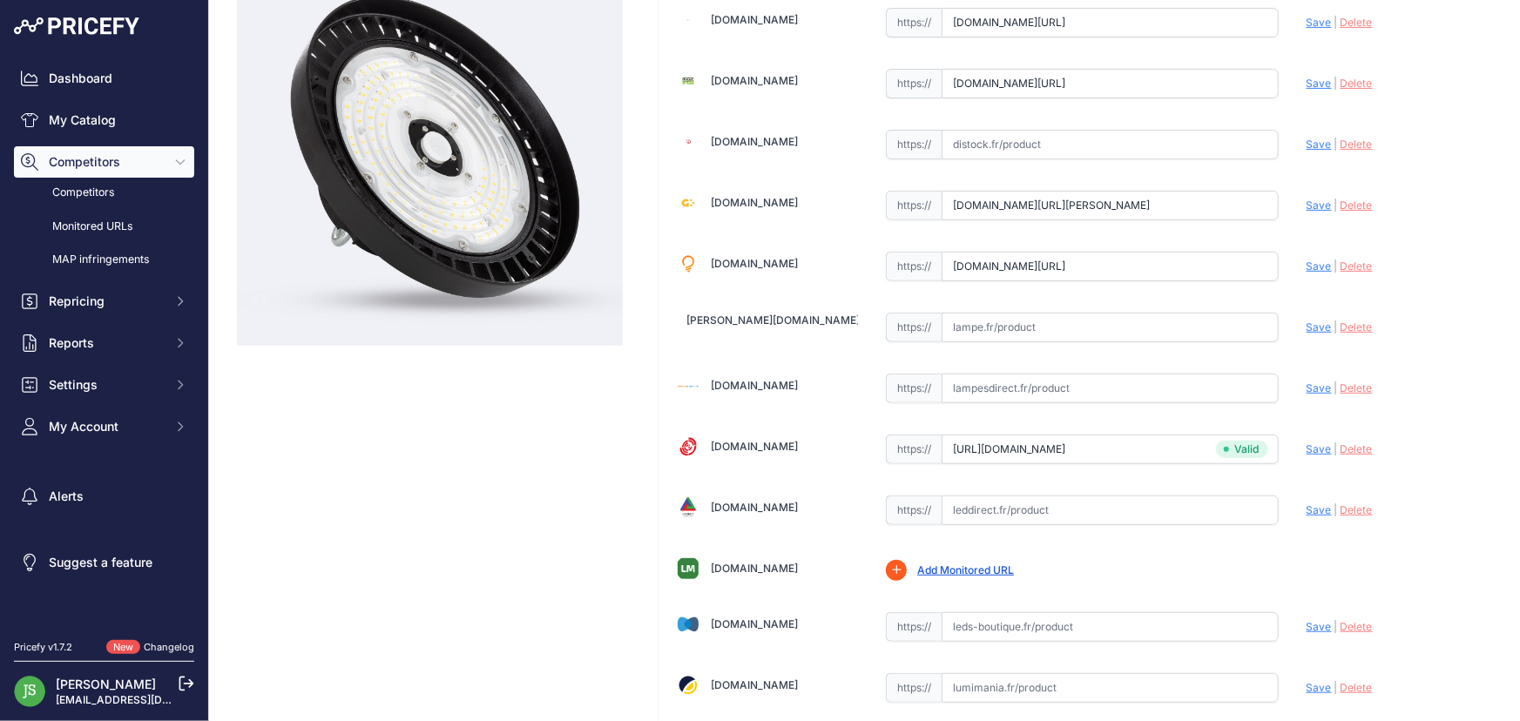
click at [1152, 497] on input "text" at bounding box center [1110, 511] width 337 height 30
paste input "https://www.leddirect.fr/yphix-lampe-led-high-bay-premium-line-100w-4000-ip65"
click at [1309, 506] on span "Save" at bounding box center [1319, 509] width 25 height 13
type input "https://www.leddirect.fr/yphix-lampe-led-high-bay-premium-line-100w-4000-ip65?p…"
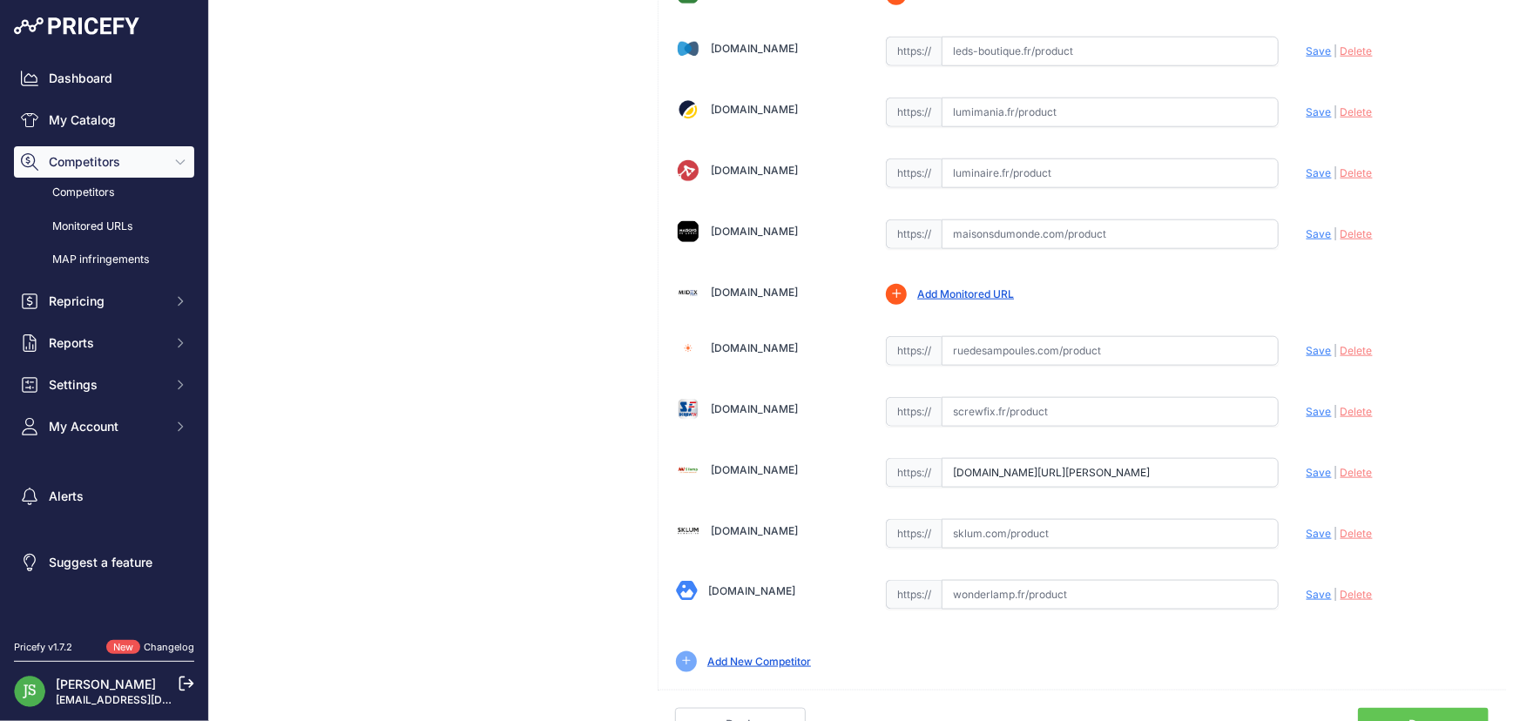
scroll to position [827, 0]
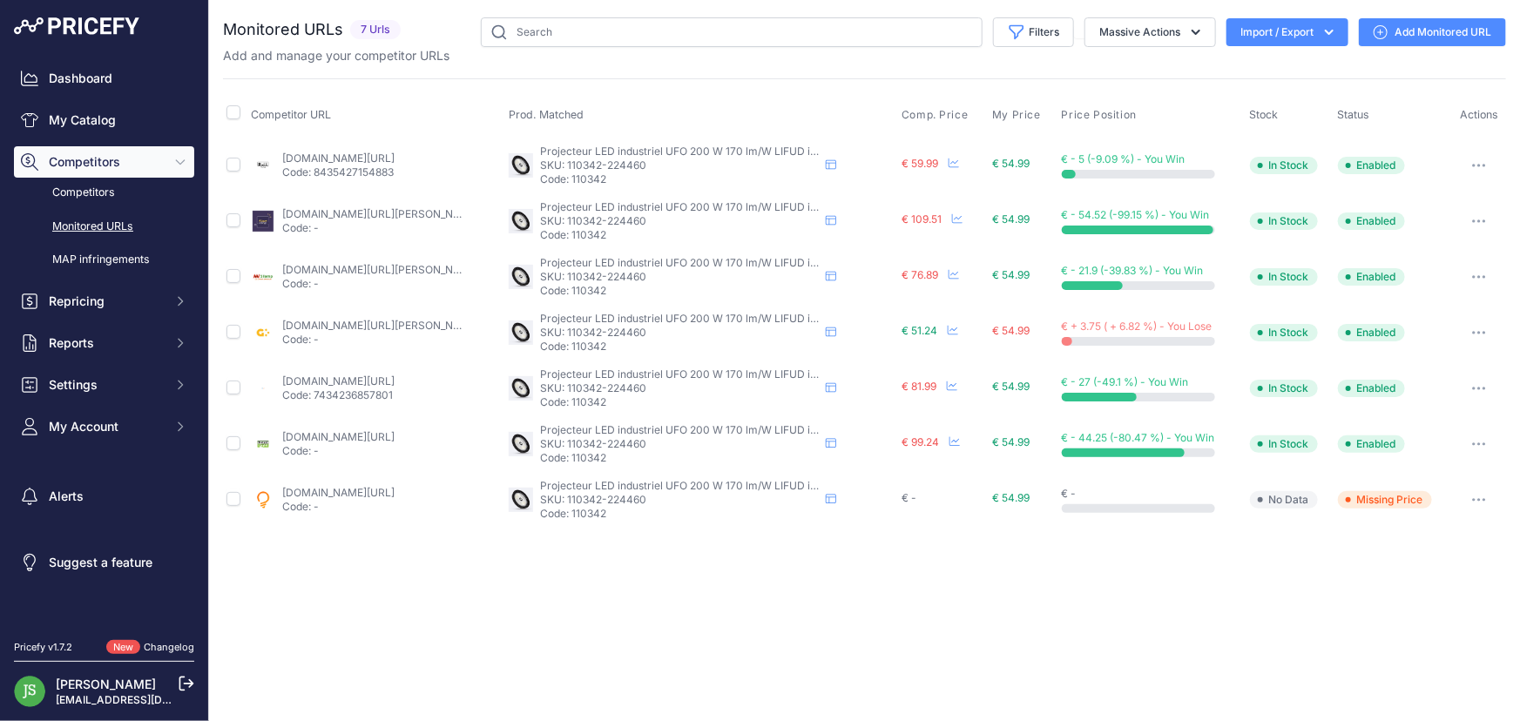
click at [1469, 29] on link "Add Monitored URL" at bounding box center [1432, 32] width 147 height 28
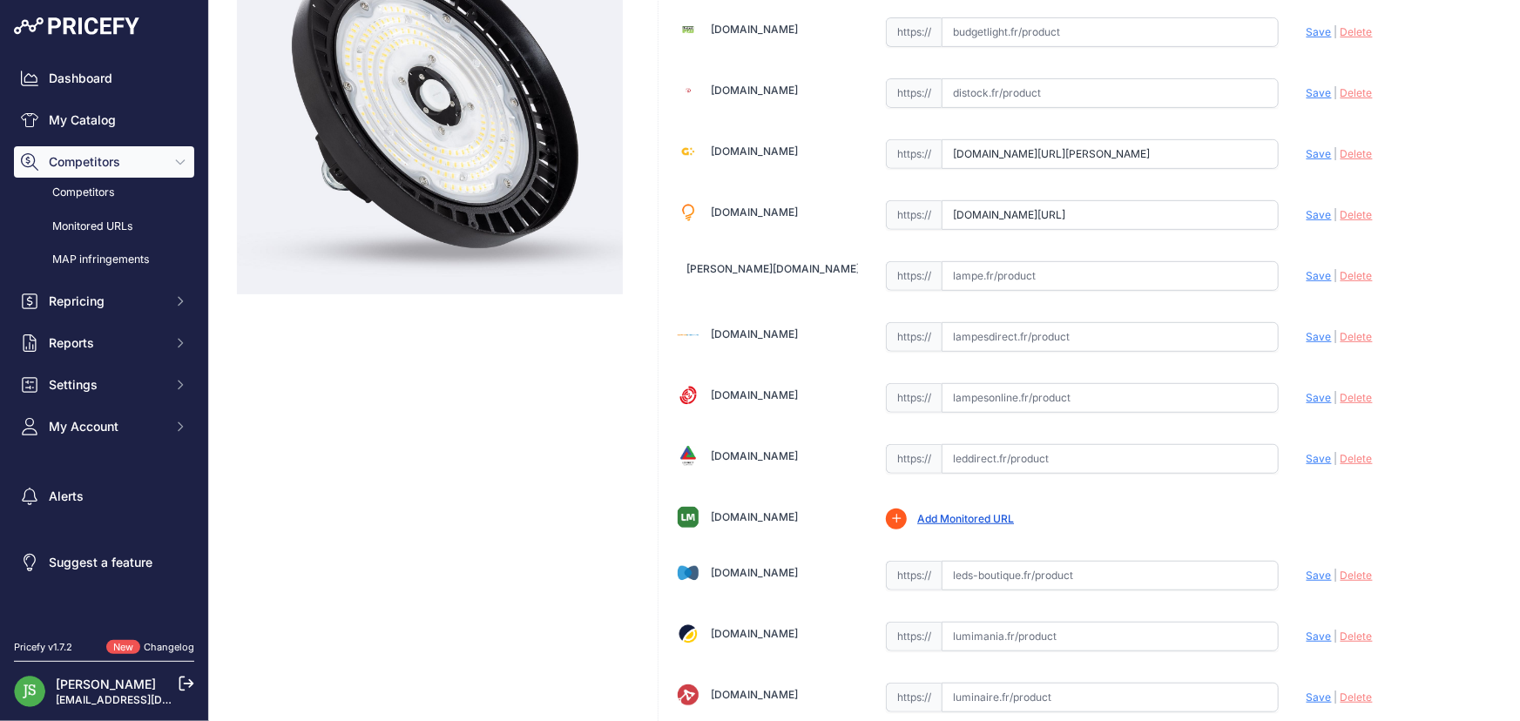
scroll to position [316, 0]
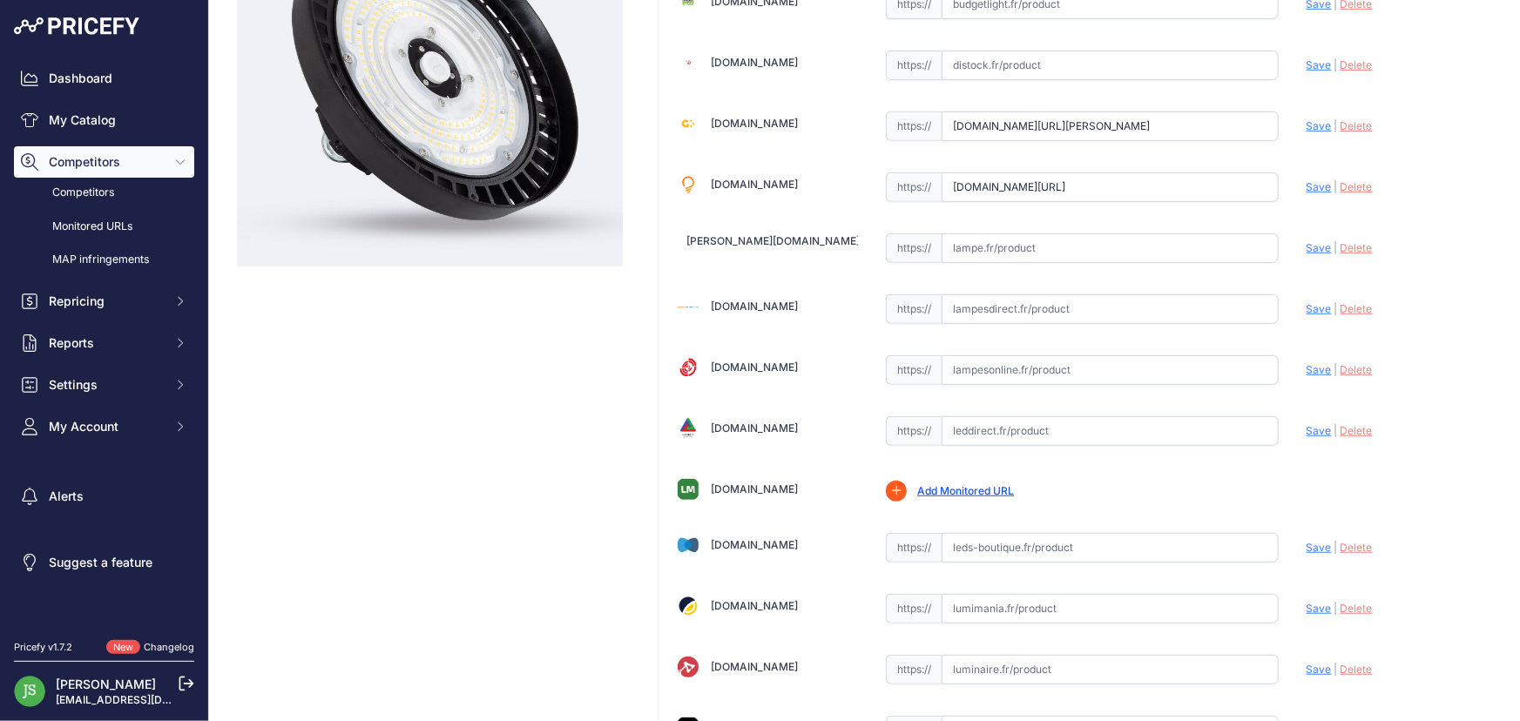
click at [994, 364] on input "text" at bounding box center [1110, 370] width 337 height 30
paste input "https://www.lampesonline.fr/high-bay-led-150w-puces-liteon-sosen-driver-120-18/"
click at [1307, 374] on span "Save" at bounding box center [1319, 369] width 25 height 13
type input "https://www.lampesonline.fr/high-bay-led-150w-puces-liteon-sosen-driver-120-18/…"
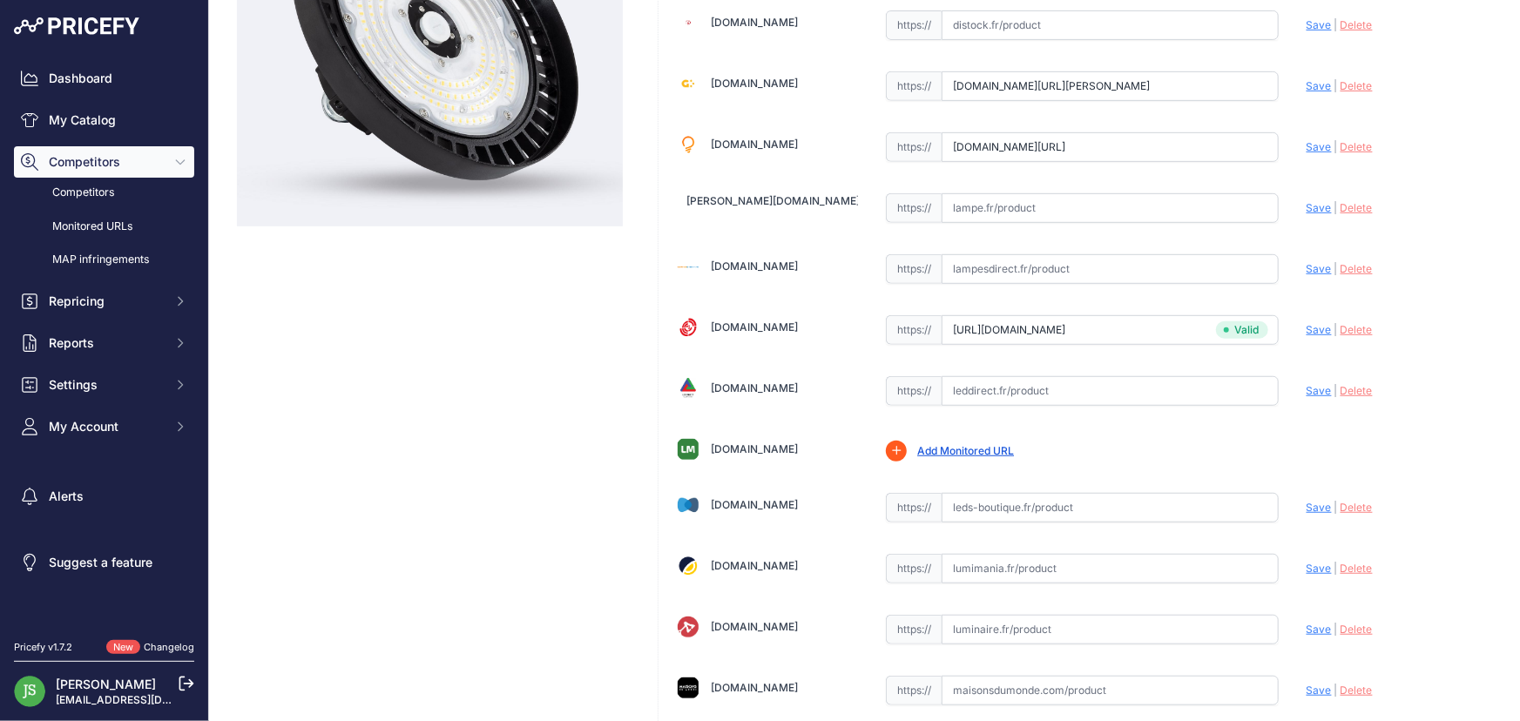
scroll to position [316, 0]
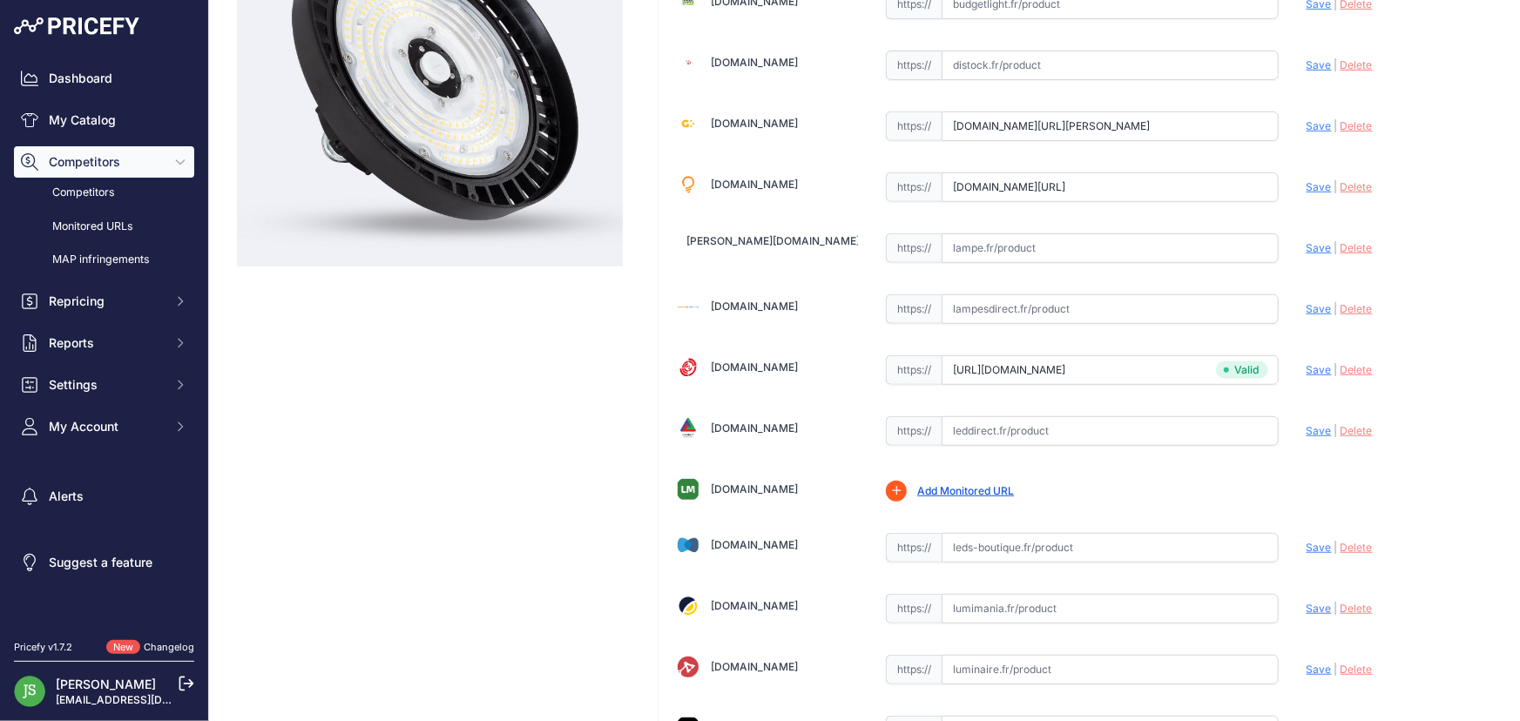
click at [1060, 433] on input "text" at bounding box center [1110, 431] width 337 height 30
paste input "https://www.leddirect.fr/yphix-led-high-bay-premium-line-150w-4000k-ip65"
click at [1307, 430] on span "Save" at bounding box center [1319, 430] width 25 height 13
type input "https://www.leddirect.fr/yphix-led-high-bay-premium-line-150w-4000k-ip65?prirul…"
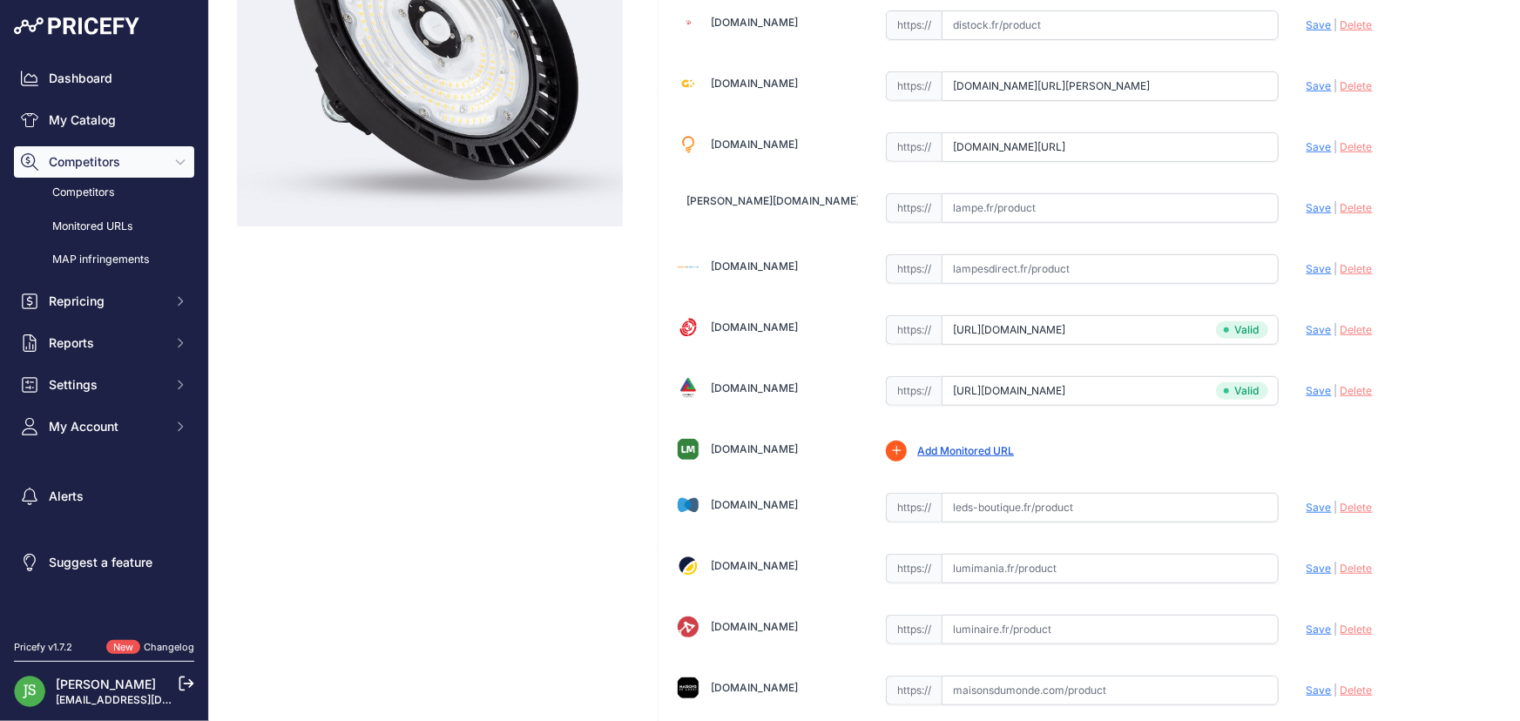
scroll to position [316, 0]
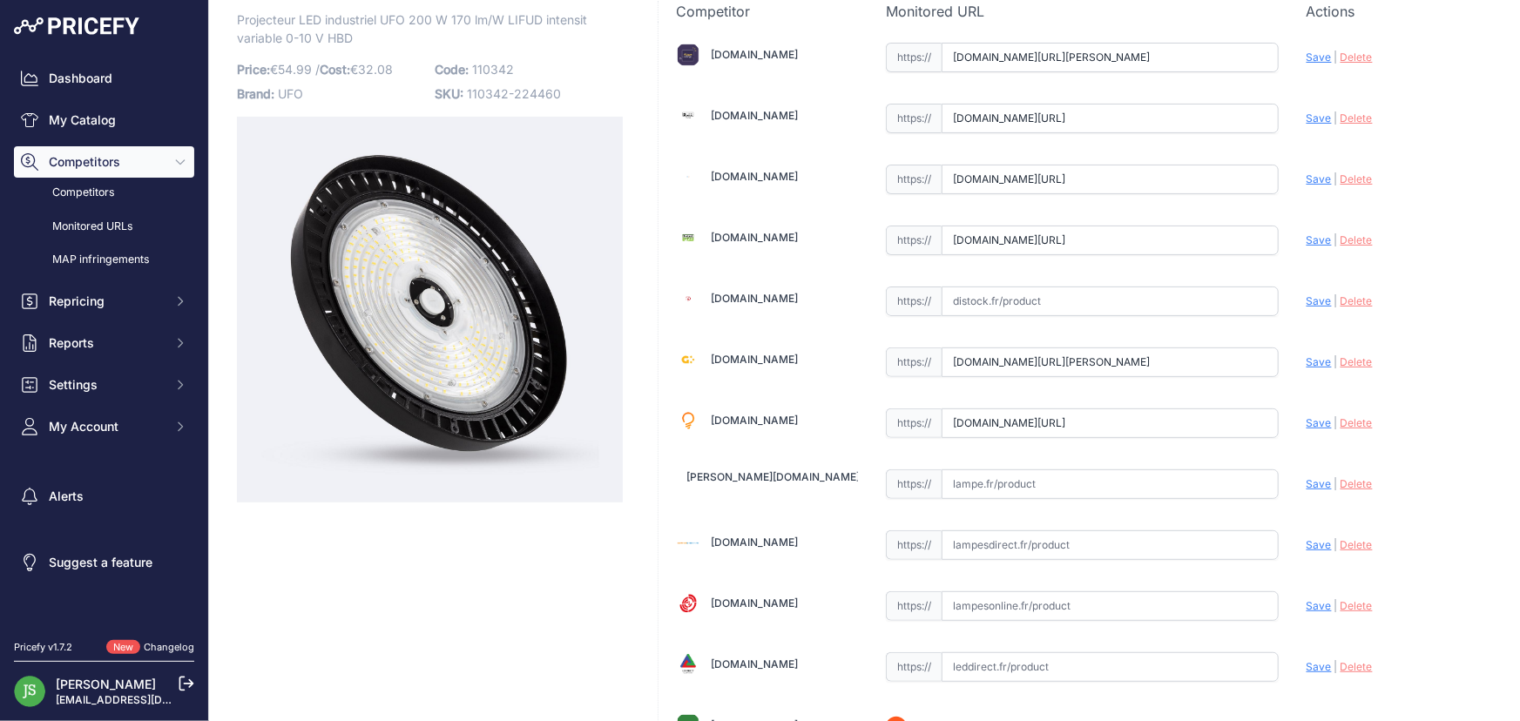
scroll to position [158, 0]
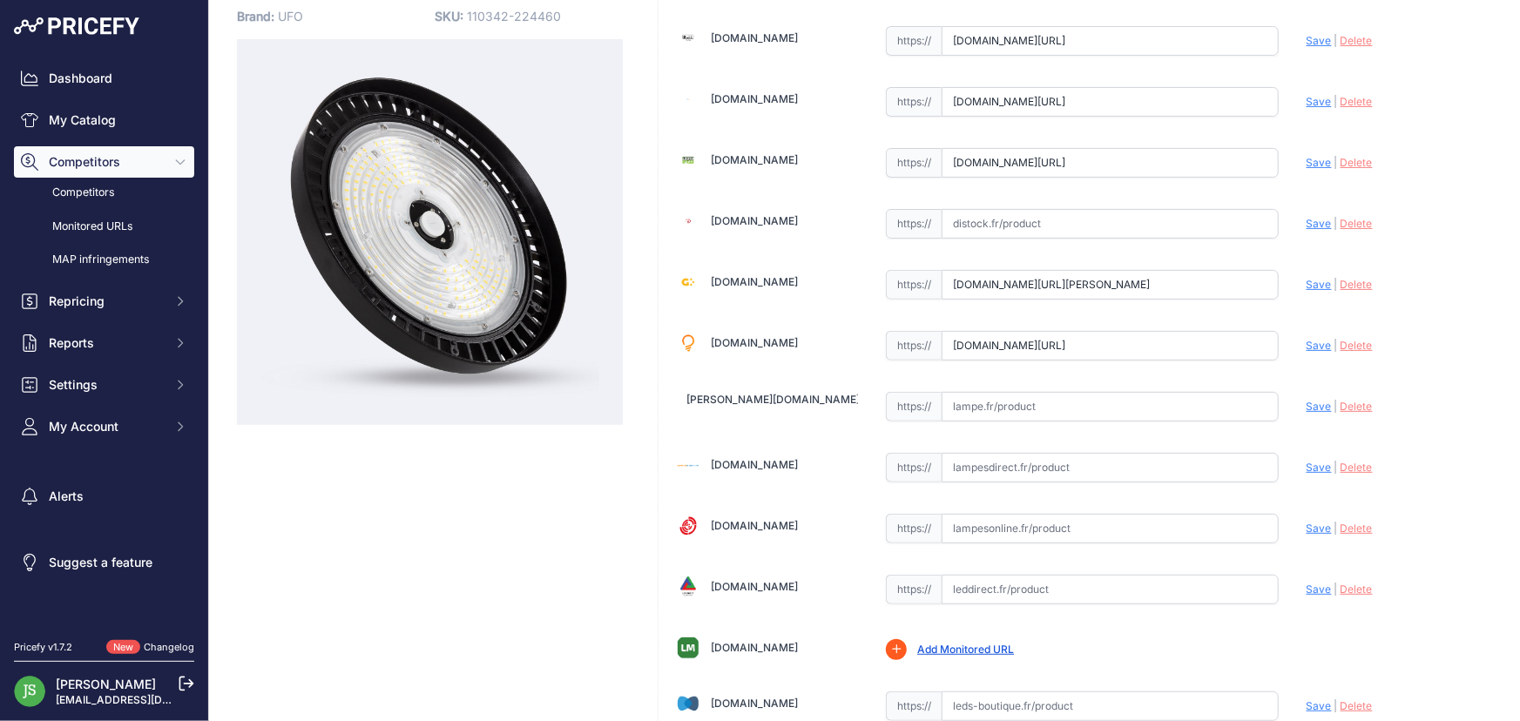
click at [1002, 449] on div "https:// Valid" at bounding box center [1082, 465] width 393 height 33
click at [1010, 457] on input "text" at bounding box center [1110, 468] width 337 height 30
paste input "[URL][DOMAIN_NAME]"
type input "[DOMAIN_NAME][URL]"
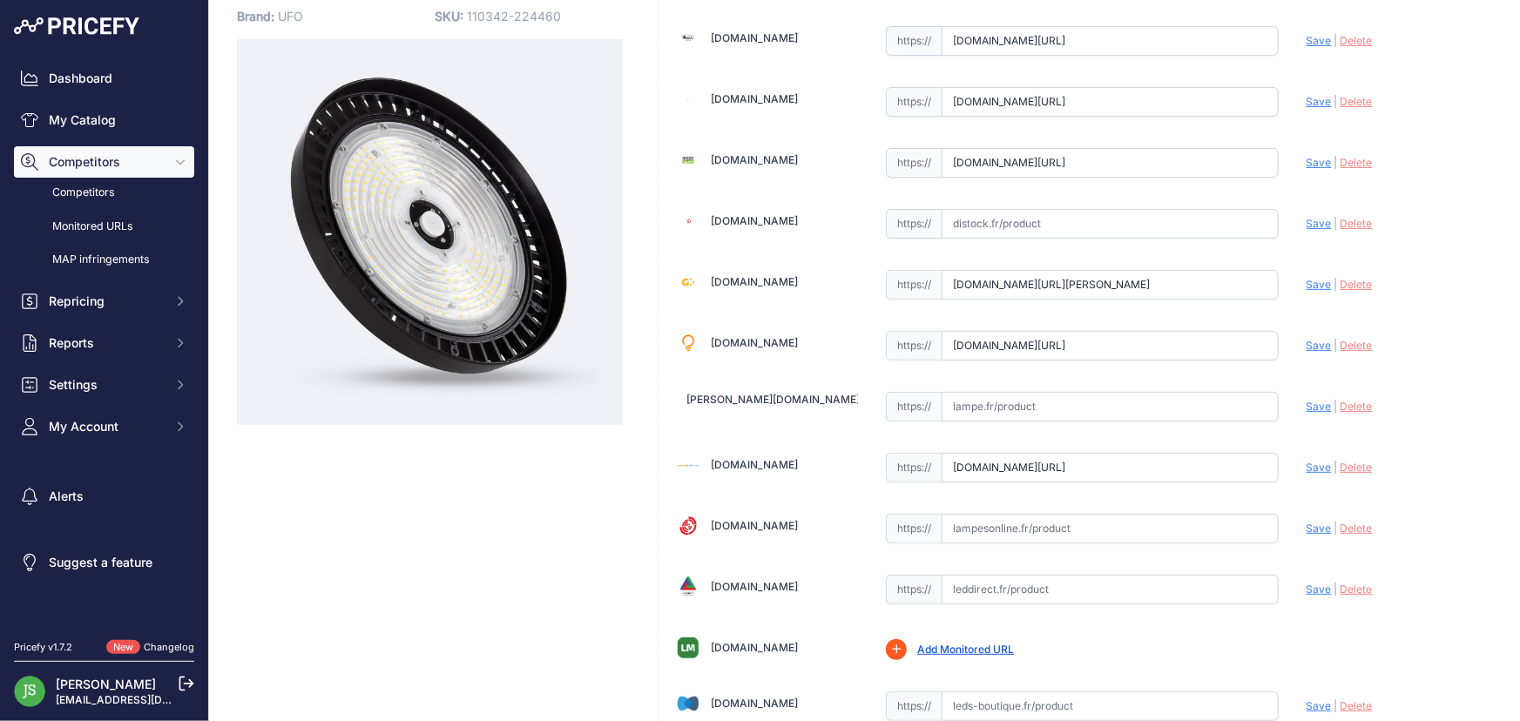
scroll to position [0, 0]
click at [1307, 463] on span "Save" at bounding box center [1319, 467] width 25 height 13
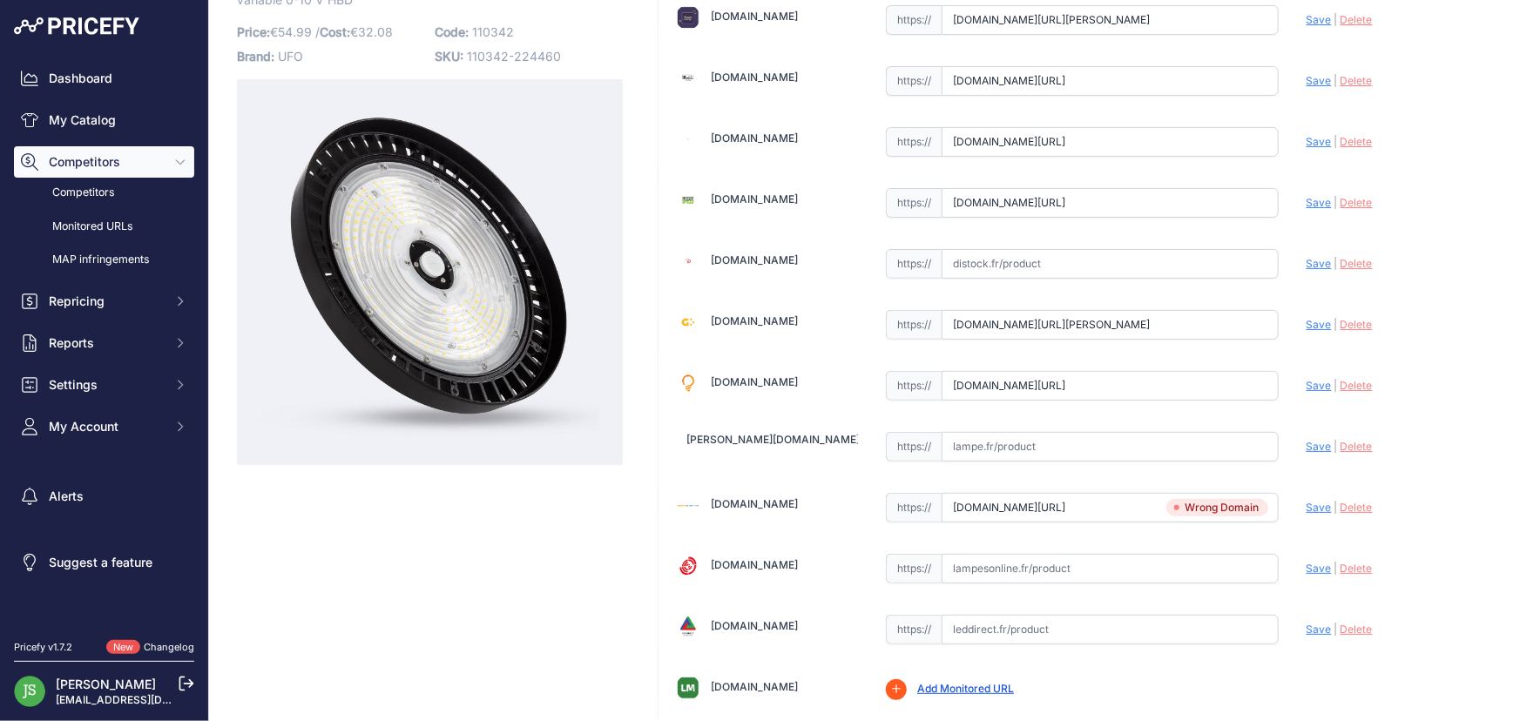
scroll to position [197, 0]
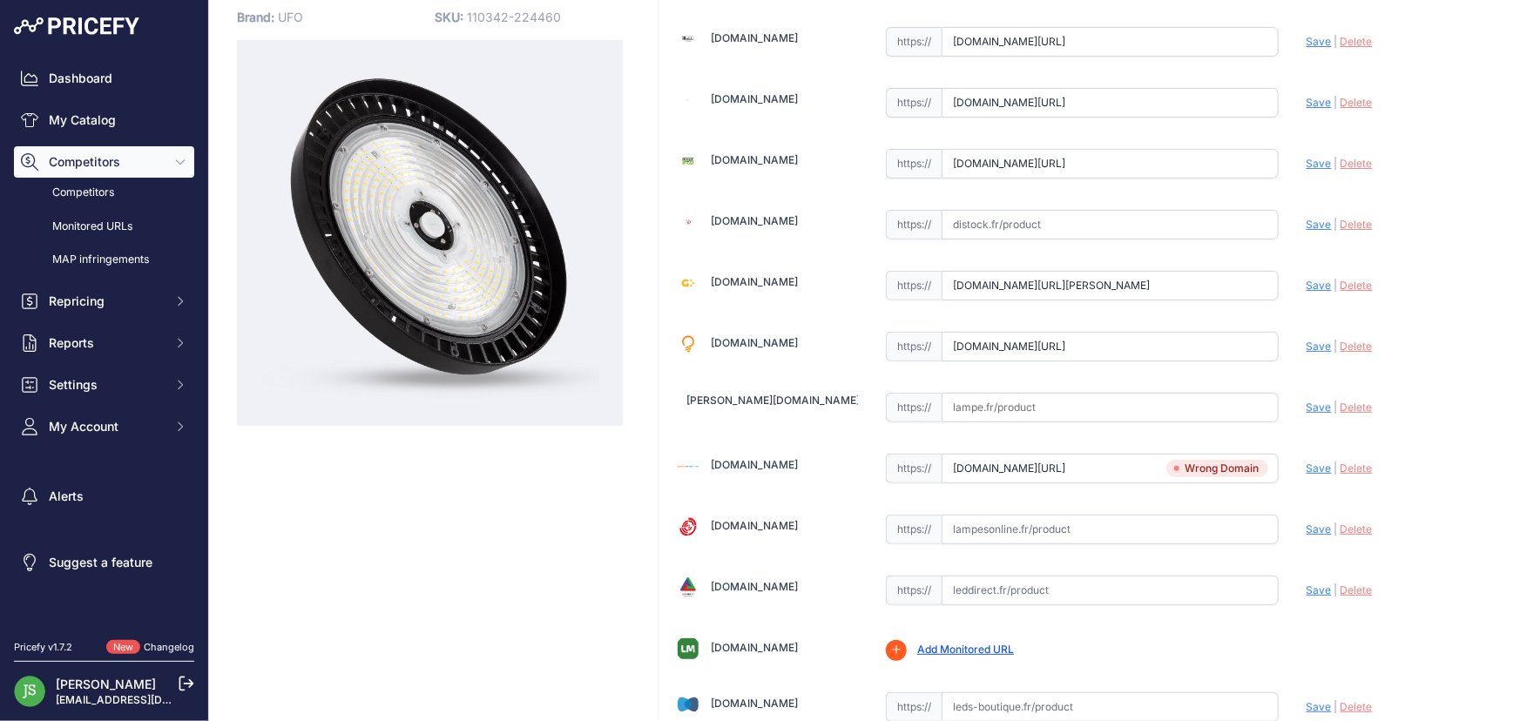
click at [1345, 466] on span "Delete" at bounding box center [1357, 468] width 32 height 13
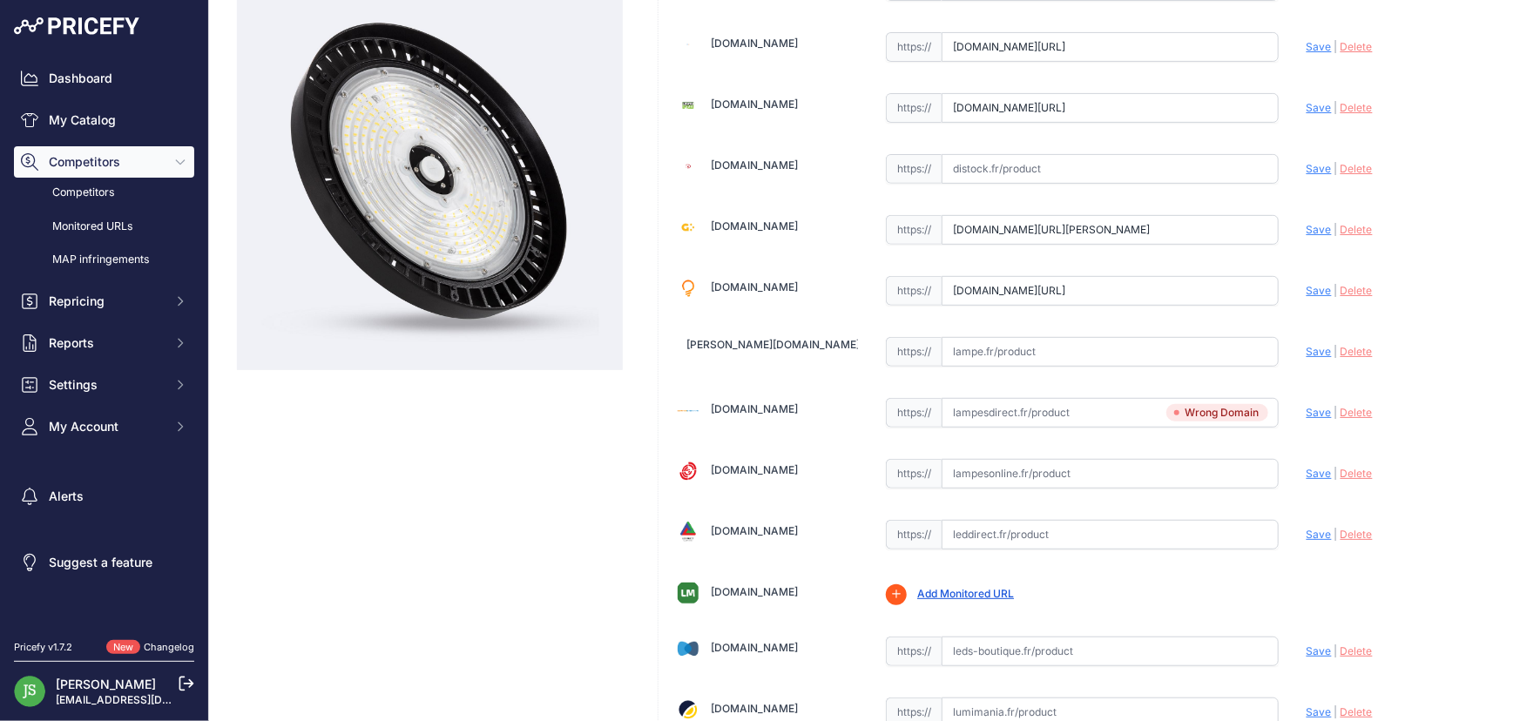
scroll to position [276, 0]
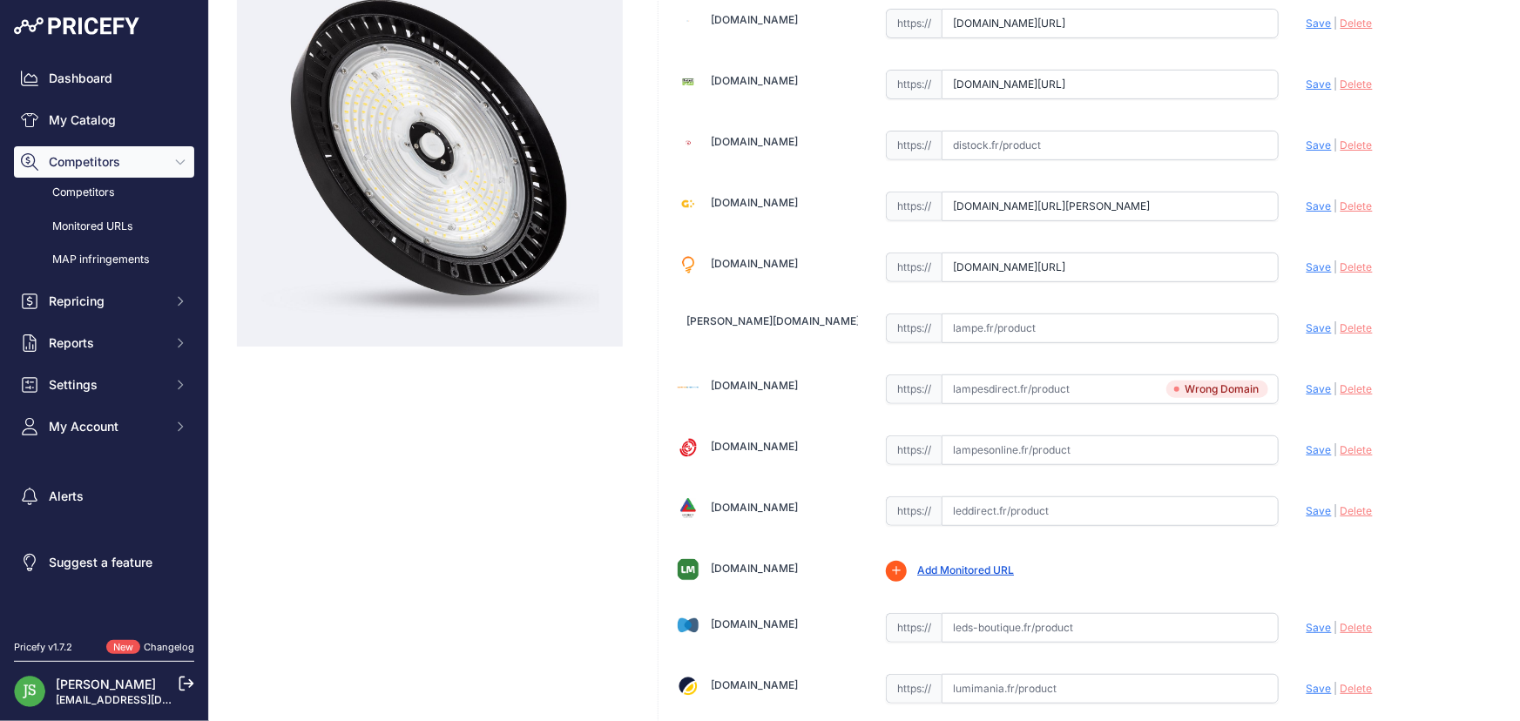
click at [1012, 443] on input "text" at bounding box center [1110, 451] width 337 height 30
paste input "https://www.lampesonline.fr/high-bay-led-200w-puces-liteon-sosen-driver-120-18/"
click at [1307, 443] on span "Save" at bounding box center [1319, 449] width 25 height 13
type input "https://www.lampesonline.fr/high-bay-led-200w-puces-liteon-sosen-driver-120-18/…"
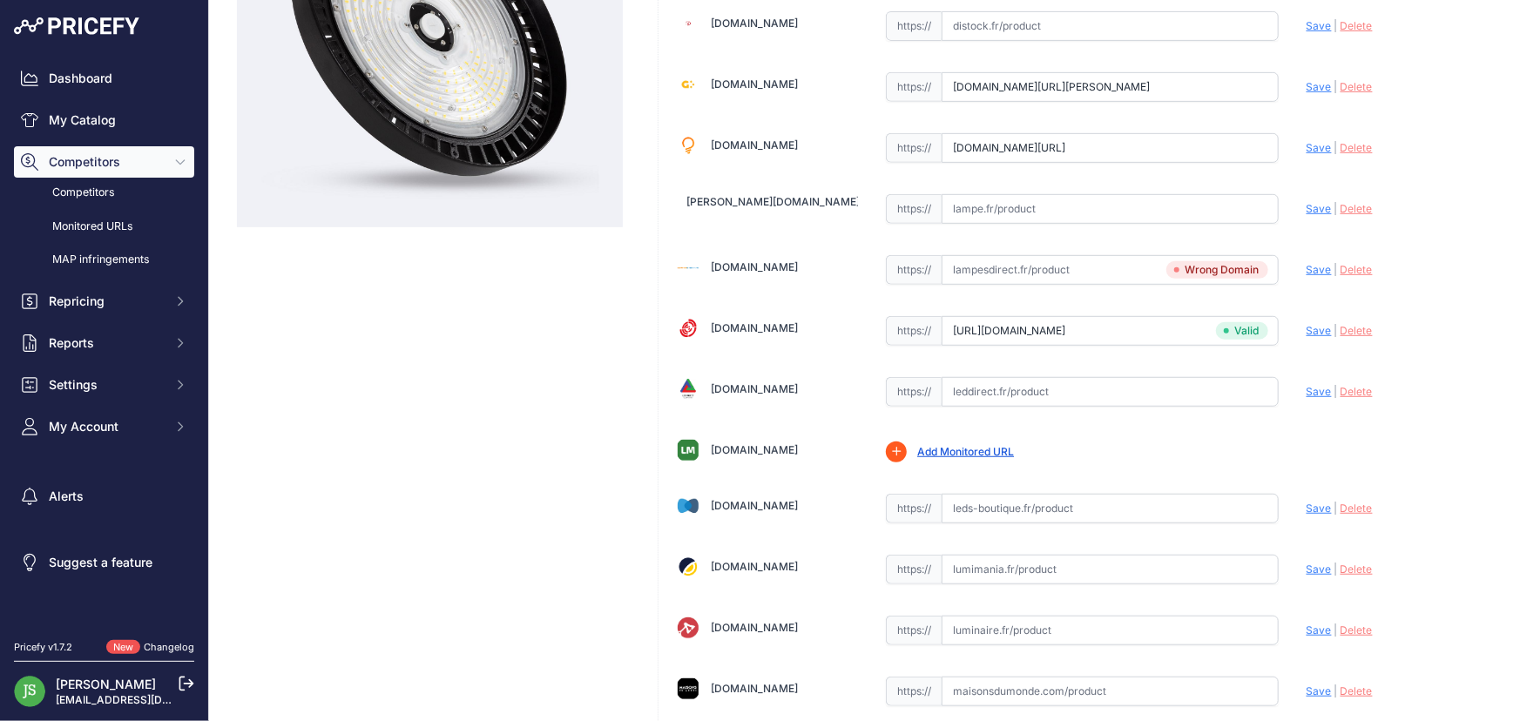
scroll to position [315, 0]
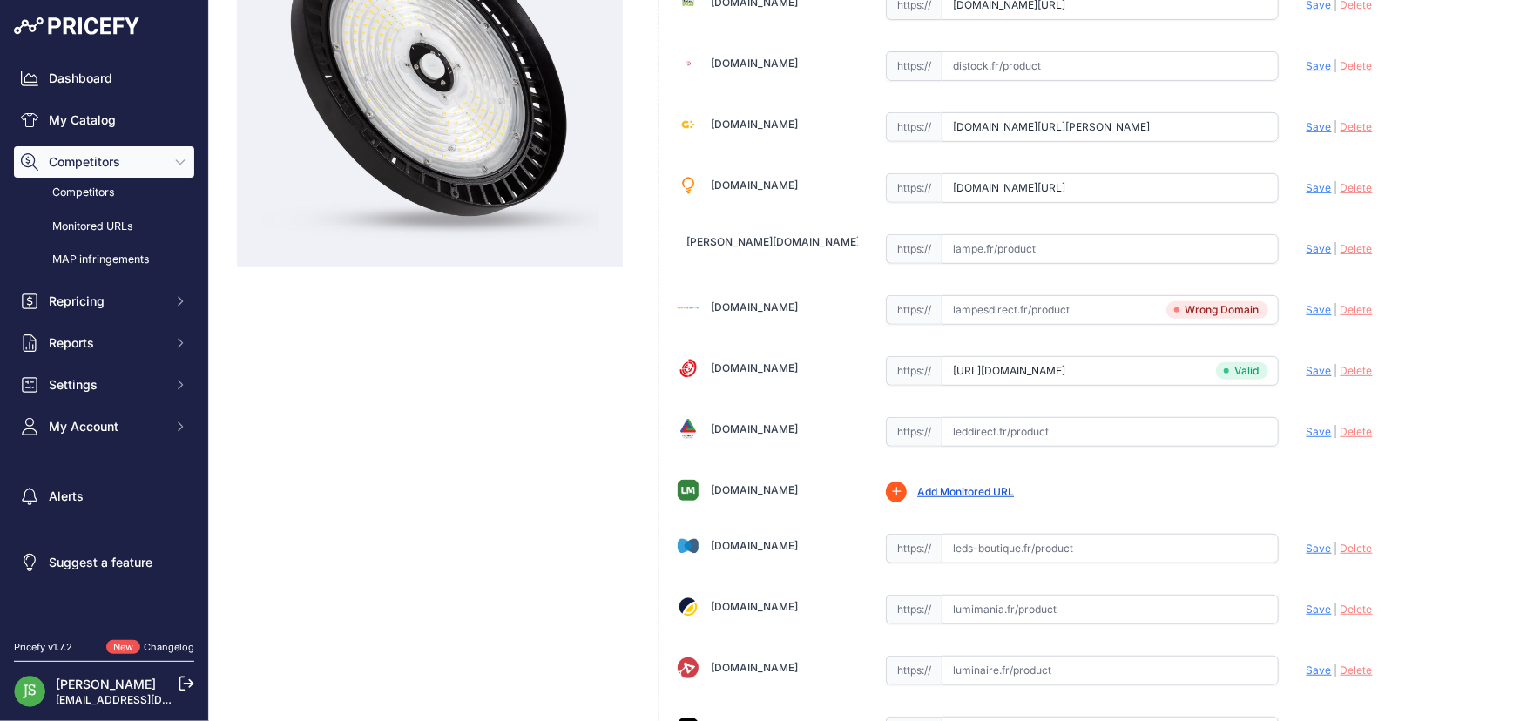
click at [956, 431] on input "text" at bounding box center [1110, 432] width 337 height 30
paste input "https://www.leddirect.fr/yphix-lampe-led-high-bay-premium-line-100w-4000-ip65"
drag, startPoint x: 1289, startPoint y: 426, endPoint x: 1306, endPoint y: 431, distance: 17.4
click at [1289, 427] on div "Aluson-eclairage.fr Valid |" at bounding box center [1083, 487] width 848 height 1401
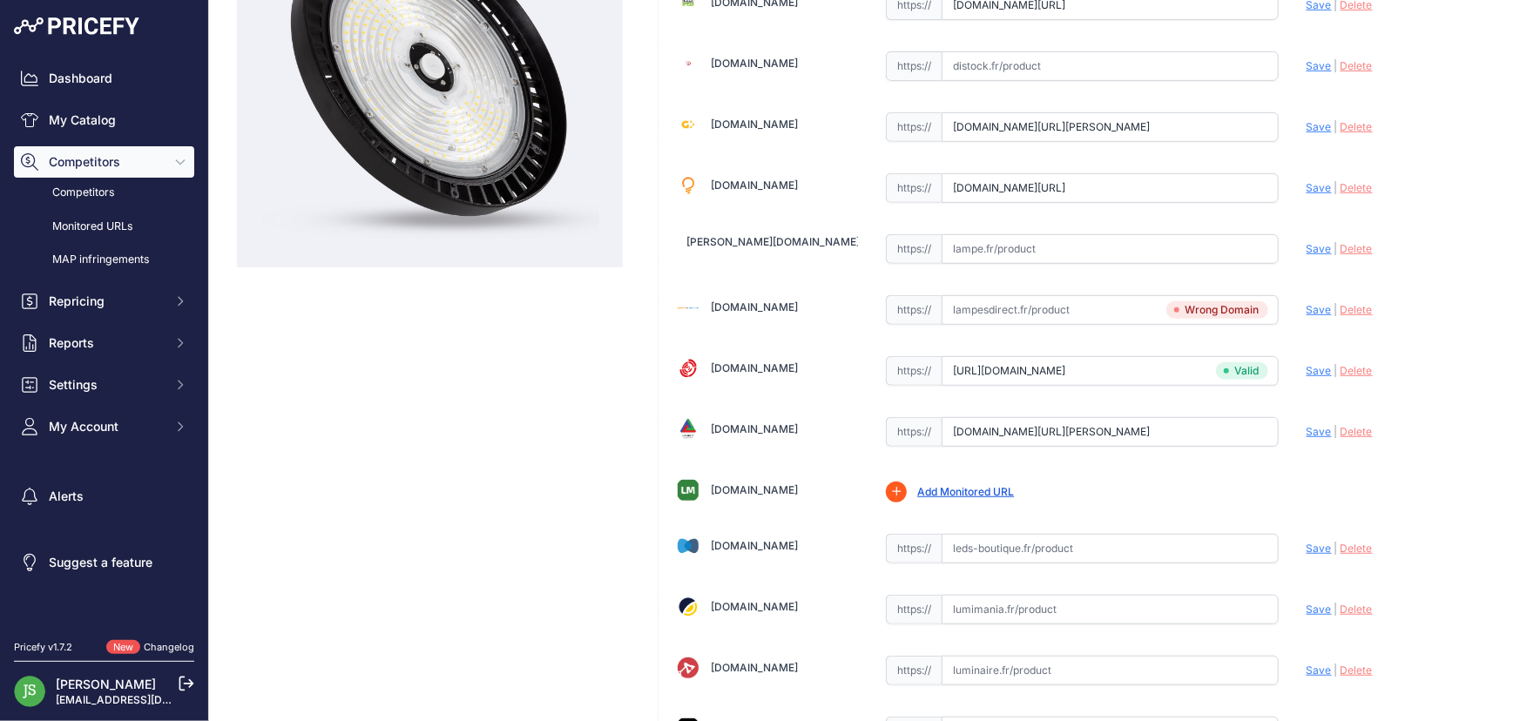
click at [1307, 431] on span "Save" at bounding box center [1319, 431] width 25 height 13
type input "https://www.leddirect.fr/yphix-lampe-led-high-bay-premium-line-100w-4000-ip65?p…"
click at [1344, 433] on span "Delete" at bounding box center [1357, 431] width 32 height 13
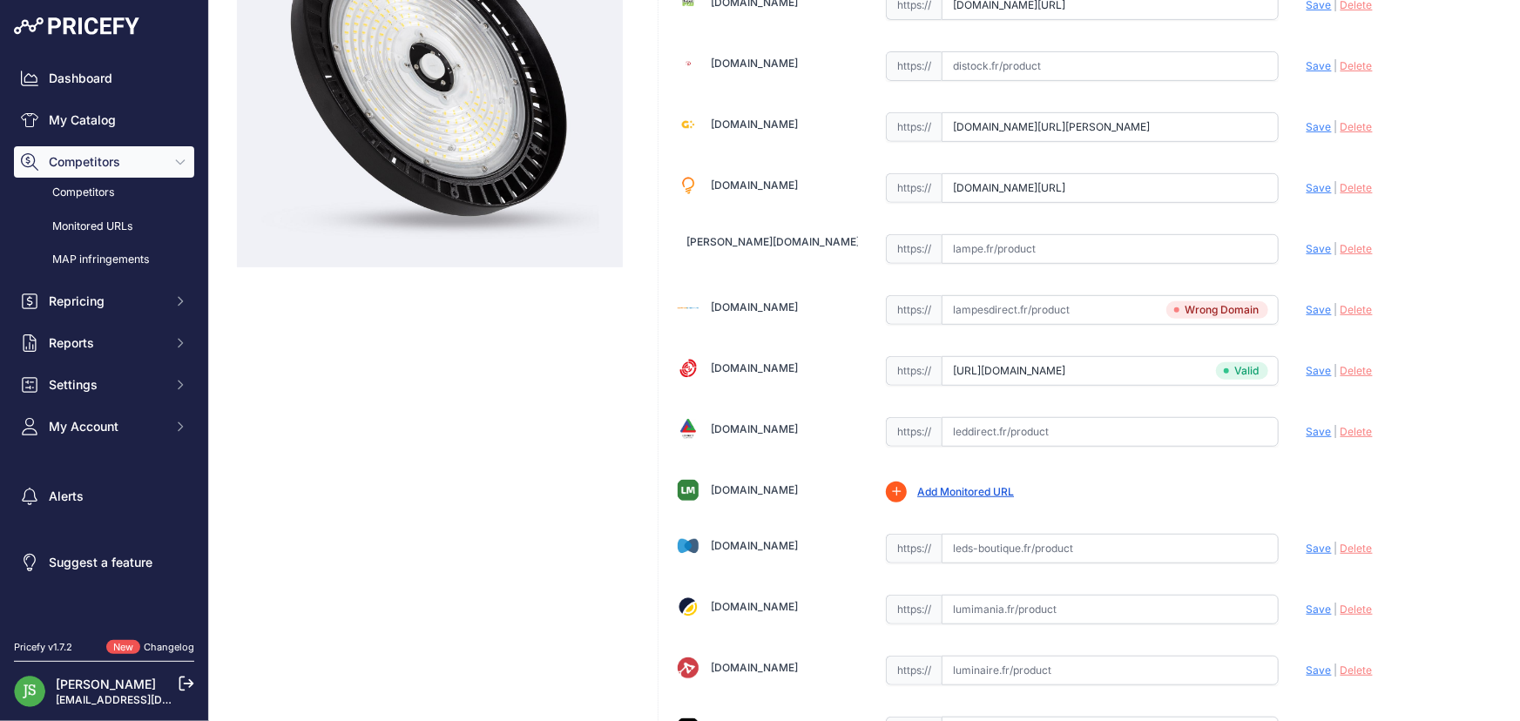
click at [1003, 433] on input "text" at bounding box center [1110, 432] width 337 height 30
paste input "https://www.leddirect.fr/yphix-led-high-bay-premium-line-200w-4000k-ip65"
click at [1307, 429] on span "Save" at bounding box center [1319, 431] width 25 height 13
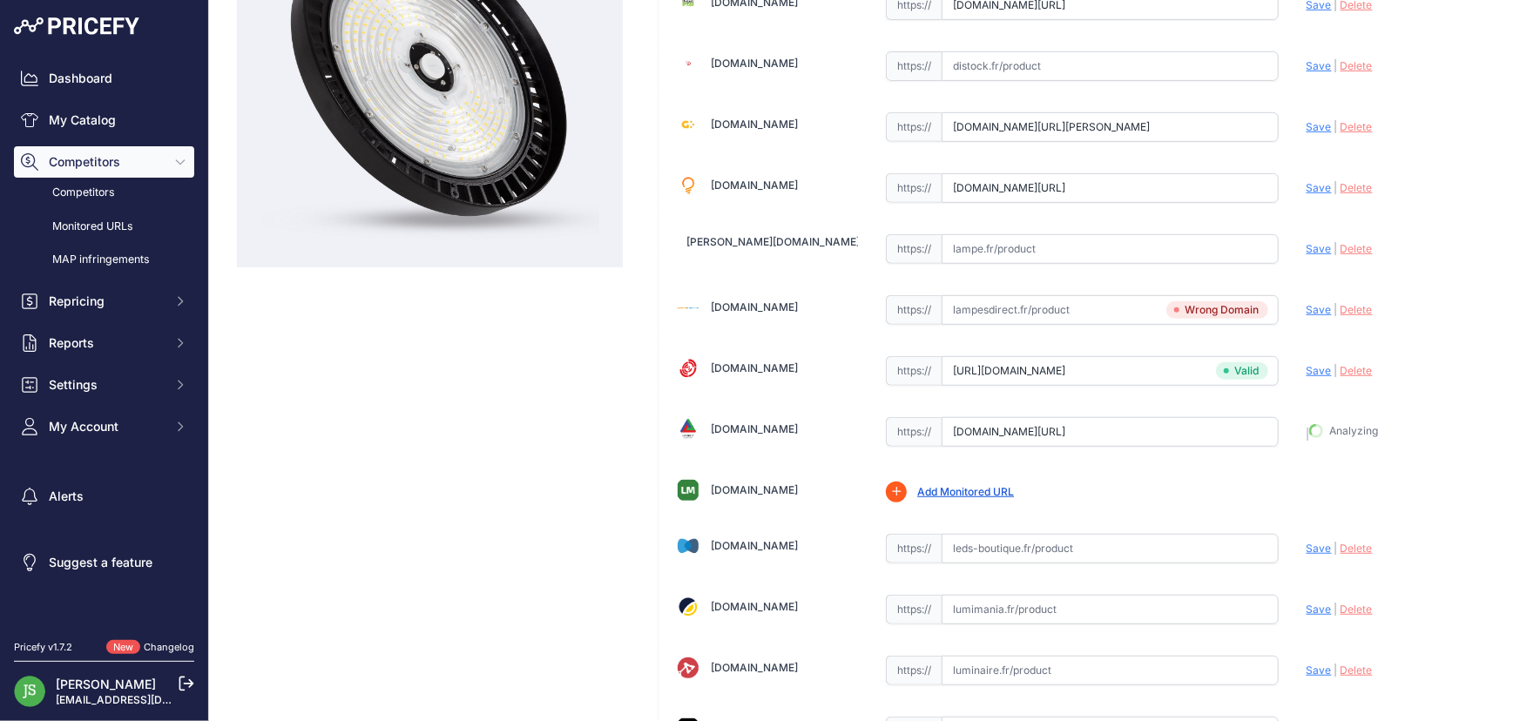
type input "https://www.leddirect.fr/yphix-led-high-bay-premium-line-200w-4000k-ip65?prirul…"
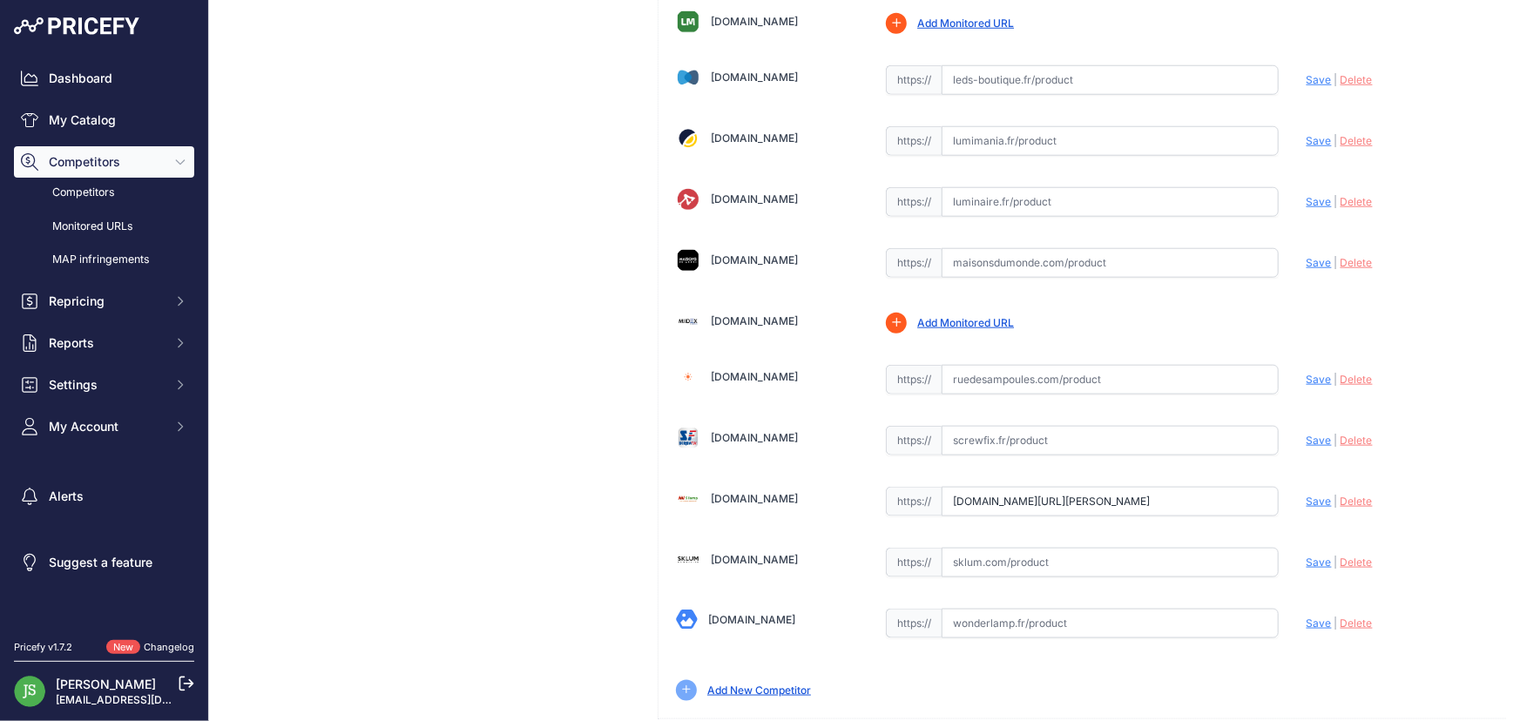
scroll to position [827, 0]
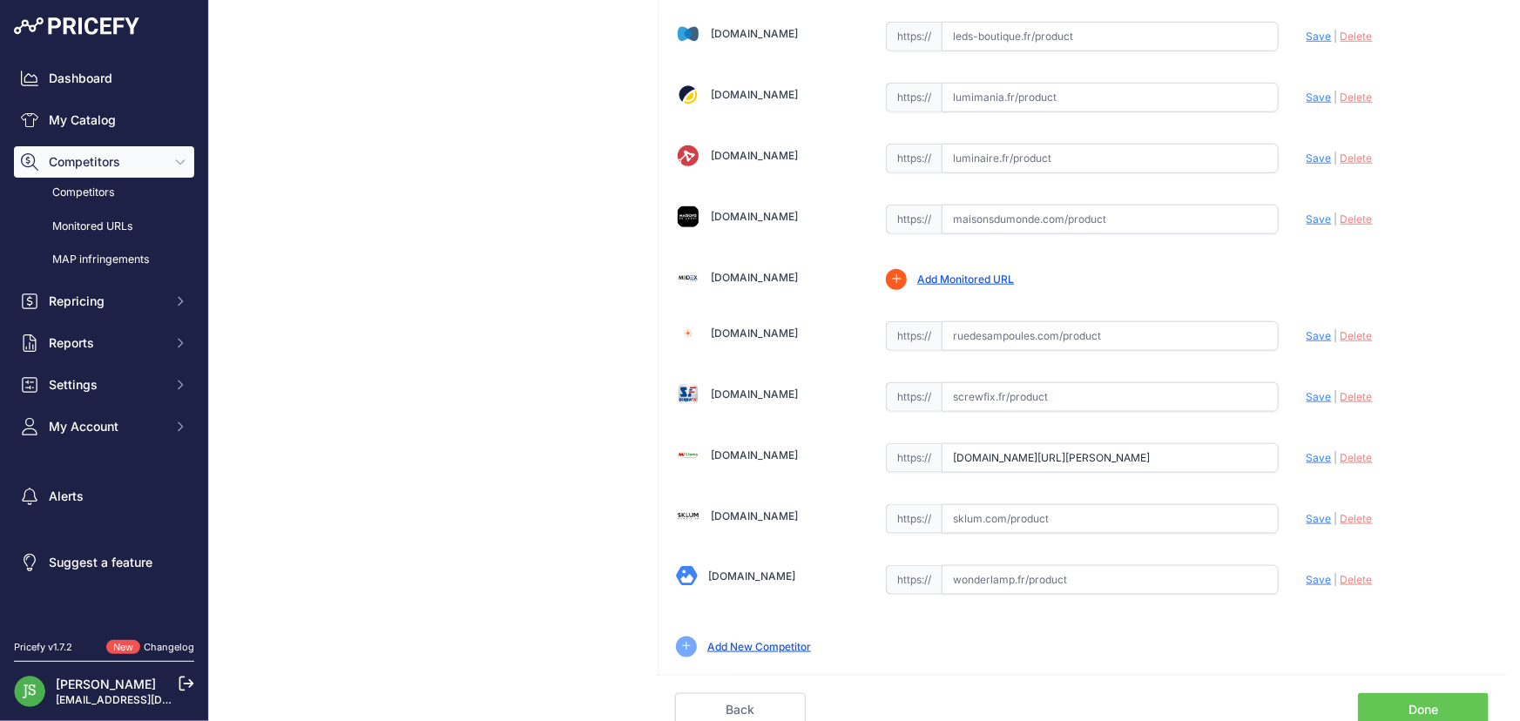
click at [1056, 443] on input "www.silamp.fr/products/cloche-led-lampe-industrielle-200w-ip65-cct?prirule_jdsn…" at bounding box center [1110, 458] width 337 height 30
click at [1405, 693] on link "Done" at bounding box center [1423, 709] width 131 height 33
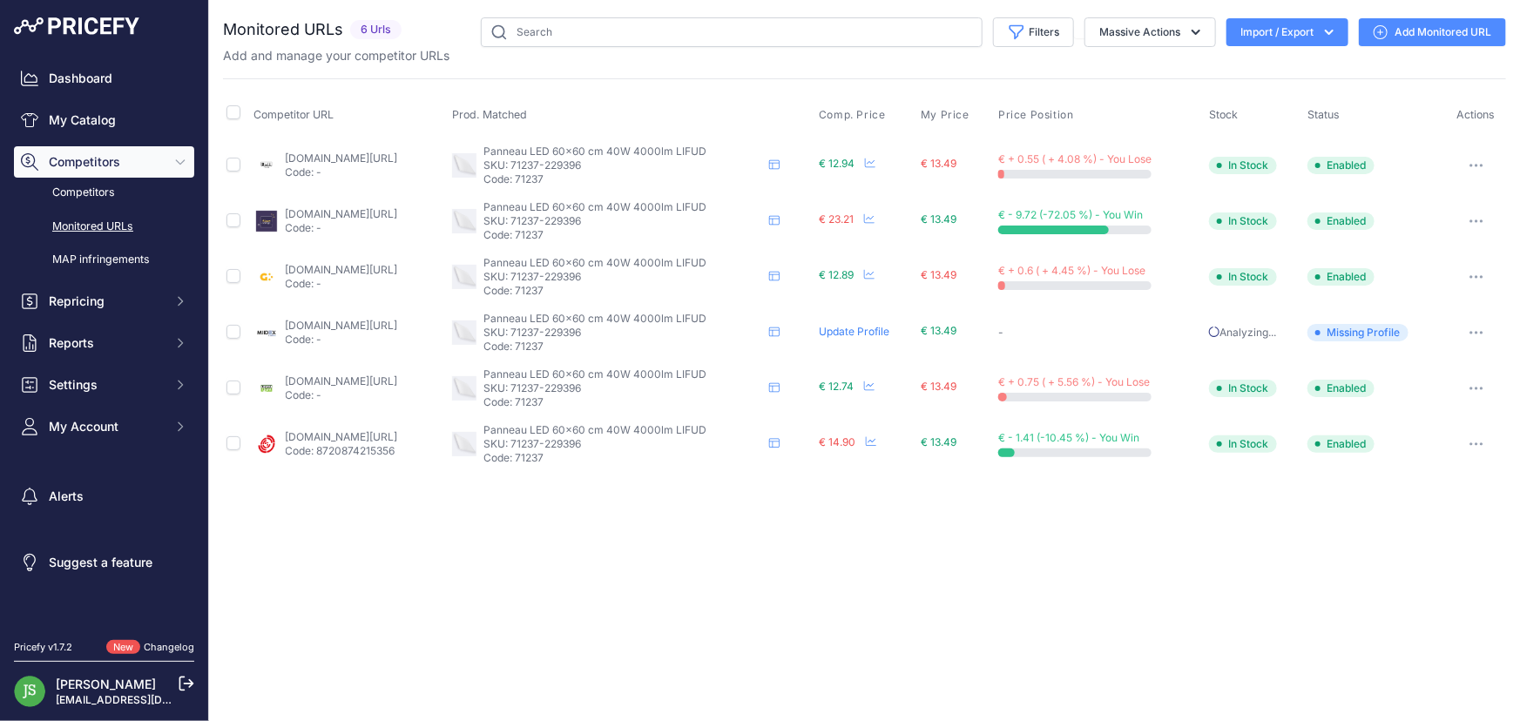
click at [1420, 20] on link "Add Monitored URL" at bounding box center [1432, 32] width 147 height 28
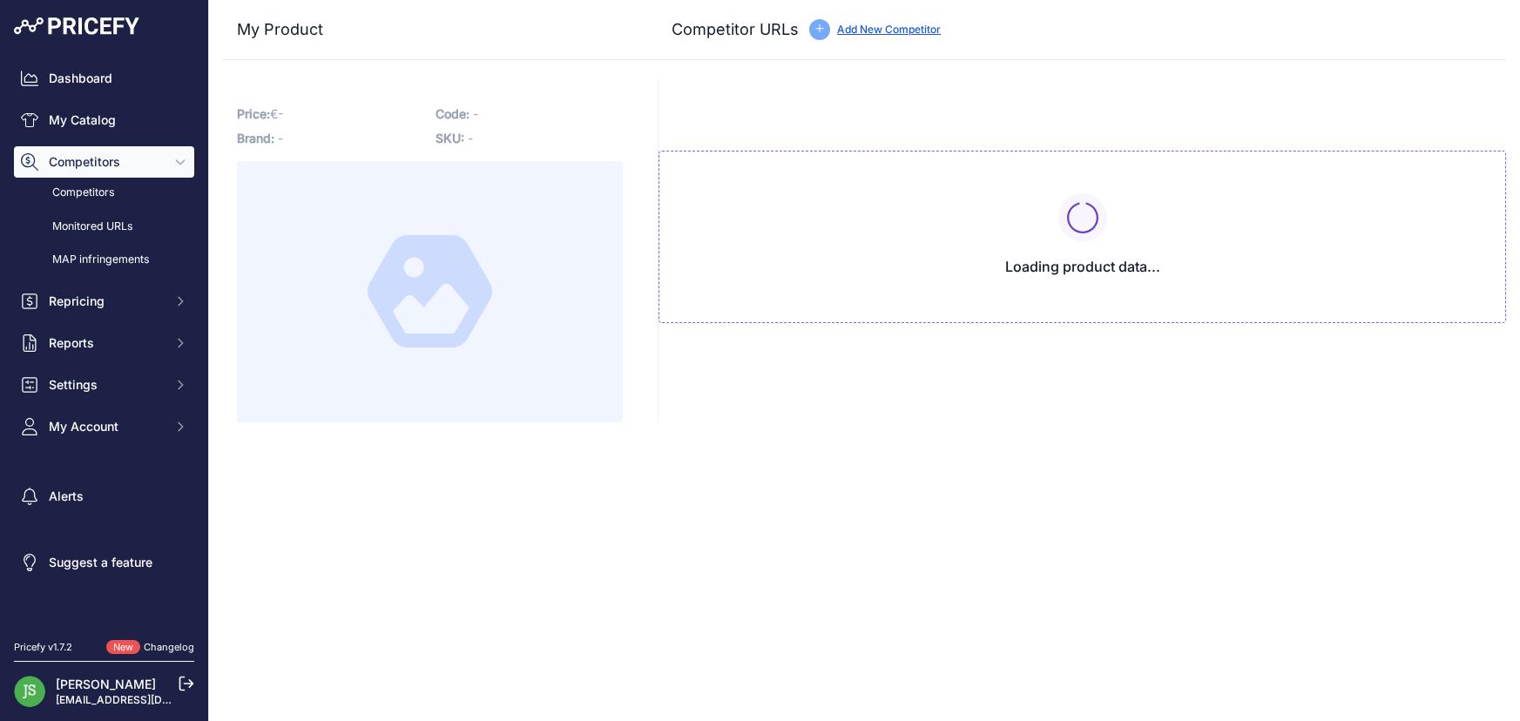
type input "www.aluson-eclairage.fr/dalles-paves/19967-dalle-led-60x60-32mm-24w-160lmw-hors…"
type input "www.barcelonaled.fr/panneau-led-dalle-led/panneaux-led-encastrables/panneau-led…"
type input "www.budgetlight.fr/dalle-led-backlit-36w-3240lm-840-60x60cm-ugr-22-871915704191…"
type input "greenice.com/fr-fr/products/panel-led-40w-4-600-lm-6500ok-60x60cm-pro-flicker-f…"
type input "www.lampesonline.fr/panneau-led-60x60-36w-4000k-100-lmw-sans-scintille/?prirule…"
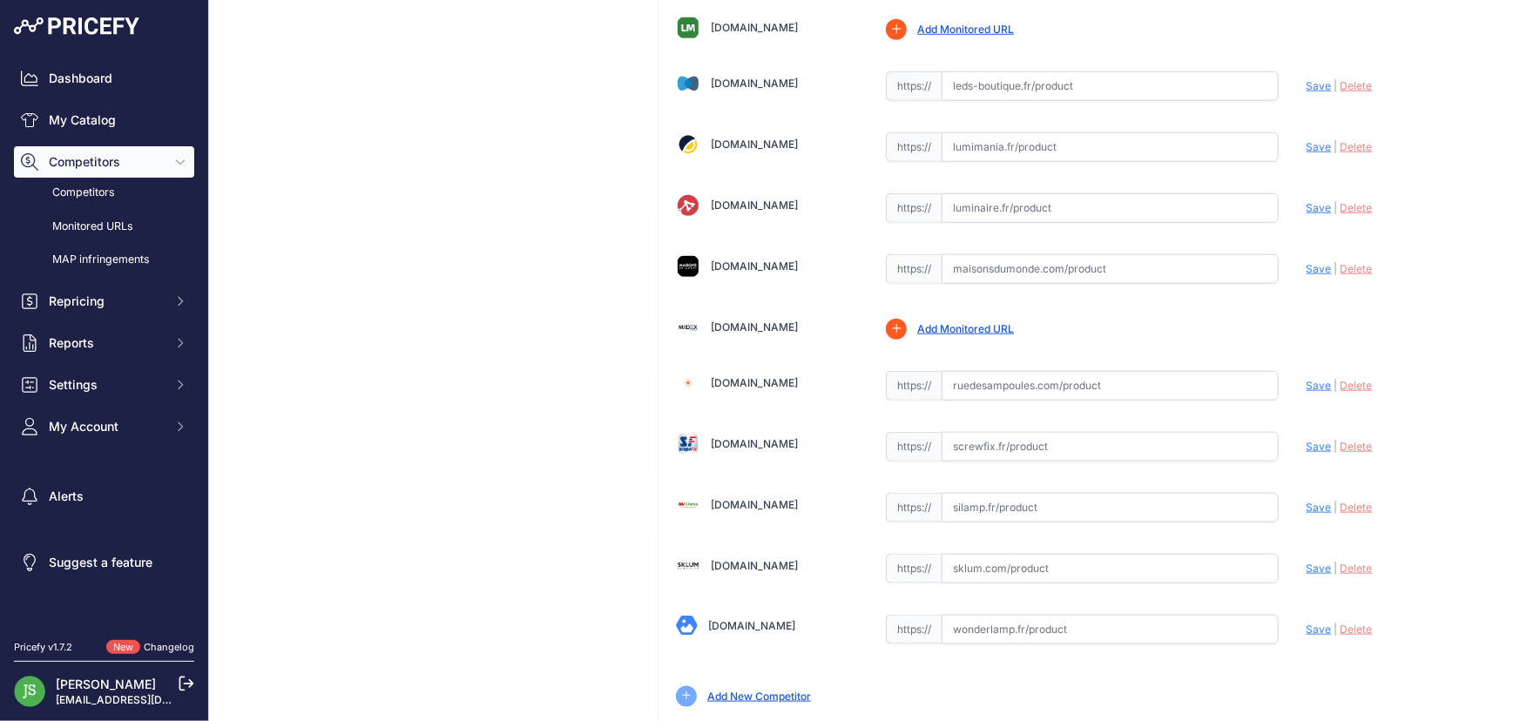
scroll to position [827, 0]
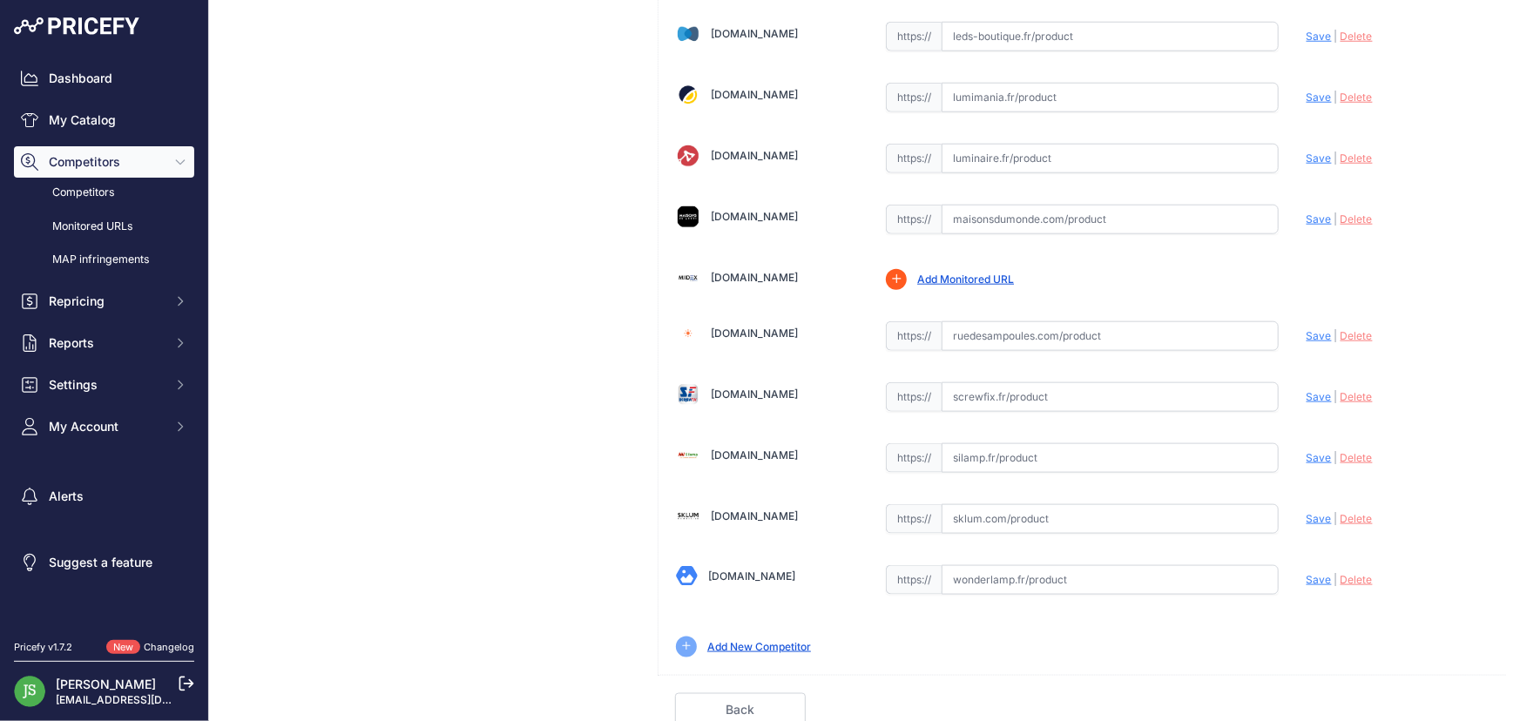
click at [1015, 382] on input "text" at bounding box center [1110, 397] width 337 height 30
paste input "https://www.screwfix.fr/panneau-lumineux-led-lap-carre-595-x-595mm-37w-4-000lm.…"
click at [1307, 391] on span "Save" at bounding box center [1319, 396] width 25 height 13
type input "https://www.screwfix.fr/panneau-lumineux-led-lap-carre-595-x-595mm-37w-4-000lm.…"
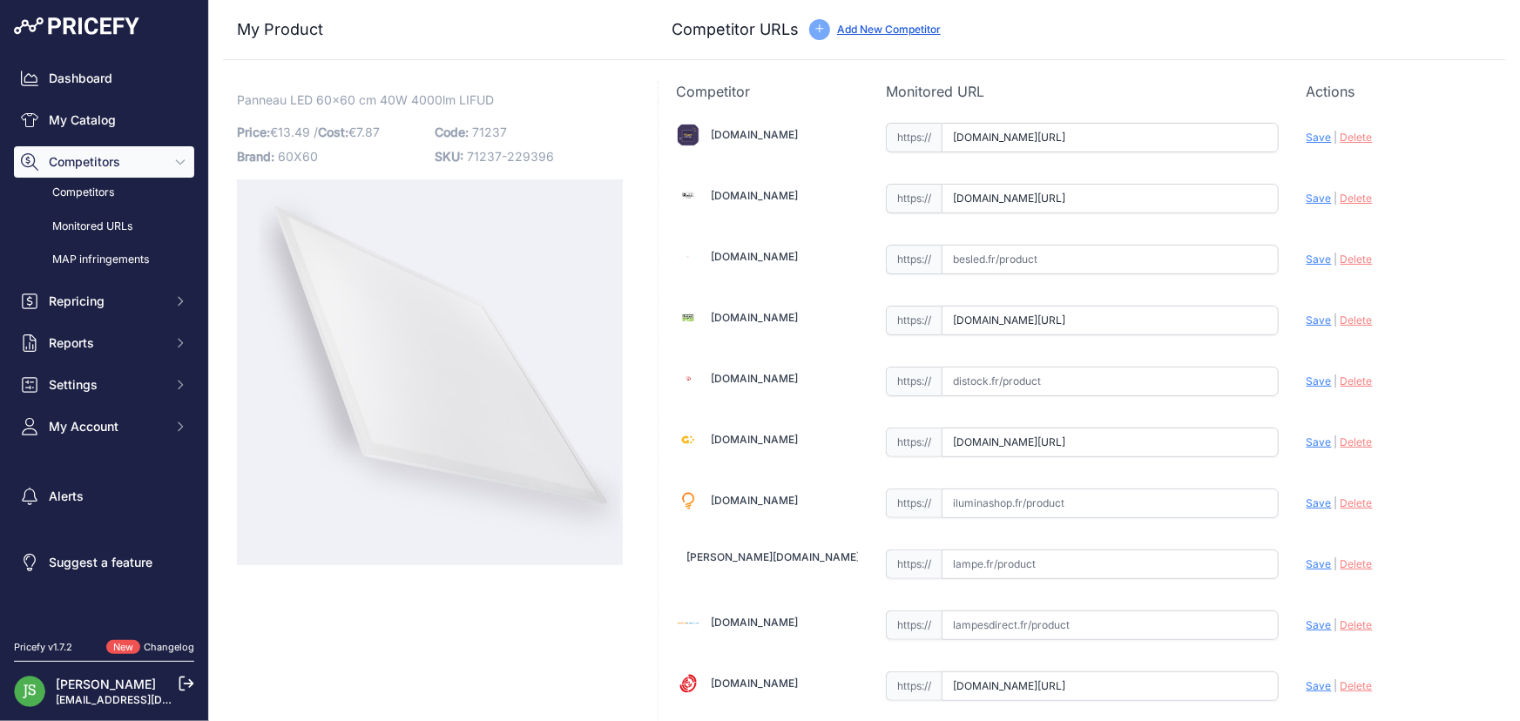
drag, startPoint x: 488, startPoint y: 453, endPoint x: 523, endPoint y: 17, distance: 437.0
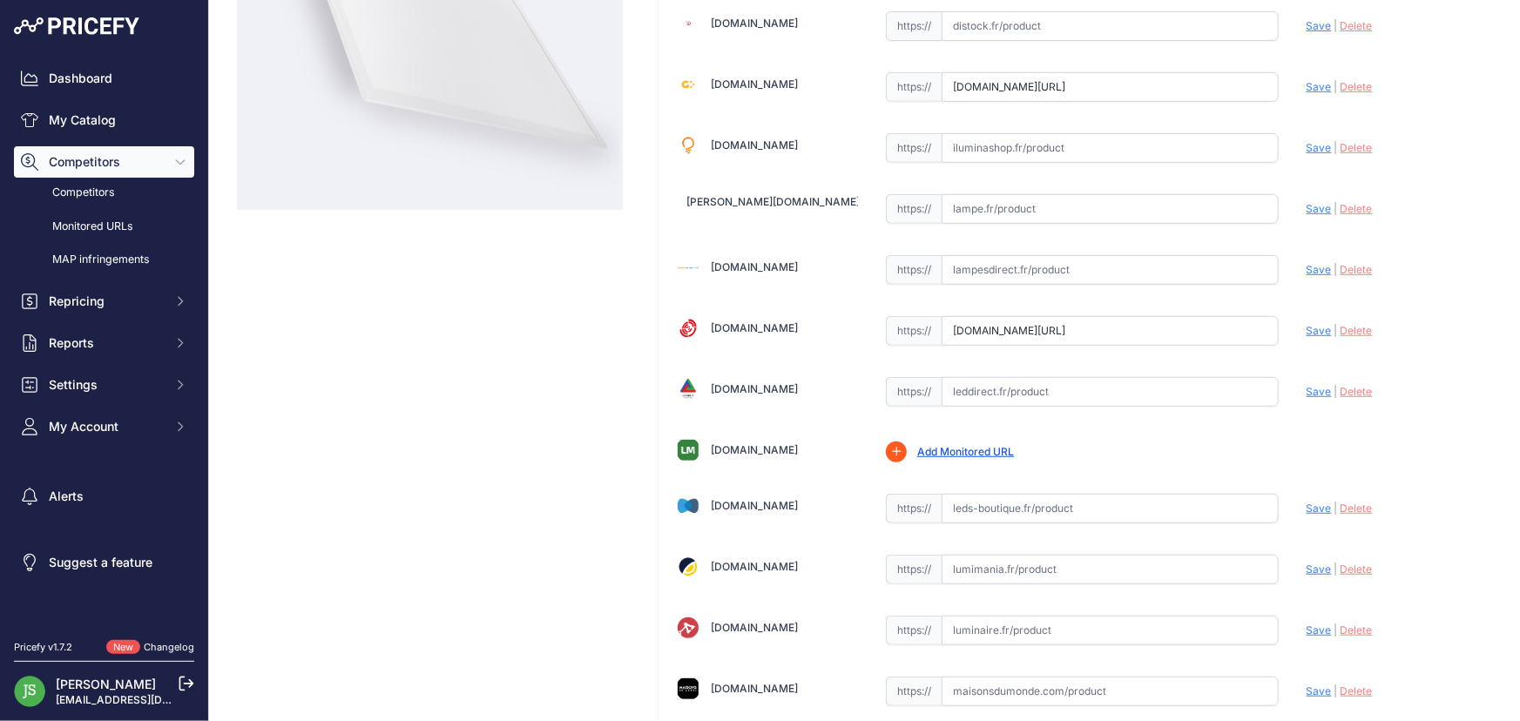
scroll to position [633, 0]
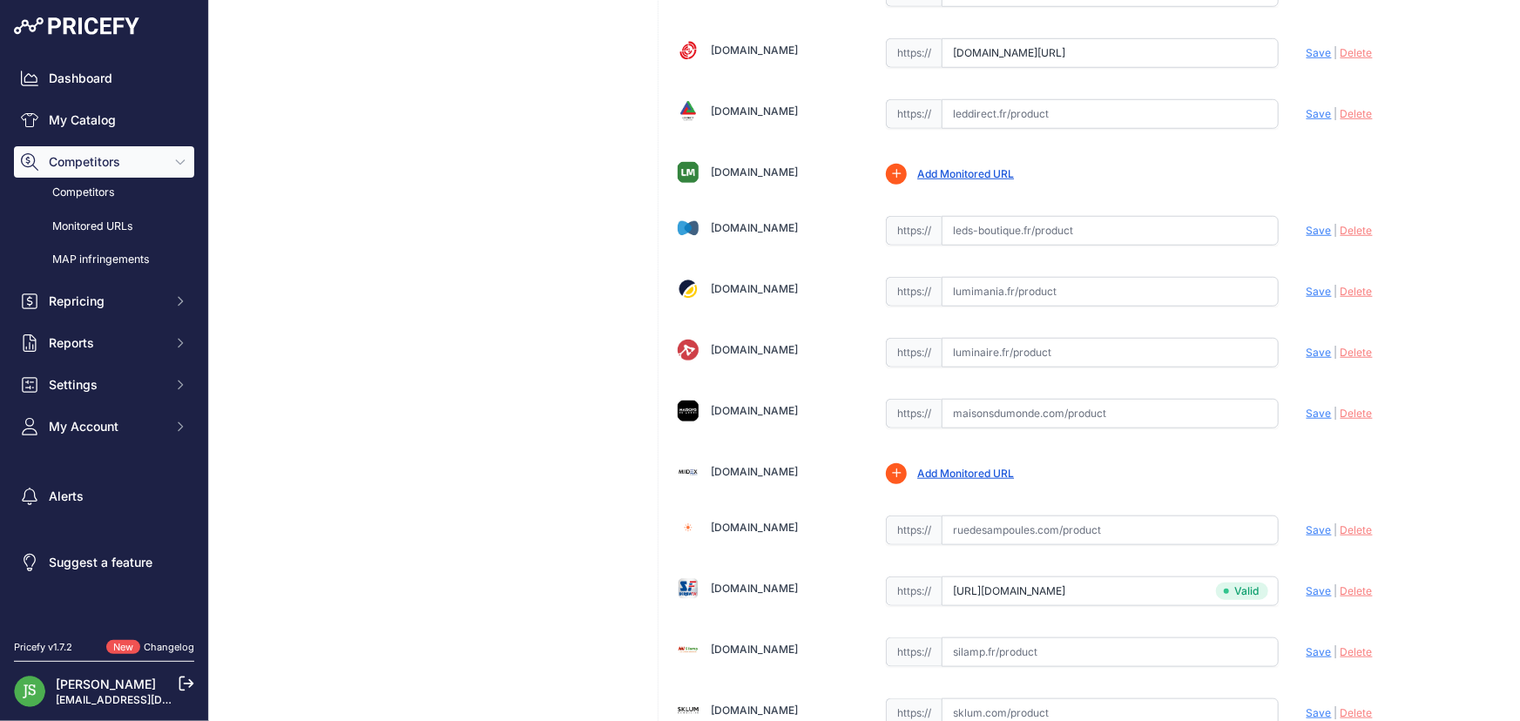
click at [976, 472] on link "Add Monitored URL" at bounding box center [965, 473] width 97 height 13
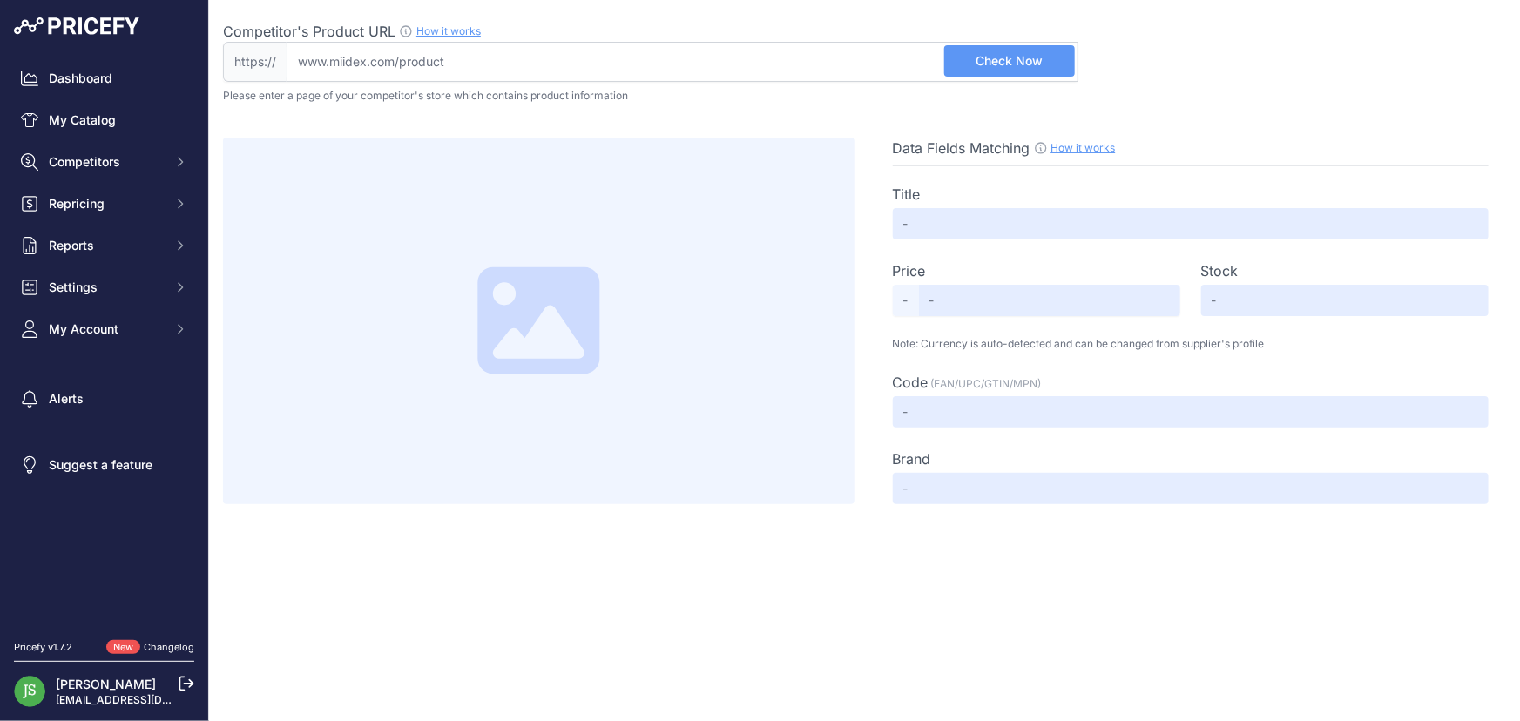
click at [765, 51] on input "Competitor's Product URL How it works In order to create your competitor's extr…" at bounding box center [683, 62] width 792 height 40
paste input "https://www.miidex.com/dalle/614-plafonnier-led-blanc-pmma-595x595-28w-4000k-ga…"
type input "www.miidex.com/dalle/614-plafonnier-led-blanc-pmma-595x595-28w-4000k-garantie-5…"
click at [1027, 47] on button "Check Now" at bounding box center [1009, 60] width 131 height 31
type input "Dalle LED Blanc PMMA 595x595 28W 4000K - Garantie 5 ans"
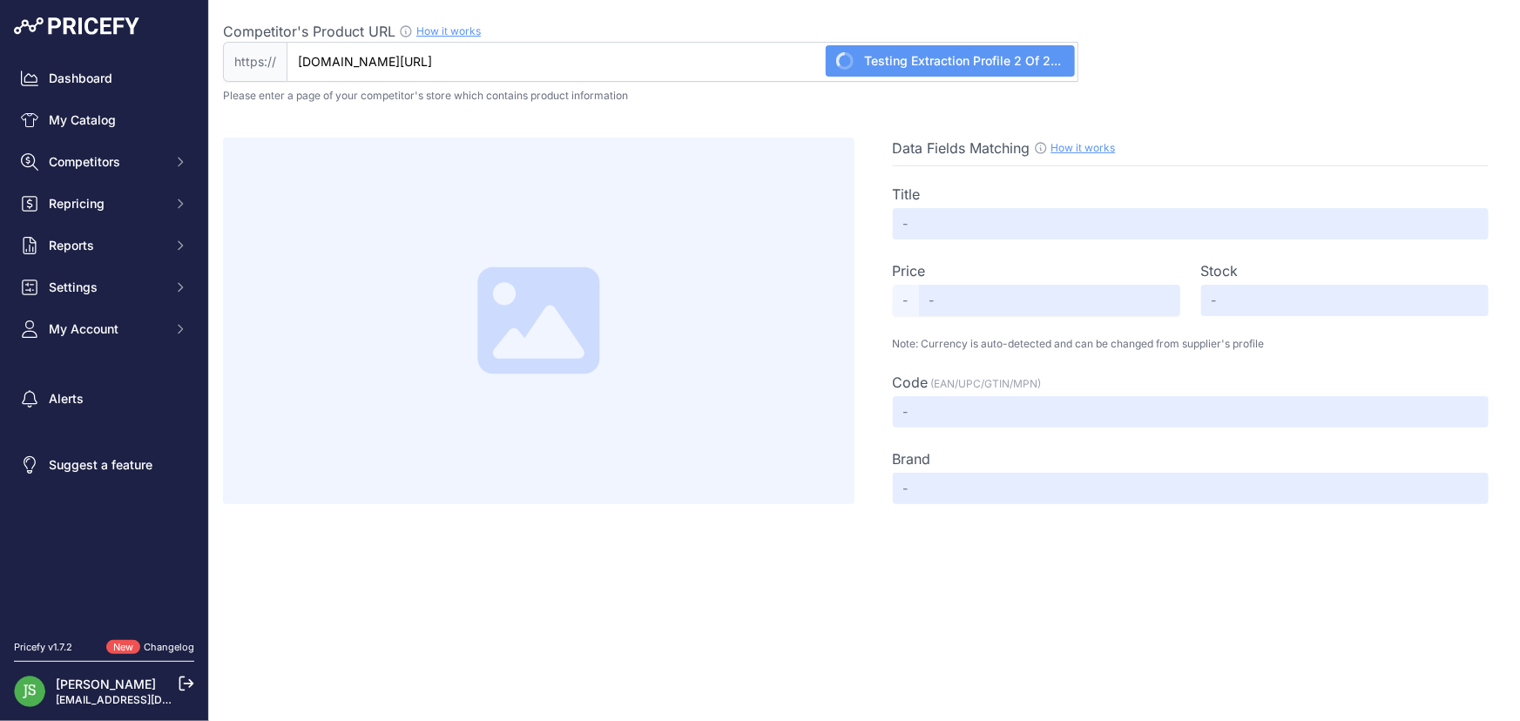
type input "Not Found"
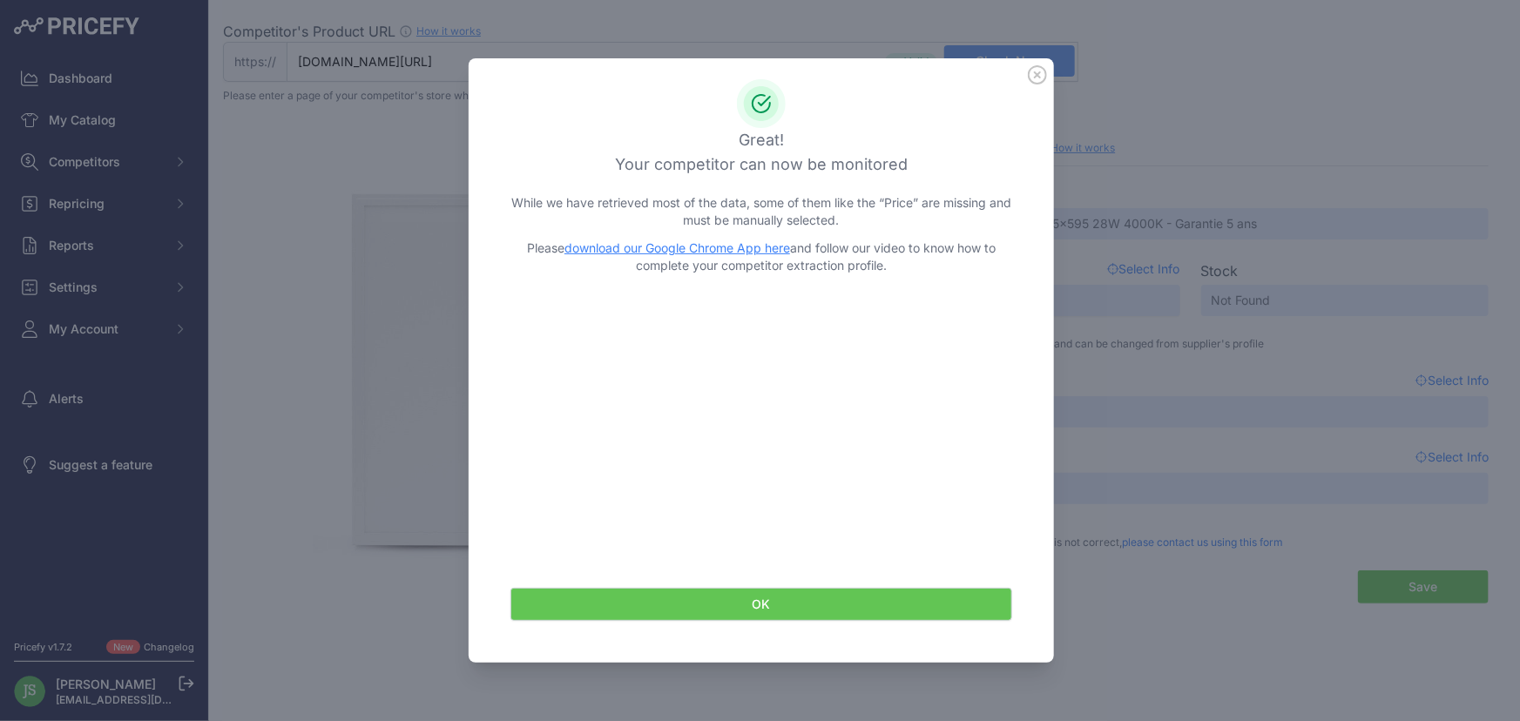
click at [766, 609] on button "OK" at bounding box center [761, 604] width 502 height 33
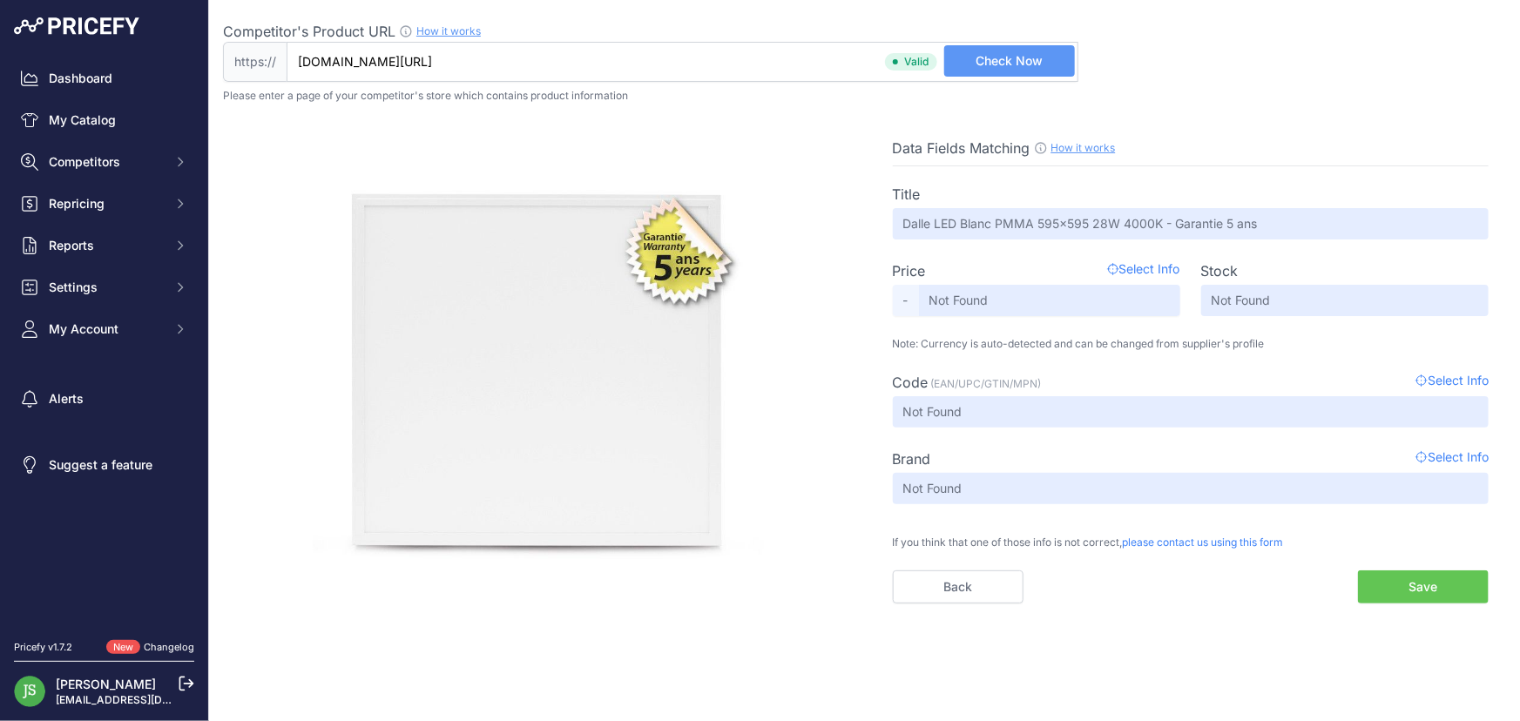
click at [1456, 590] on button "Save" at bounding box center [1423, 587] width 131 height 33
click at [1422, 576] on button "Save" at bounding box center [1423, 587] width 131 height 33
click at [1006, 577] on link "Back" at bounding box center [958, 587] width 131 height 33
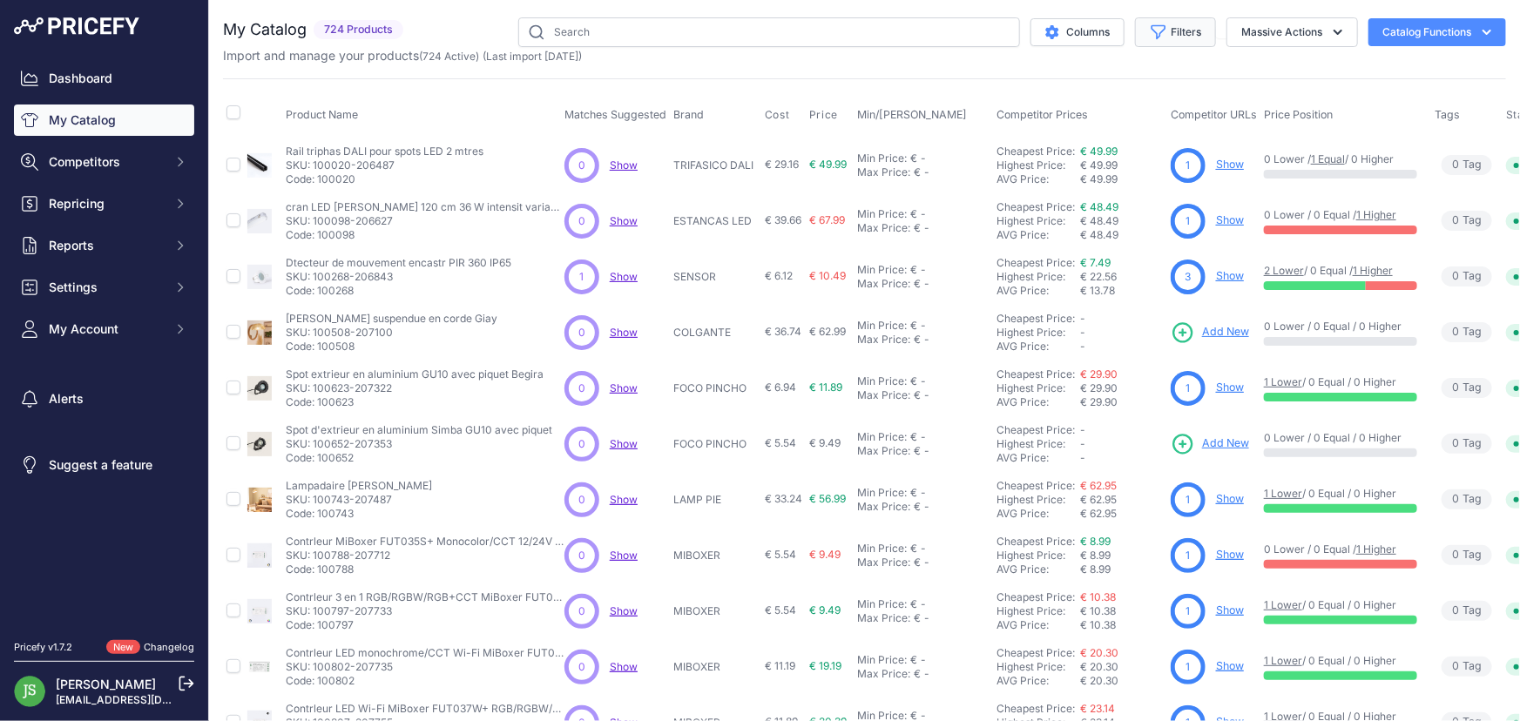
click at [1175, 24] on button "Filters" at bounding box center [1175, 32] width 81 height 30
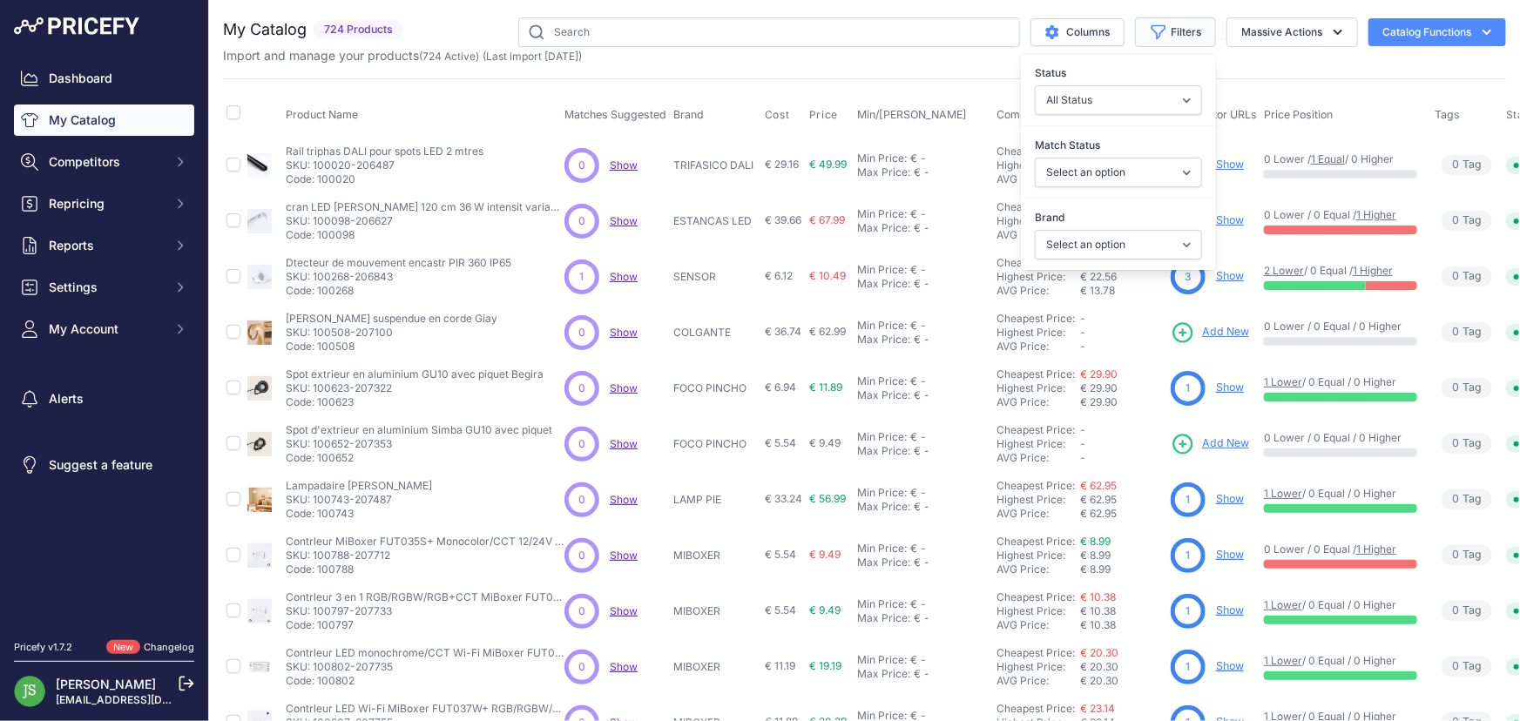
click at [1175, 24] on button "Filters" at bounding box center [1175, 32] width 81 height 30
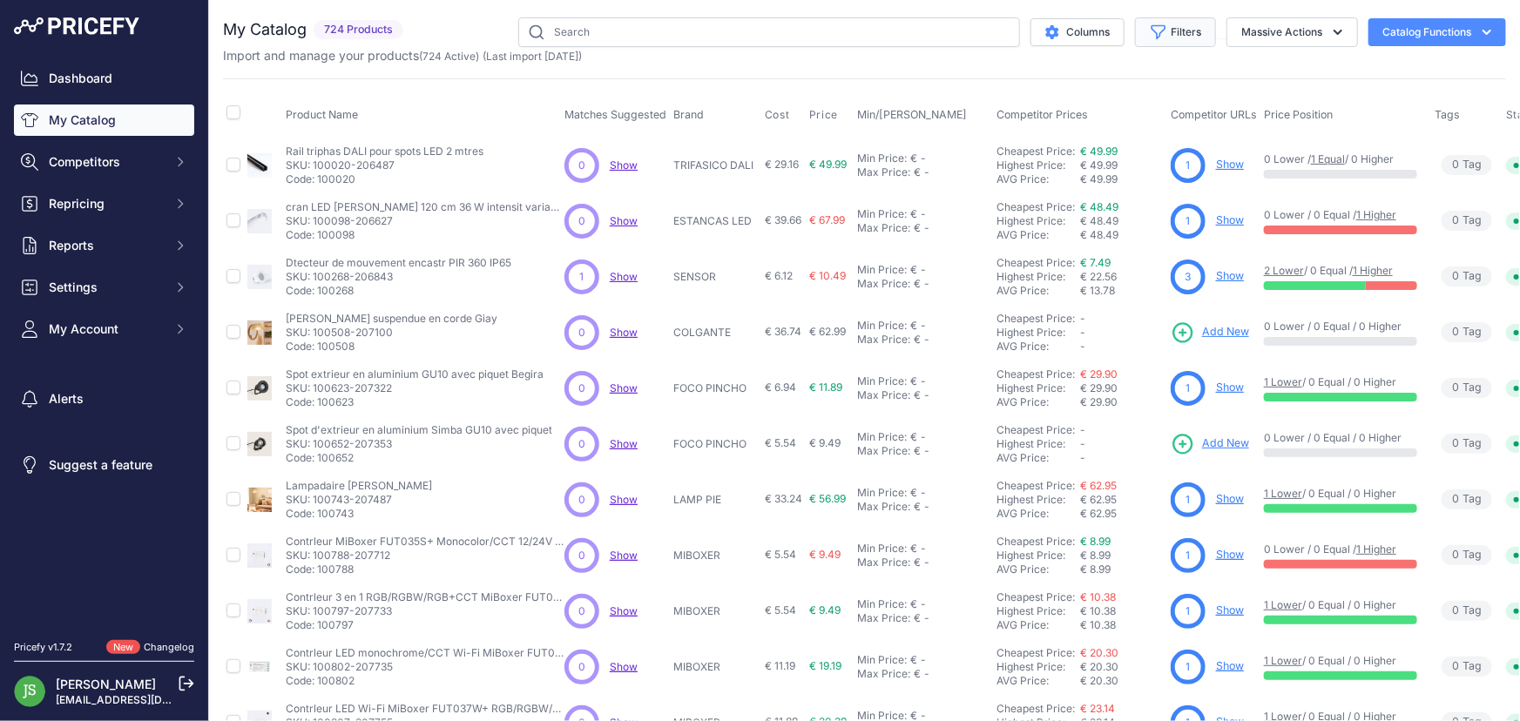
drag, startPoint x: 1223, startPoint y: 24, endPoint x: 1152, endPoint y: 26, distance: 71.5
click at [1226, 24] on button "Massive Actions" at bounding box center [1292, 32] width 132 height 30
click at [1152, 26] on icon "button" at bounding box center [1158, 32] width 13 height 13
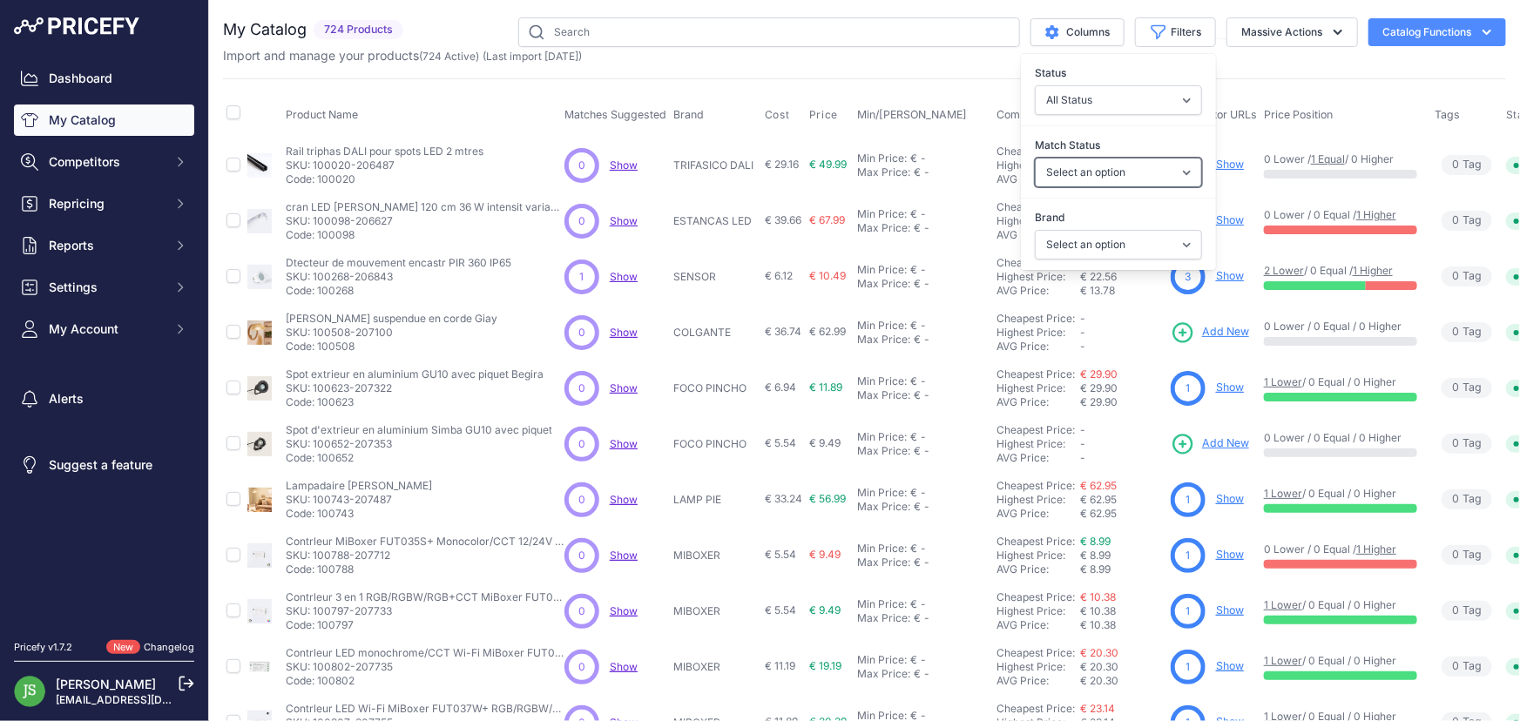
click at [1089, 178] on select "Select an option Matched Unmatched" at bounding box center [1118, 173] width 167 height 30
click at [1110, 253] on select "Select an option 120x30 120X60 3M 60X30 60X60 ACCESORIO PANEL AERO ALIMENTACION…" at bounding box center [1118, 245] width 167 height 30
select select "PLAF BASIC"
click at [1035, 230] on select "Select an option 120x30 120X60 3M 60X30 60X60 ACCESORIO PANEL AERO ALIMENTACION…" at bounding box center [1118, 245] width 167 height 30
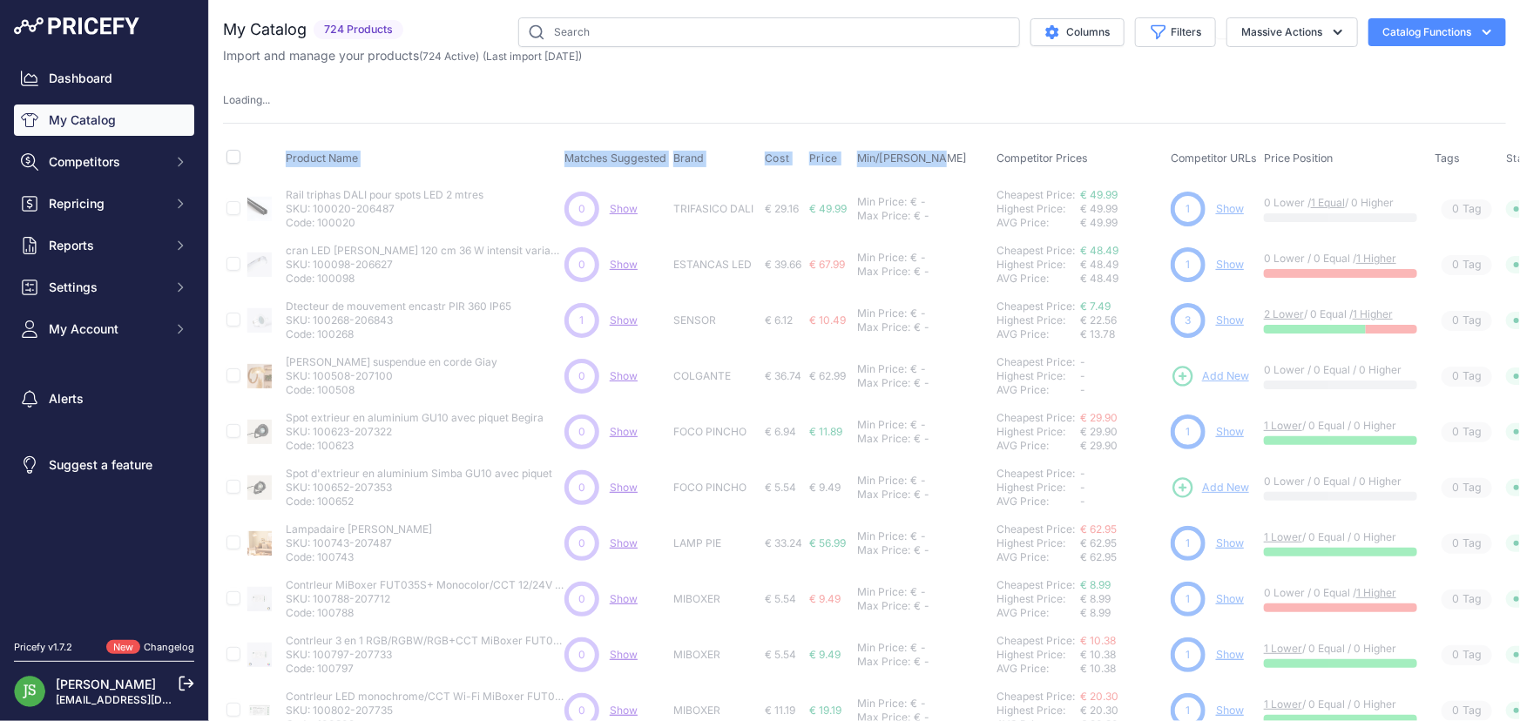
click at [887, 133] on div "Product Name Matches Suggested Brand Cost" at bounding box center [864, 570] width 1283 height 895
click at [898, 131] on div "Product Name Matches Suggested Brand Cost" at bounding box center [864, 570] width 1283 height 895
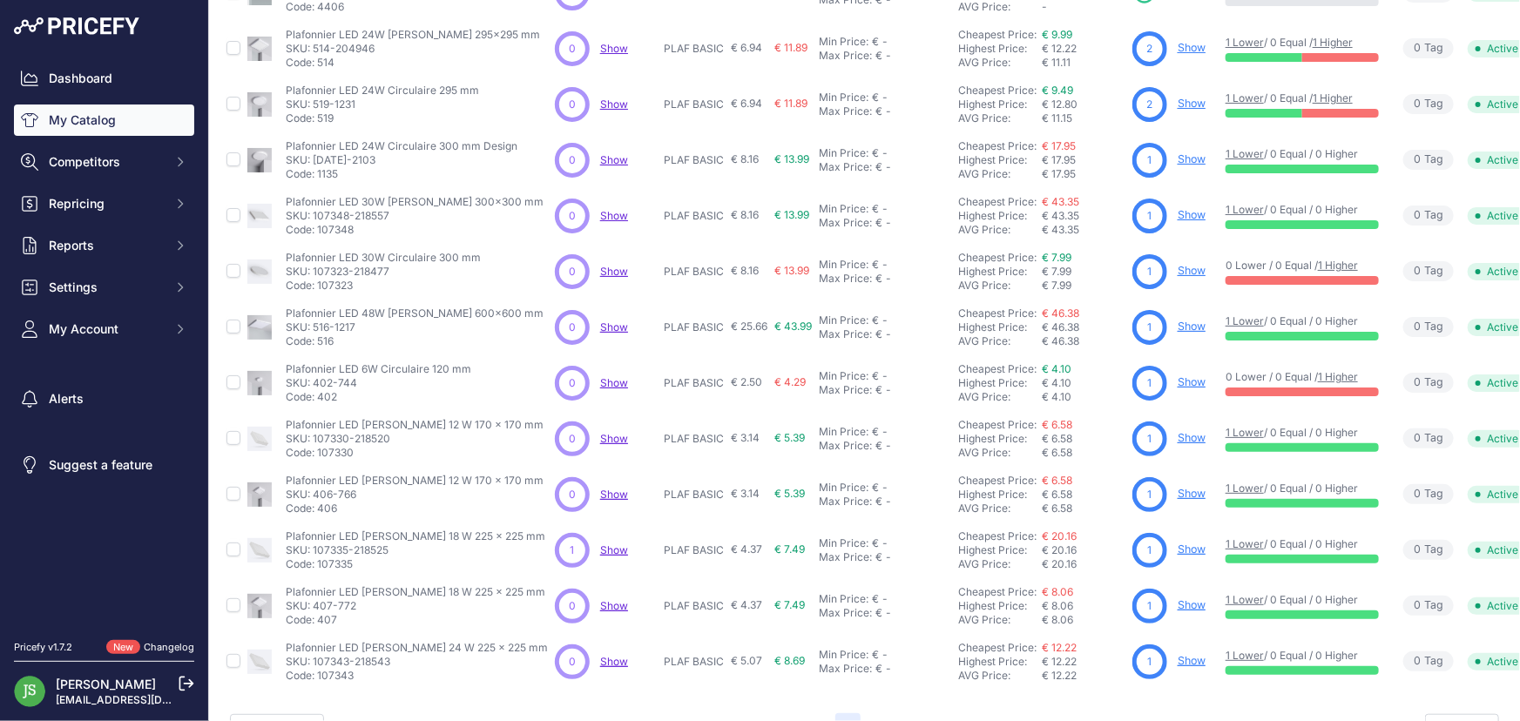
scroll to position [416, 0]
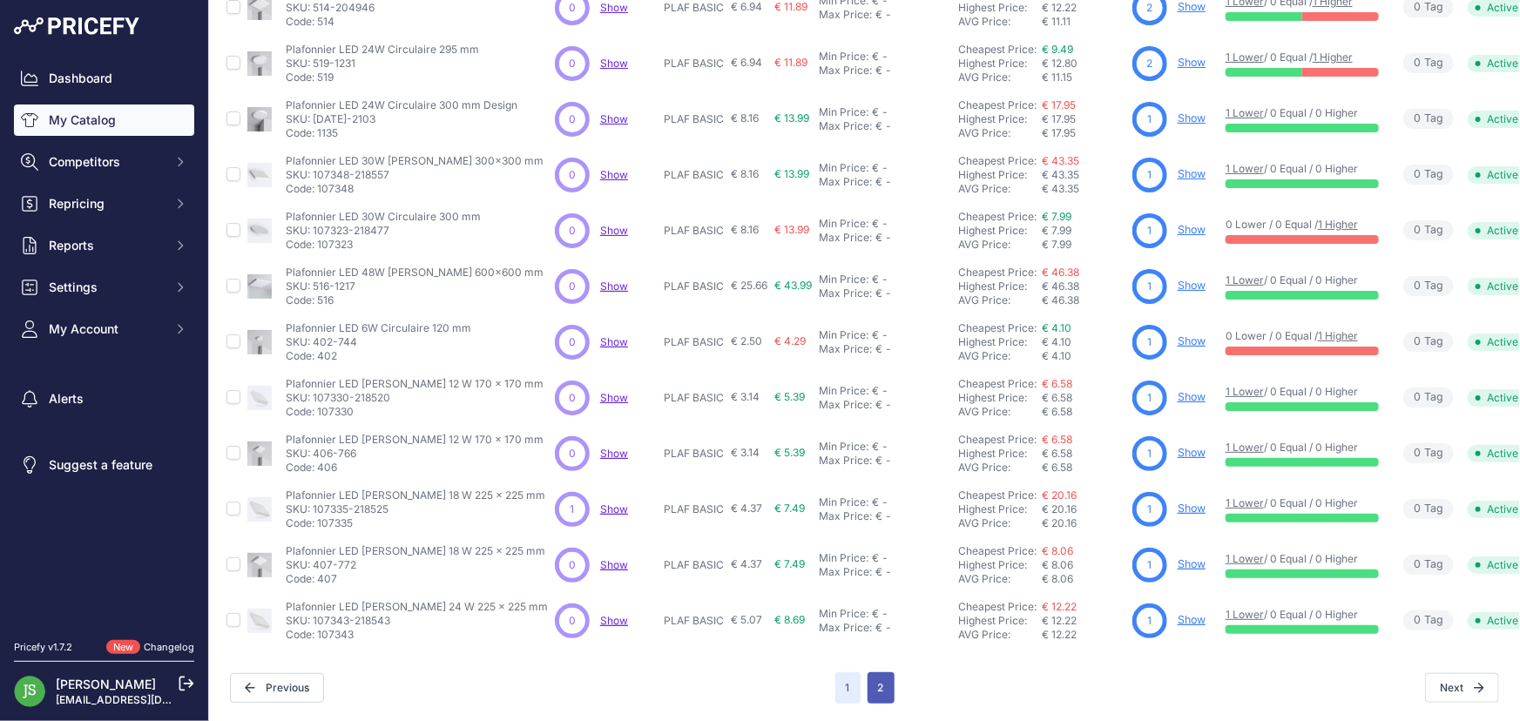
drag, startPoint x: 891, startPoint y: 675, endPoint x: 882, endPoint y: 673, distance: 8.9
click at [895, 675] on div "Next" at bounding box center [1197, 688] width 605 height 30
click at [881, 673] on button "2" at bounding box center [881, 687] width 27 height 31
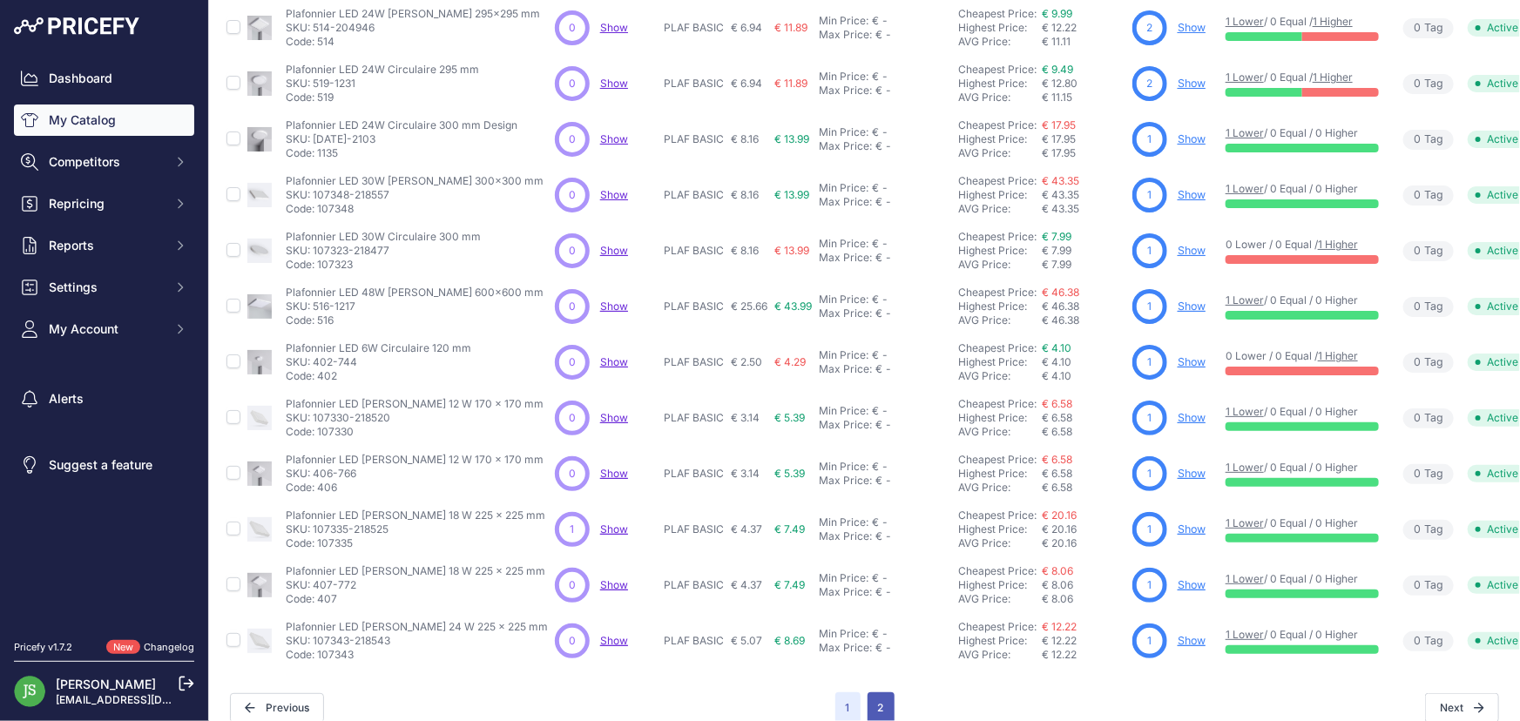
scroll to position [446, 0]
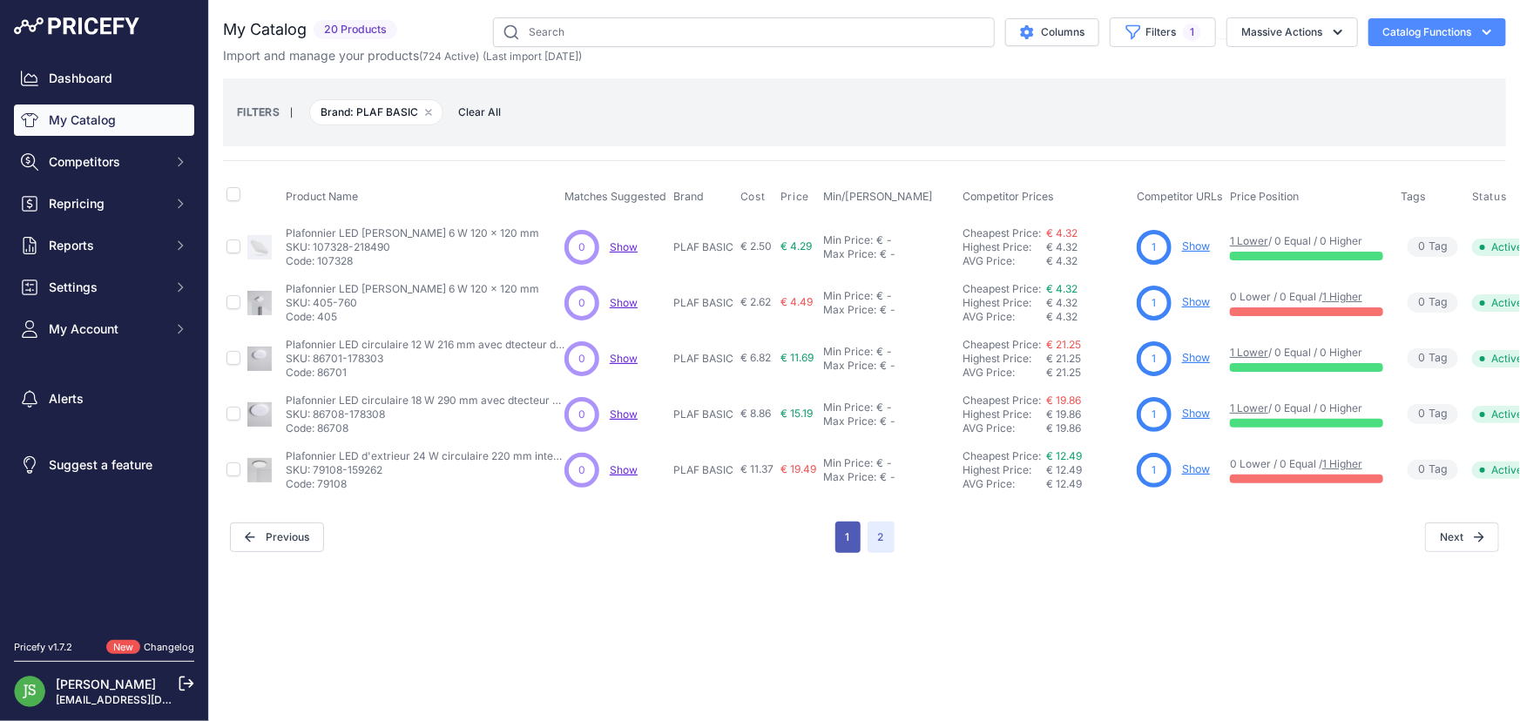
drag, startPoint x: 875, startPoint y: 542, endPoint x: 844, endPoint y: 538, distance: 31.6
click at [875, 542] on span "2" at bounding box center [881, 537] width 27 height 31
click at [841, 537] on button "1" at bounding box center [847, 537] width 25 height 31
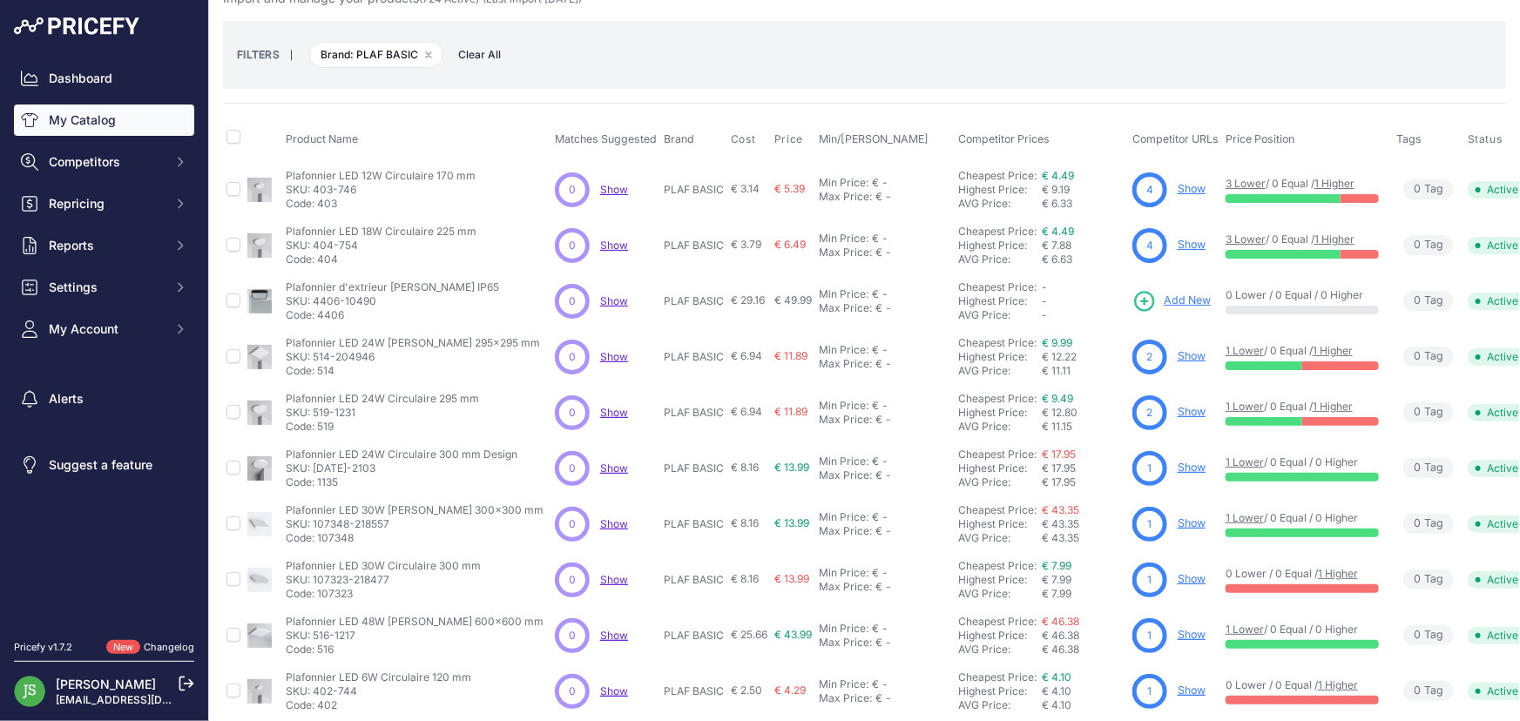
scroll to position [20, 0]
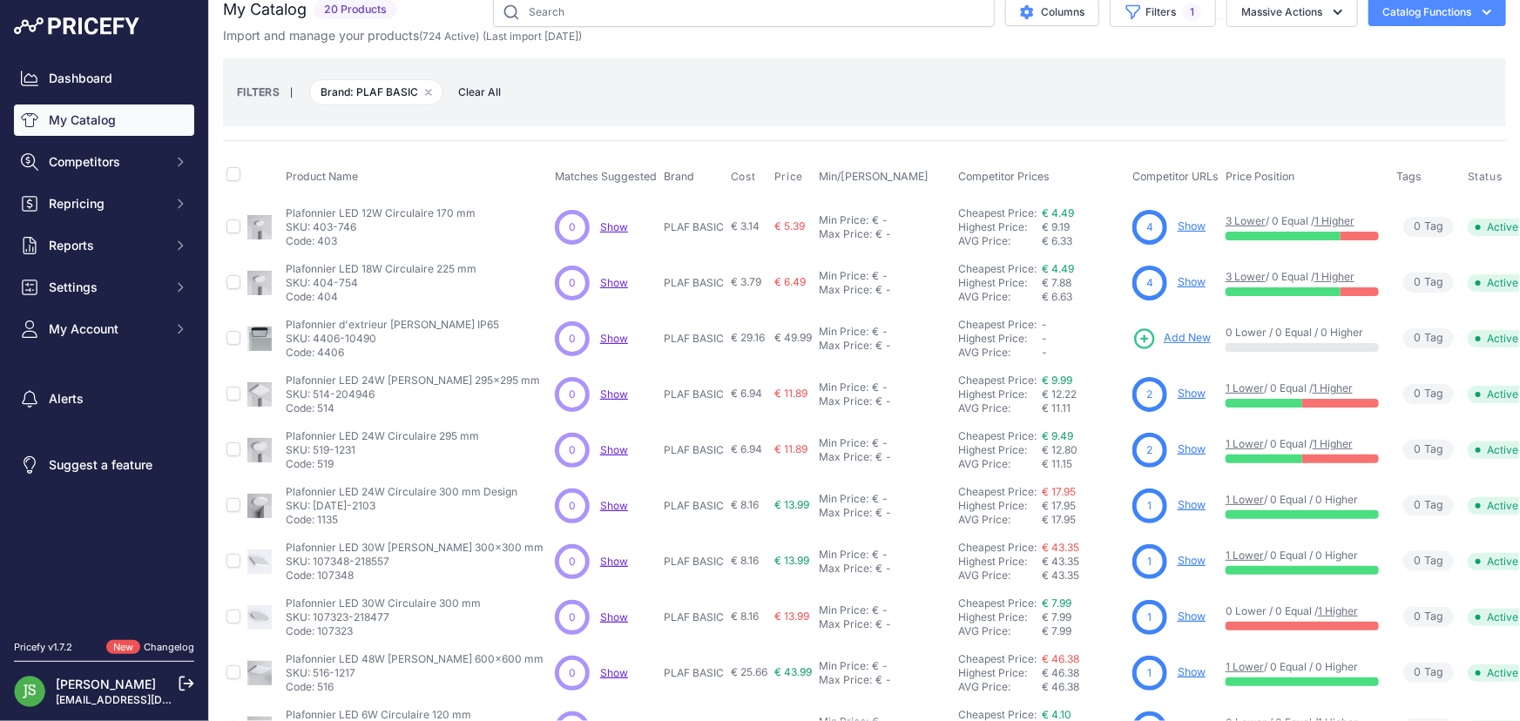
click at [1178, 226] on link "Show" at bounding box center [1192, 226] width 28 height 13
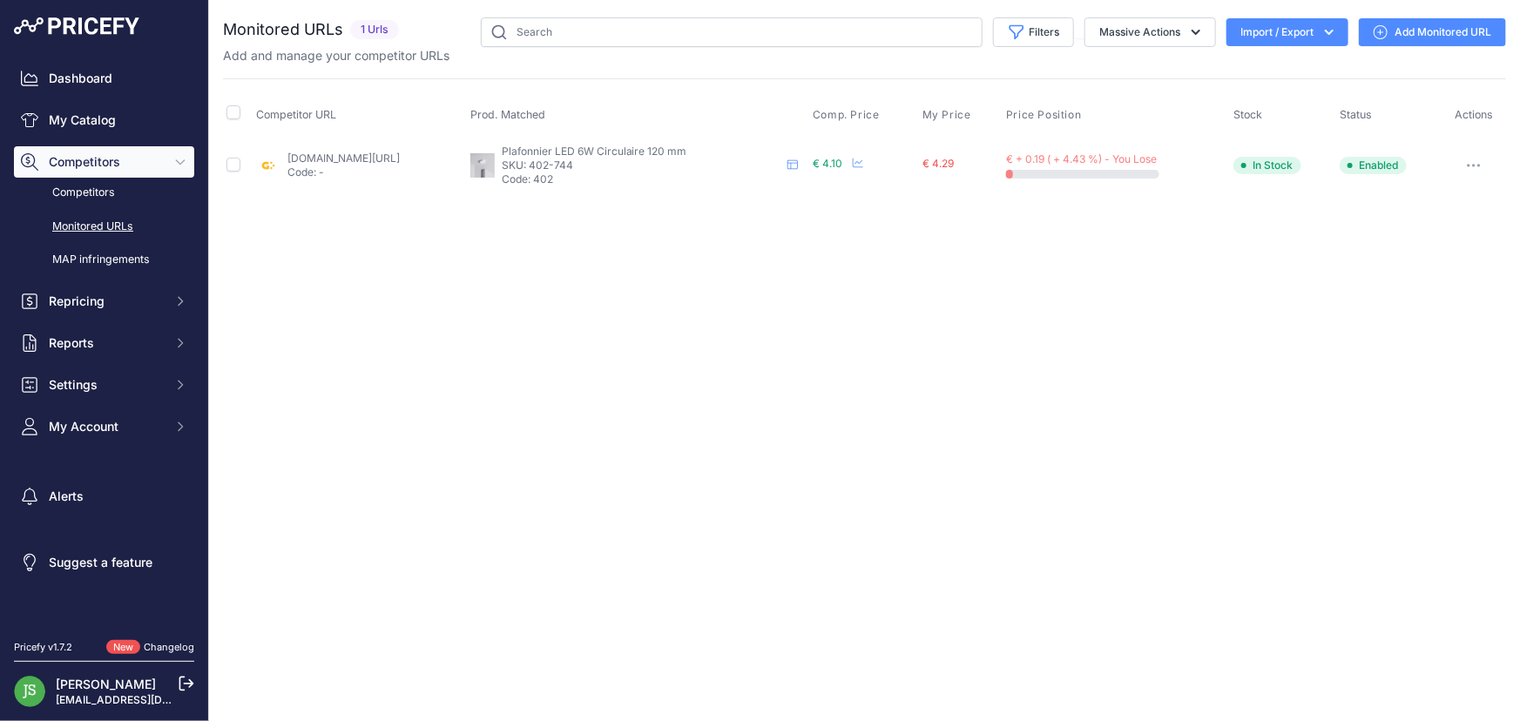
click at [1428, 34] on link "Add Monitored URL" at bounding box center [1432, 32] width 147 height 28
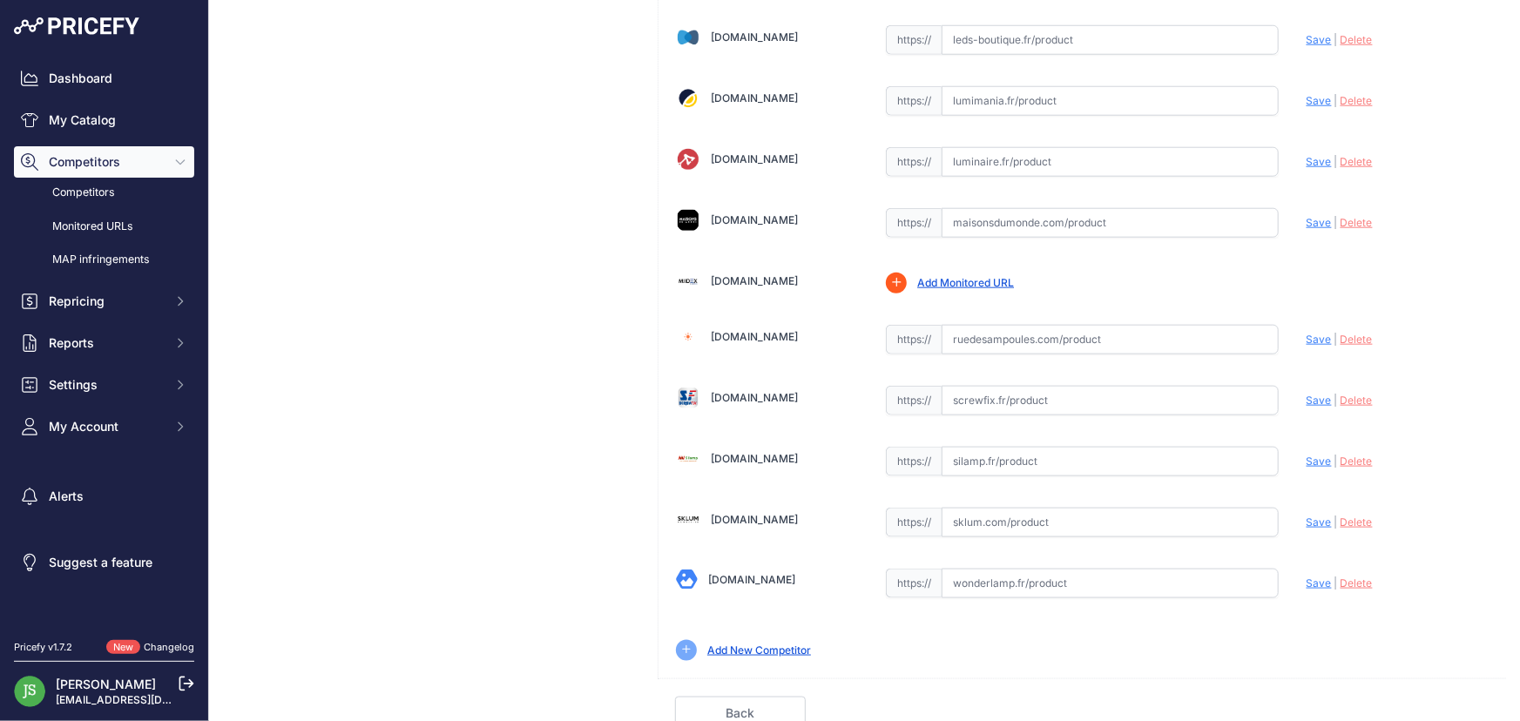
scroll to position [827, 0]
click at [962, 452] on input "text" at bounding box center [1110, 458] width 337 height 30
paste input "[URL][DOMAIN_NAME]"
click at [1307, 460] on span "Save" at bounding box center [1319, 457] width 25 height 13
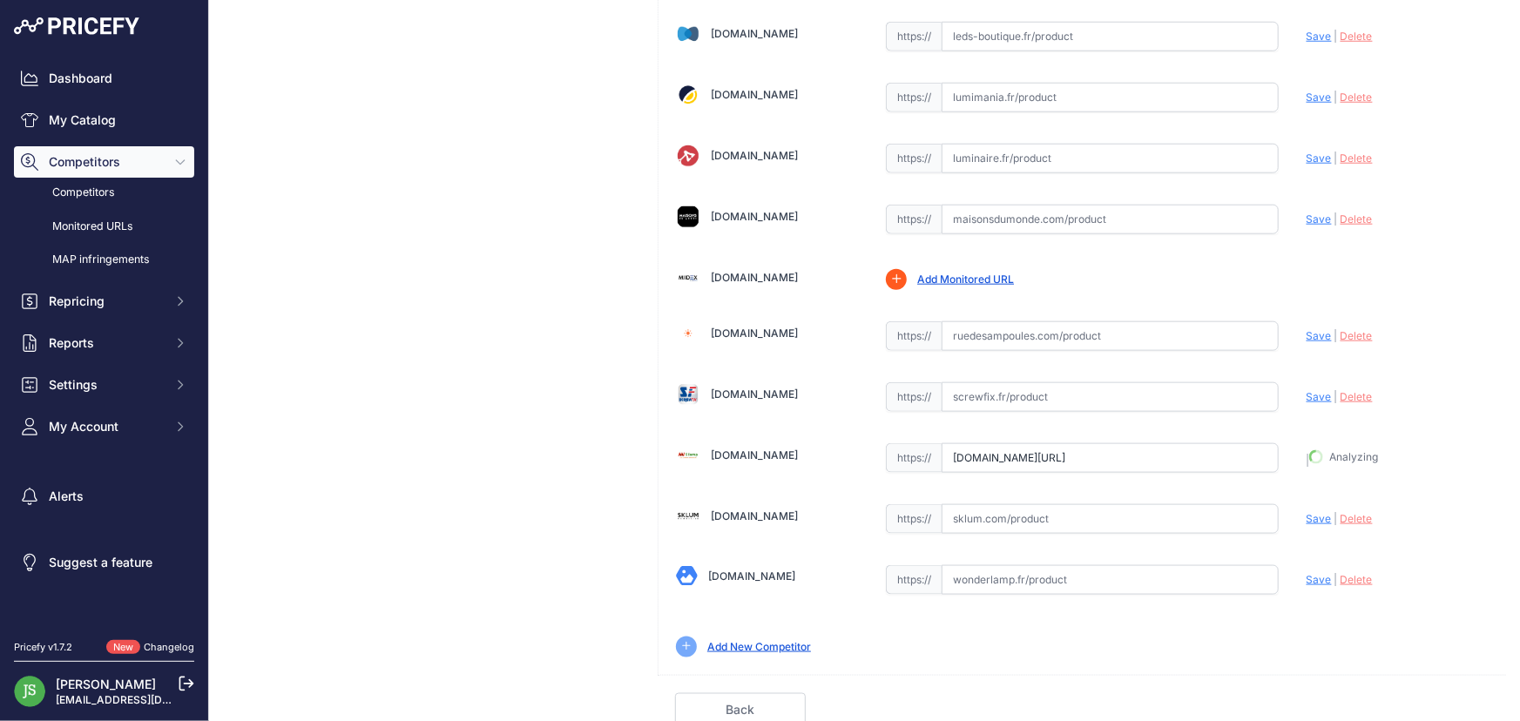
type input "https://www.silamp.fr/products/plafonnier-led-rond-6w-blanc-cct?_pos=2&_fid=93d…"
click at [1392, 699] on link "Done" at bounding box center [1423, 709] width 131 height 33
